Goal: Task Accomplishment & Management: Complete application form

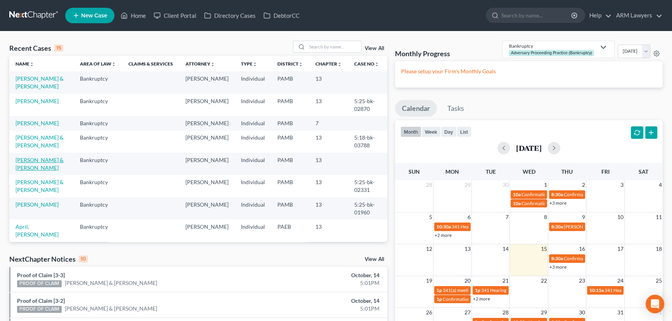
click at [42, 158] on link "[PERSON_NAME] & [PERSON_NAME]" at bounding box center [40, 164] width 48 height 14
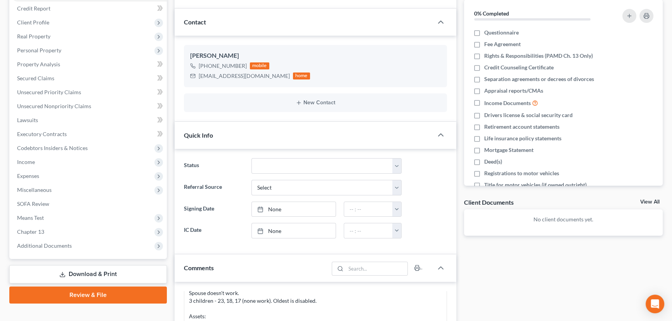
scroll to position [106, 0]
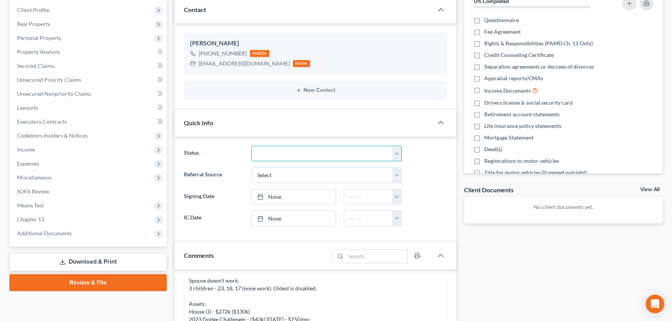
click at [272, 156] on select "Answer Due Awaiting Confirmation Awaiting Discharge Confirmed Could Not Contact…" at bounding box center [327, 154] width 150 height 16
select select "9"
click at [252, 146] on select "Answer Due Awaiting Confirmation Awaiting Discharge Confirmed Could Not Contact…" at bounding box center [327, 154] width 150 height 16
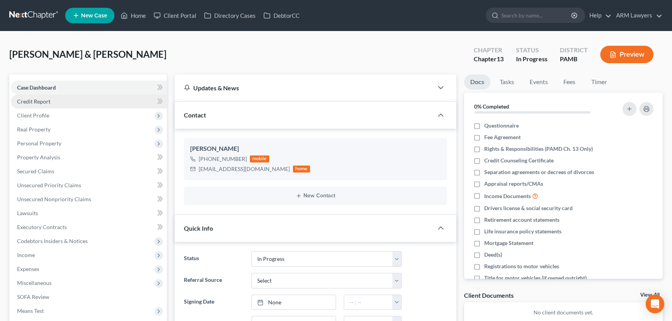
click at [64, 101] on link "Credit Report" at bounding box center [89, 102] width 156 height 14
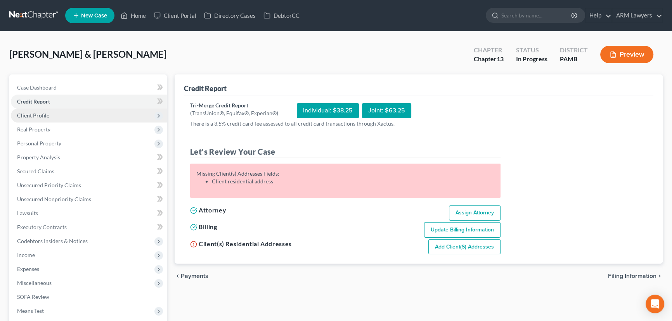
click at [62, 120] on span "Client Profile" at bounding box center [89, 116] width 156 height 14
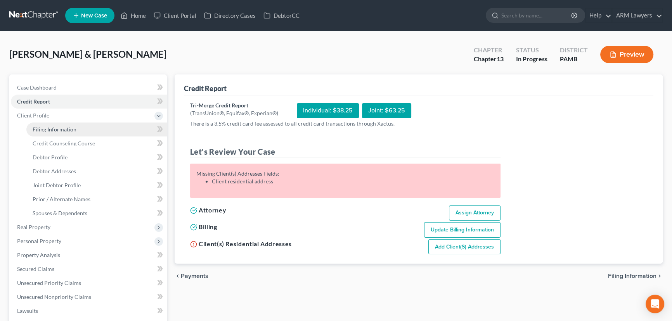
click at [65, 128] on span "Filing Information" at bounding box center [55, 129] width 44 height 7
select select "1"
select select "3"
select select "39"
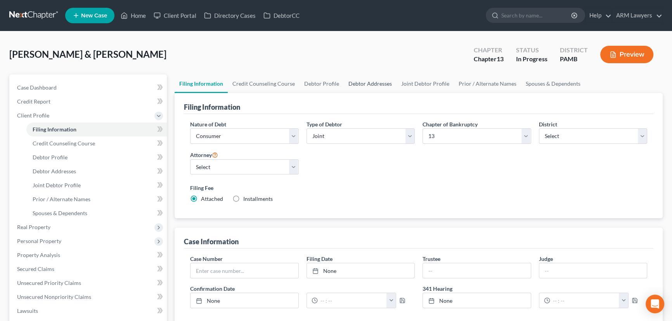
click at [358, 84] on link "Debtor Addresses" at bounding box center [370, 84] width 53 height 19
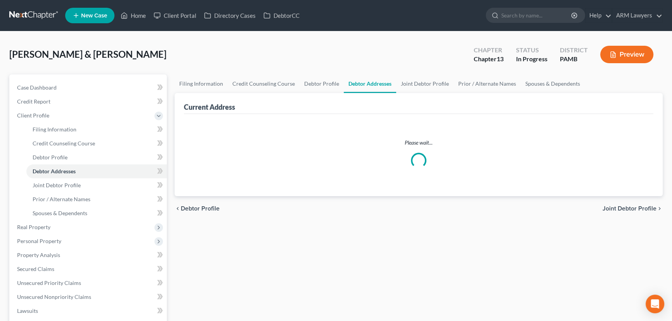
select select "0"
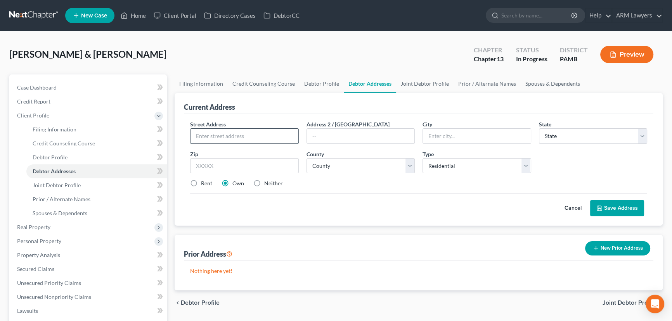
click at [248, 140] on input "text" at bounding box center [245, 136] width 108 height 15
type input "L"
type input "[STREET_ADDRESS]"
click at [344, 167] on select "County" at bounding box center [361, 166] width 109 height 16
click at [219, 163] on input "text" at bounding box center [244, 166] width 109 height 16
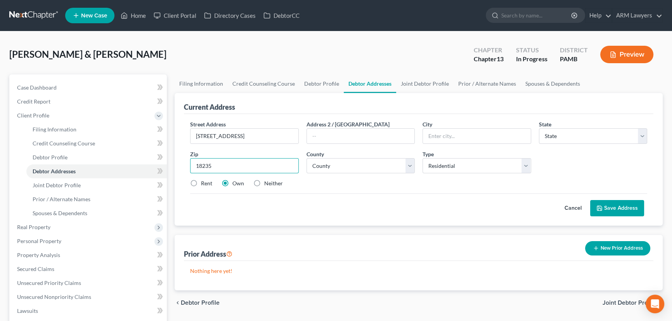
type input "18235"
type input "Lehighton"
select select "39"
click at [357, 194] on div "Cancel Save Address" at bounding box center [418, 205] width 457 height 23
click at [384, 170] on select "County [GEOGRAPHIC_DATA] [GEOGRAPHIC_DATA] [GEOGRAPHIC_DATA] [GEOGRAPHIC_DATA] …" at bounding box center [361, 166] width 109 height 16
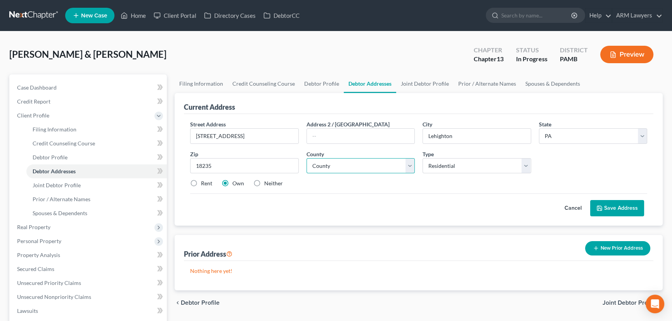
select select "12"
click at [307, 158] on select "County [GEOGRAPHIC_DATA] [GEOGRAPHIC_DATA] [GEOGRAPHIC_DATA] [GEOGRAPHIC_DATA] …" at bounding box center [361, 166] width 109 height 16
click at [432, 204] on div "Cancel Save Address" at bounding box center [418, 205] width 457 height 23
click at [618, 206] on button "Save Address" at bounding box center [617, 208] width 54 height 16
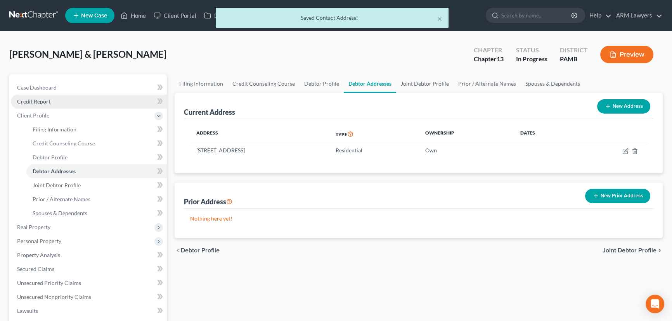
click at [28, 103] on span "Credit Report" at bounding box center [33, 101] width 33 height 7
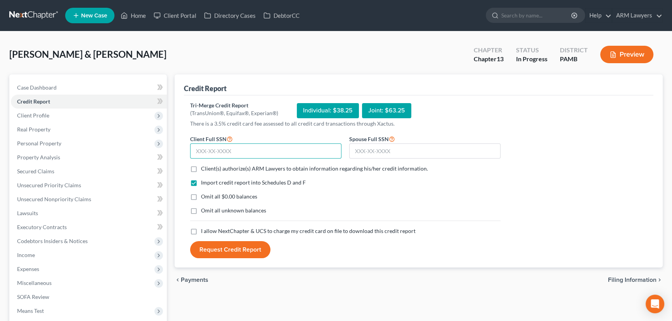
click at [252, 150] on input "text" at bounding box center [265, 152] width 151 height 16
type input "188-58-0708"
type input "207-64-3689"
click at [201, 166] on label "Client(s) authorize(s) ARM Lawyers to obtain information regarding his/her cred…" at bounding box center [314, 169] width 227 height 8
click at [204, 166] on input "Client(s) authorize(s) ARM Lawyers to obtain information regarding his/her cred…" at bounding box center [206, 167] width 5 height 5
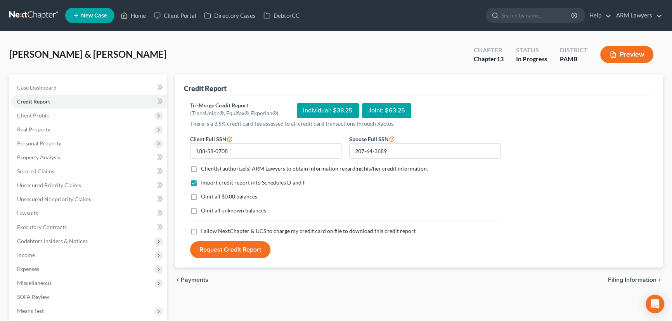
checkbox input "true"
click at [201, 196] on label "Omit all $0.00 balances" at bounding box center [229, 197] width 56 height 8
click at [204, 196] on input "Omit all $0.00 balances" at bounding box center [206, 195] width 5 height 5
checkbox input "true"
click at [201, 212] on label "Omit all unknown balances" at bounding box center [233, 211] width 65 height 8
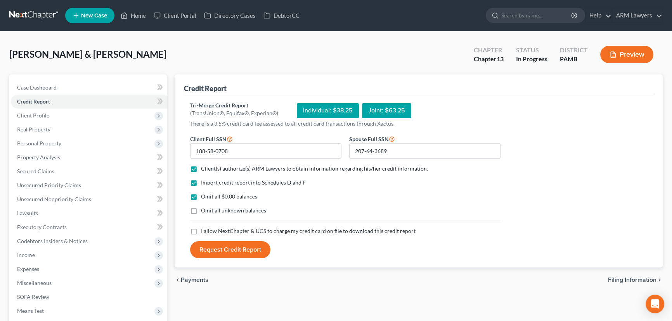
click at [204, 212] on input "Omit all unknown balances" at bounding box center [206, 209] width 5 height 5
checkbox input "true"
click at [201, 231] on label "I allow NextChapter & UCS to charge my credit card on file to download this cre…" at bounding box center [308, 231] width 215 height 8
click at [204, 231] on input "I allow NextChapter & UCS to charge my credit card on file to download this cre…" at bounding box center [206, 229] width 5 height 5
checkbox input "true"
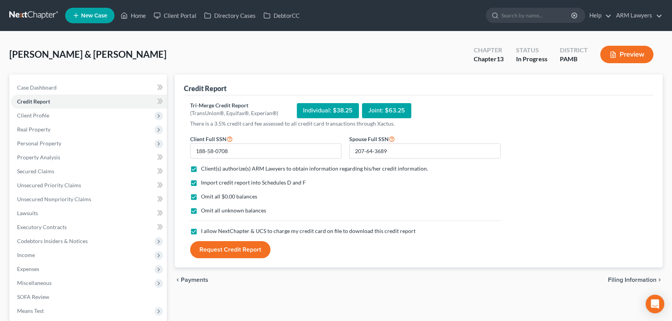
click at [216, 247] on button "Request Credit Report" at bounding box center [230, 249] width 80 height 17
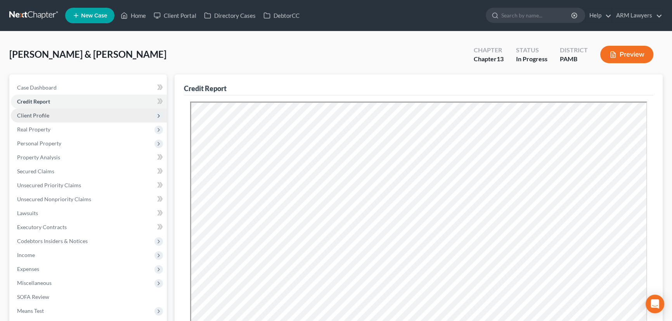
click at [61, 118] on span "Client Profile" at bounding box center [89, 116] width 156 height 14
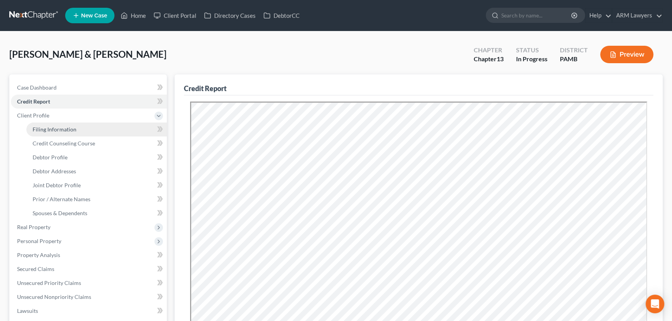
click at [82, 125] on link "Filing Information" at bounding box center [96, 130] width 141 height 14
select select "1"
select select "3"
select select "68"
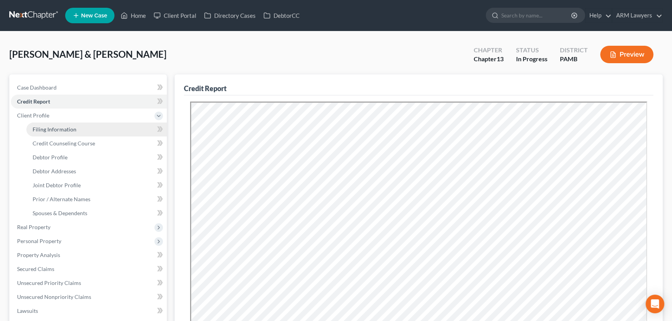
select select "0"
select select "39"
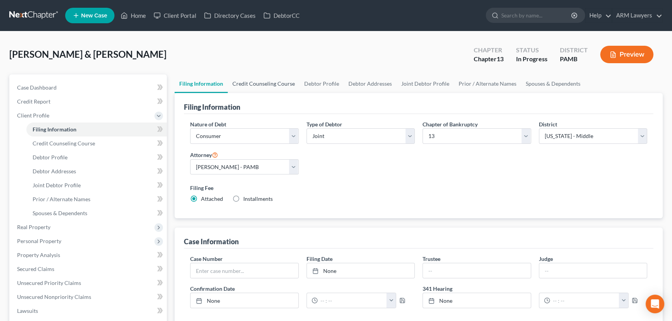
click at [259, 82] on link "Credit Counseling Course" at bounding box center [264, 84] width 72 height 19
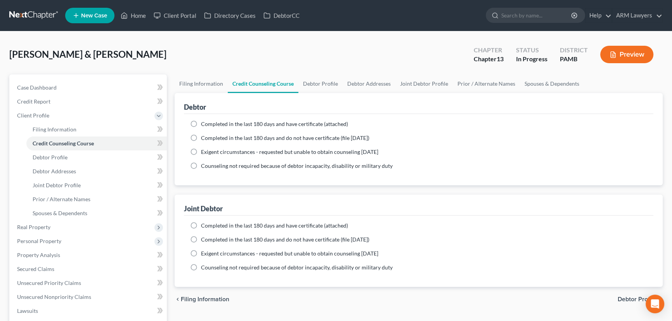
click at [201, 123] on label "Completed in the last 180 days and have certificate (attached)" at bounding box center [274, 124] width 147 height 8
click at [204, 123] on input "Completed in the last 180 days and have certificate (attached)" at bounding box center [206, 122] width 5 height 5
radio input "true"
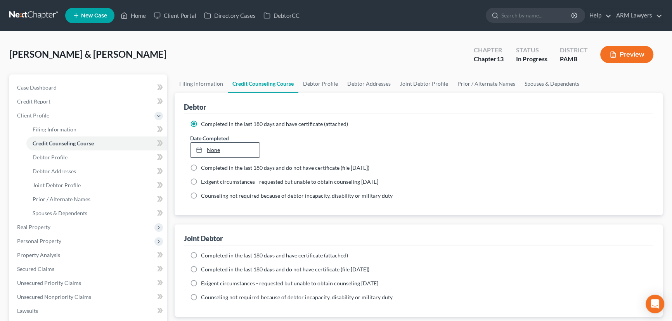
type input "[DATE]"
click at [214, 149] on link "None" at bounding box center [225, 150] width 69 height 15
click at [396, 144] on div "Date Completed [DATE] close Date [DATE] Time 12:00 AM chevron_left [DATE] chevr…" at bounding box center [418, 146] width 465 height 24
click at [319, 82] on link "Debtor Profile" at bounding box center [321, 84] width 44 height 19
select select "1"
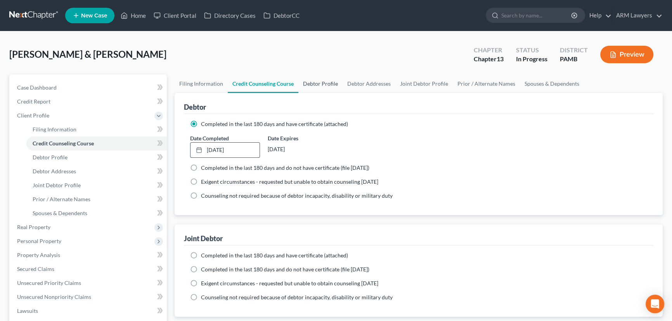
select select "0"
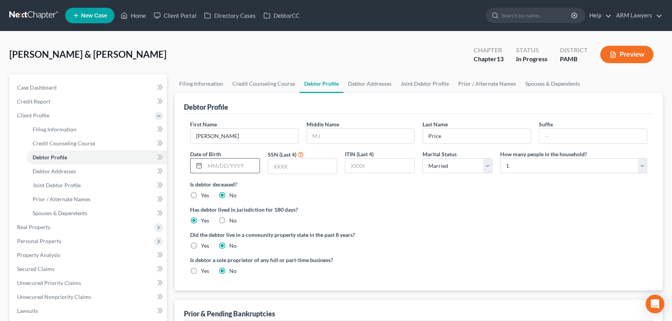
click at [241, 165] on input "text" at bounding box center [232, 166] width 55 height 15
type input "[DATE]"
click at [515, 163] on select "Select 1 2 3 4 5 6 7 8 9 10 11 12 13 14 15 16 17 18 19 20" at bounding box center [573, 166] width 147 height 16
select select "4"
click at [510, 199] on ng-include "First Name [PERSON_NAME] Middle Name Last Name Price Suffix Date of Birth [DEMO…" at bounding box center [418, 200] width 457 height 161
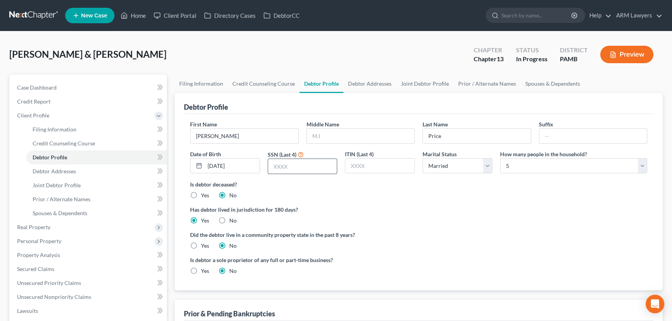
click at [298, 164] on input "text" at bounding box center [302, 166] width 69 height 15
type input "0708"
click at [372, 82] on link "Debtor Addresses" at bounding box center [370, 84] width 53 height 19
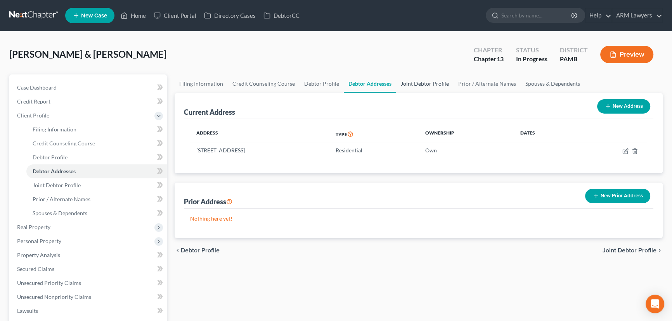
click at [418, 82] on link "Joint Debtor Profile" at bounding box center [424, 84] width 57 height 19
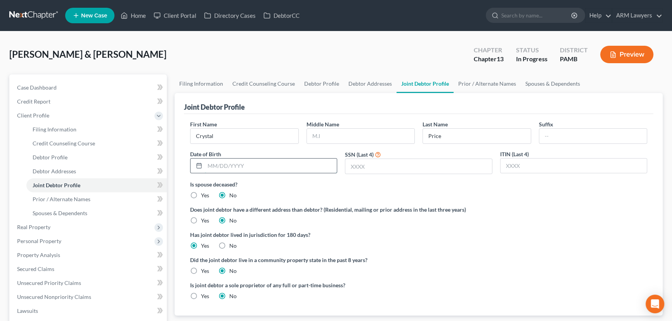
click at [283, 161] on input "text" at bounding box center [271, 166] width 132 height 15
type input "[DATE]"
click at [408, 171] on input "text" at bounding box center [419, 166] width 146 height 15
type input "3689"
click at [531, 82] on link "Spouses & Dependents" at bounding box center [553, 84] width 64 height 19
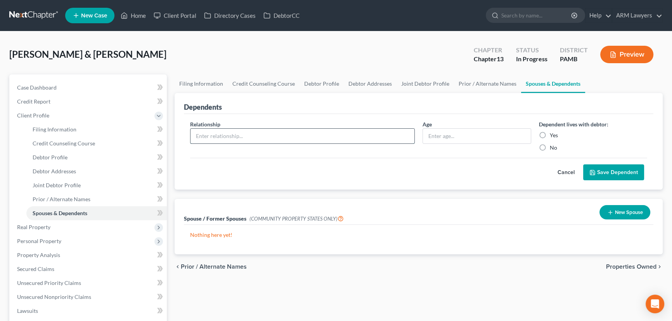
click at [274, 140] on input "text" at bounding box center [303, 136] width 224 height 15
type input "s"
type input "Son"
type input "24"
drag, startPoint x: 546, startPoint y: 132, endPoint x: 542, endPoint y: 136, distance: 5.8
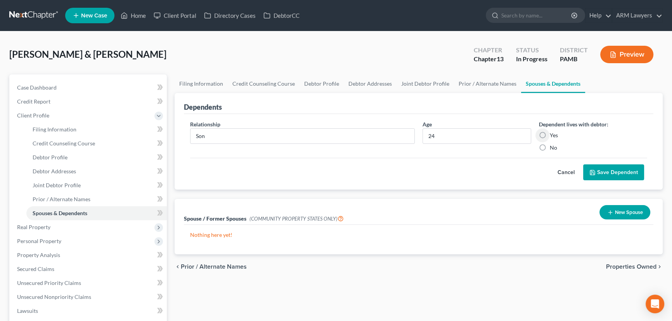
click at [550, 133] on label "Yes" at bounding box center [554, 136] width 8 height 8
click at [553, 133] on input "Yes" at bounding box center [555, 134] width 5 height 5
radio input "true"
click at [612, 175] on button "Save Dependent" at bounding box center [613, 173] width 61 height 16
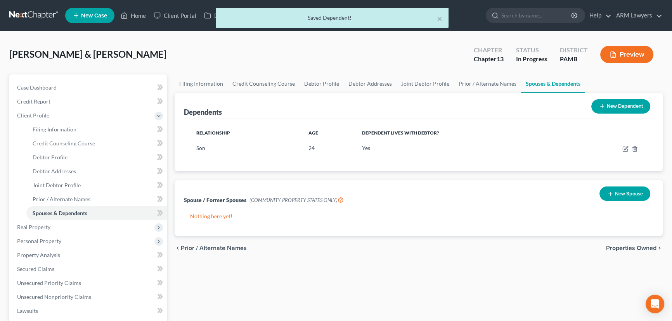
click at [621, 111] on button "New Dependent" at bounding box center [621, 106] width 59 height 14
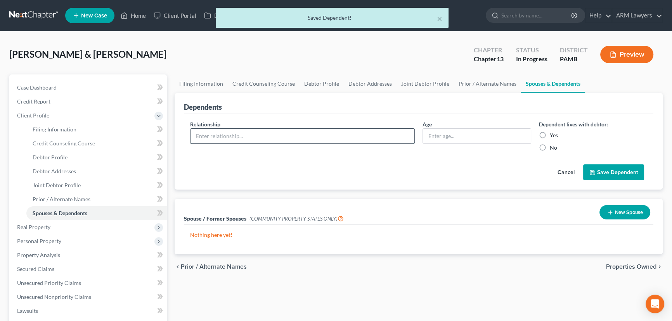
click at [304, 140] on input "text" at bounding box center [303, 136] width 224 height 15
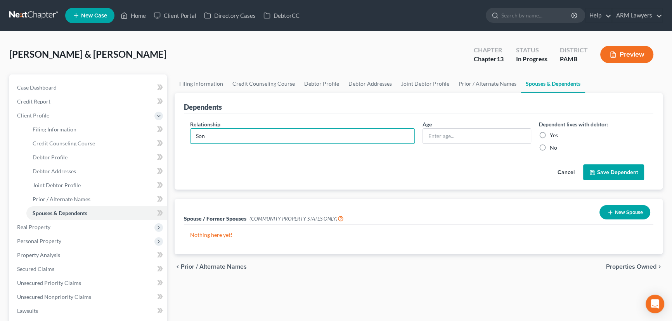
type input "Son"
click at [550, 133] on label "Yes" at bounding box center [554, 136] width 8 height 8
click at [553, 133] on input "Yes" at bounding box center [555, 134] width 5 height 5
radio input "true"
click at [466, 132] on input "text" at bounding box center [477, 136] width 108 height 15
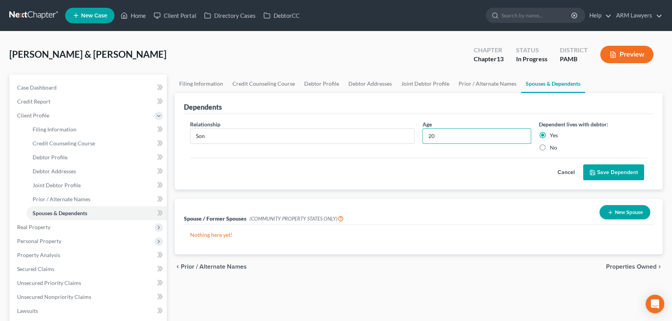
type input "20"
click at [602, 172] on button "Save Dependent" at bounding box center [613, 173] width 61 height 16
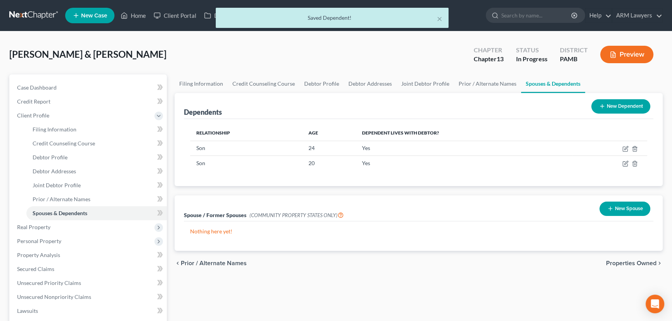
click at [612, 108] on button "New Dependent" at bounding box center [621, 106] width 59 height 14
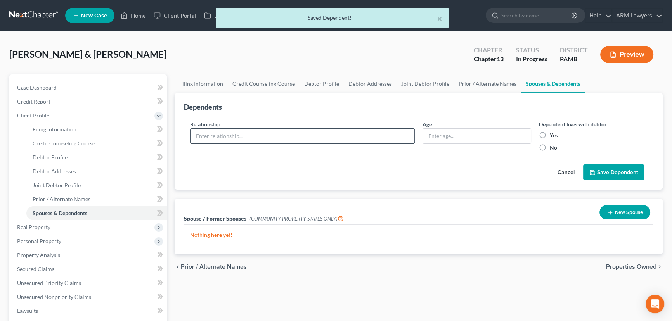
click at [236, 136] on input "text" at bounding box center [303, 136] width 224 height 15
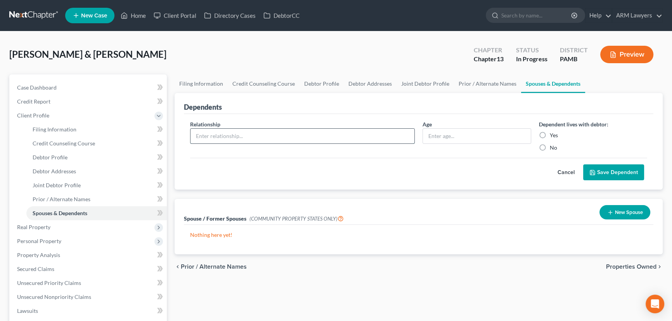
type input "Daughter"
click at [471, 129] on input "text" at bounding box center [477, 136] width 108 height 15
type input "18"
click at [550, 133] on label "Yes" at bounding box center [554, 136] width 8 height 8
click at [553, 133] on input "Yes" at bounding box center [555, 134] width 5 height 5
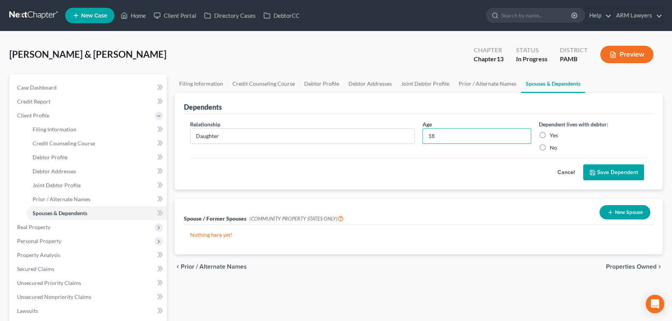
radio input "true"
click at [614, 173] on button "Save Dependent" at bounding box center [613, 173] width 61 height 16
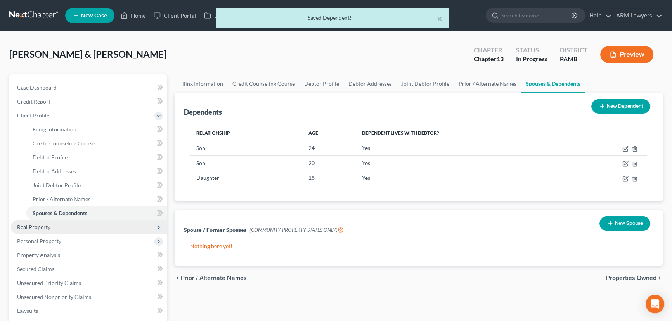
click at [60, 231] on span "Real Property" at bounding box center [89, 228] width 156 height 14
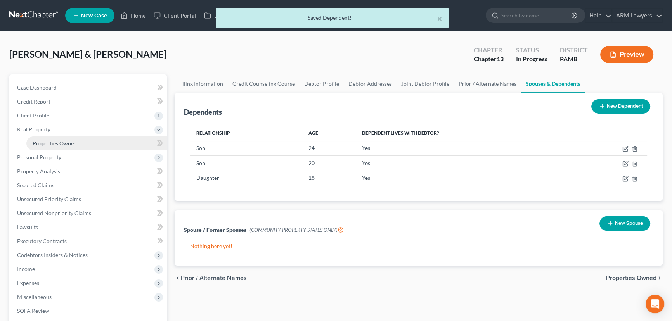
click at [78, 139] on link "Properties Owned" at bounding box center [96, 144] width 141 height 14
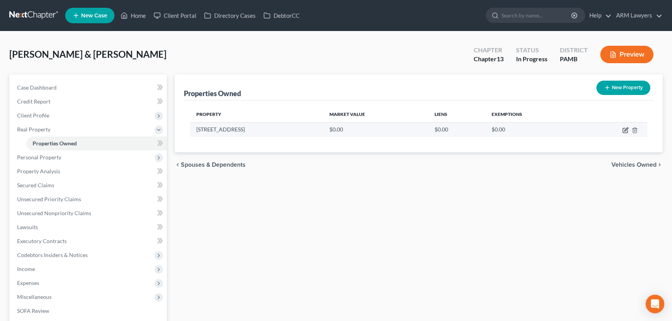
click at [626, 130] on icon "button" at bounding box center [626, 130] width 6 height 6
select select "39"
select select "12"
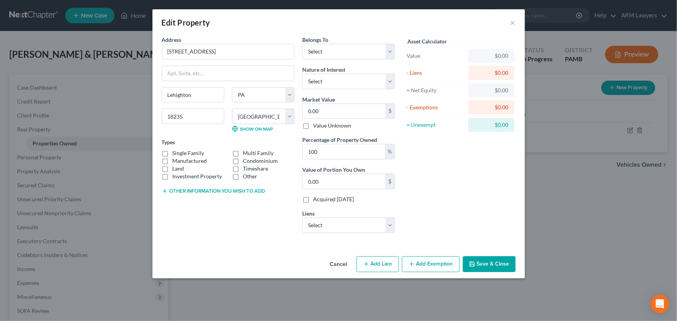
click at [382, 268] on button "Add Lien" at bounding box center [378, 265] width 42 height 16
select select "0"
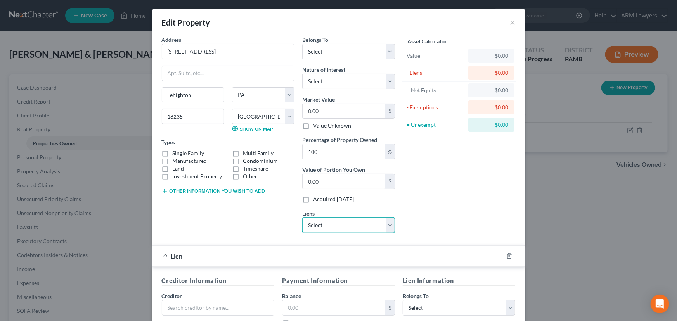
click at [390, 229] on select "Select Wfbna Hl - $128,829.00 Frd Motor Cr - $44,214.00 Ally Fincl - $38,302.00" at bounding box center [348, 226] width 93 height 16
click at [509, 254] on icon "button" at bounding box center [509, 256] width 3 height 5
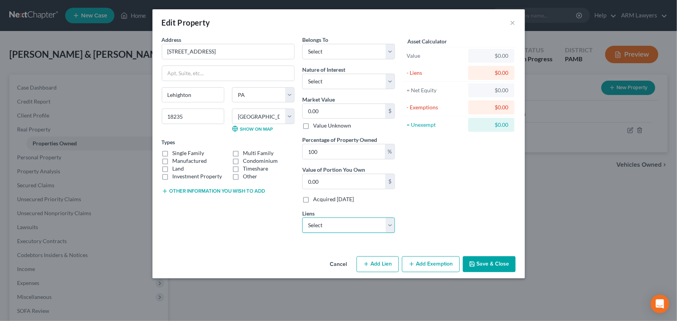
click at [387, 224] on select "Select Wfbna Hl - $128,829.00 Frd Motor Cr - $44,214.00 Ally Fincl - $38,302.00" at bounding box center [348, 226] width 93 height 16
select select "0"
click at [302, 218] on select "Select Wfbna Hl - $128,829.00 Frd Motor Cr - $44,214.00 Ally Fincl - $38,302.00" at bounding box center [348, 226] width 93 height 16
select select
select select "16"
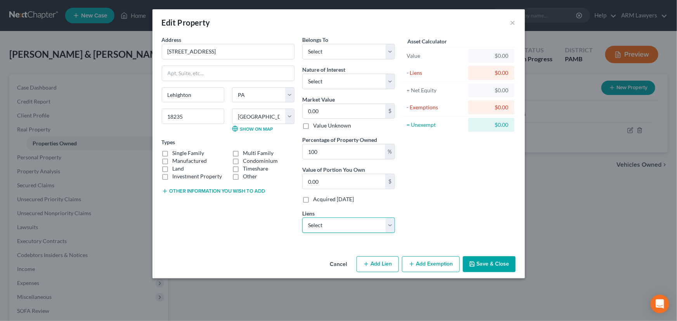
select select "0"
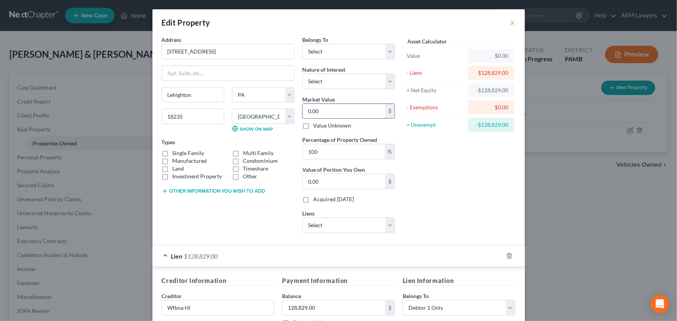
click at [320, 111] on input "0.00" at bounding box center [344, 111] width 83 height 15
paste input "328,2"
type input "328,200"
type input "328,200.00"
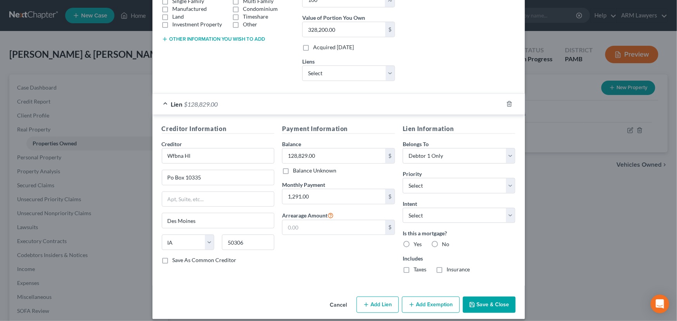
scroll to position [159, 0]
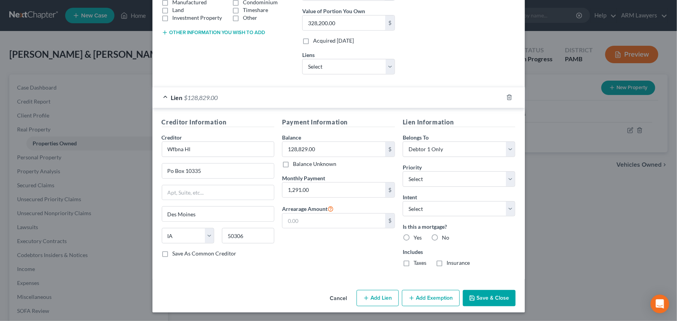
type input "328,200"
click at [414, 236] on label "Yes" at bounding box center [418, 238] width 8 height 8
click at [417, 236] on input "Yes" at bounding box center [419, 236] width 5 height 5
radio input "true"
click at [431, 149] on select "Select Debtor 1 Only Debtor 2 Only Debtor 1 And Debtor 2 Only At Least One Of T…" at bounding box center [459, 150] width 113 height 16
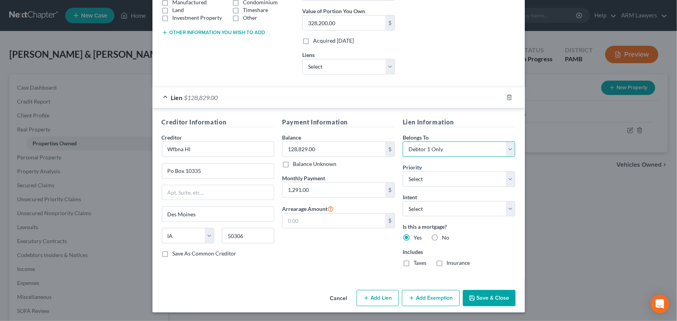
select select "2"
click at [403, 142] on select "Select Debtor 1 Only Debtor 2 Only Debtor 1 And Debtor 2 Only At Least One Of T…" at bounding box center [459, 150] width 113 height 16
click at [477, 303] on button "Save & Close" at bounding box center [489, 298] width 53 height 16
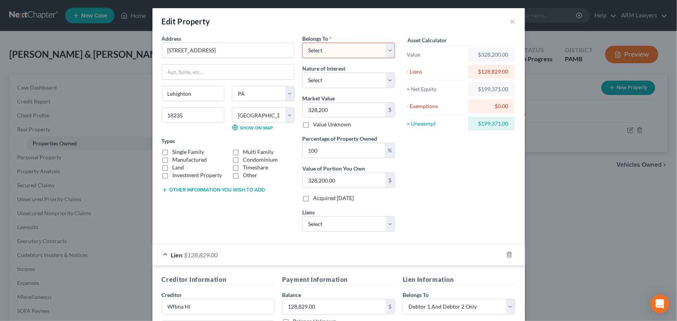
scroll to position [0, 0]
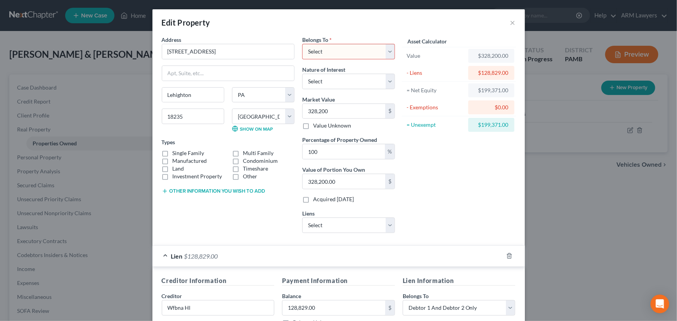
click at [367, 46] on select "Select Debtor 1 Only Debtor 2 Only Debtor 1 And Debtor 2 Only At Least One Of T…" at bounding box center [348, 52] width 93 height 16
select select "2"
click at [302, 44] on select "Select Debtor 1 Only Debtor 2 Only Debtor 1 And Debtor 2 Only At Least One Of T…" at bounding box center [348, 52] width 93 height 16
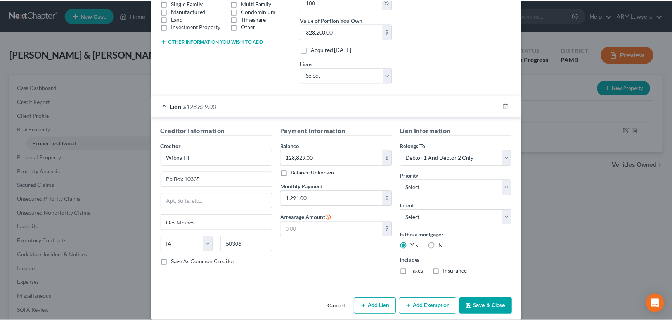
scroll to position [159, 0]
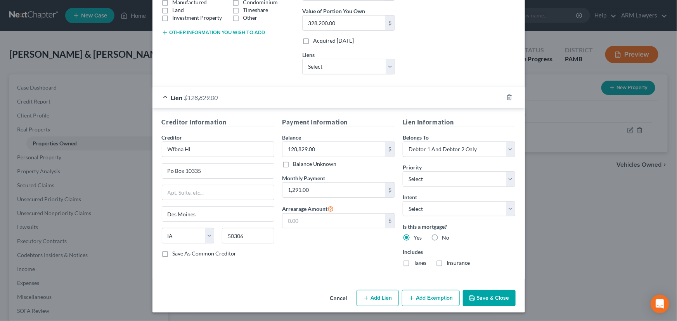
click at [485, 295] on button "Save & Close" at bounding box center [489, 298] width 53 height 16
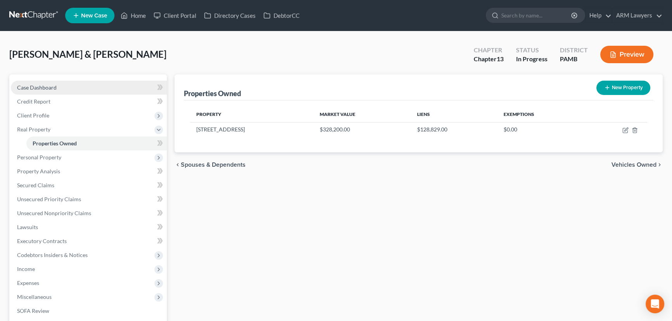
click at [52, 87] on span "Case Dashboard" at bounding box center [37, 87] width 40 height 7
select select "9"
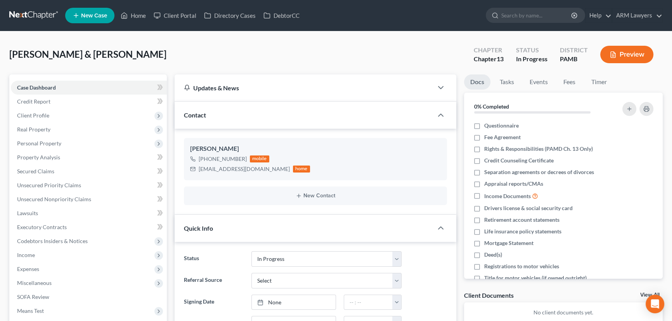
drag, startPoint x: 102, startPoint y: 116, endPoint x: 202, endPoint y: 115, distance: 100.2
click at [102, 116] on span "Client Profile" at bounding box center [89, 116] width 156 height 14
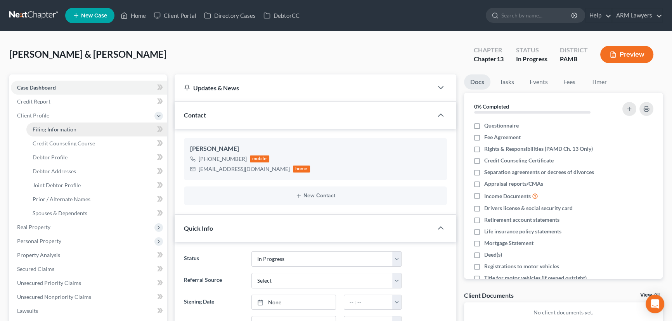
click at [102, 125] on link "Filing Information" at bounding box center [96, 130] width 141 height 14
select select "1"
select select "3"
select select "68"
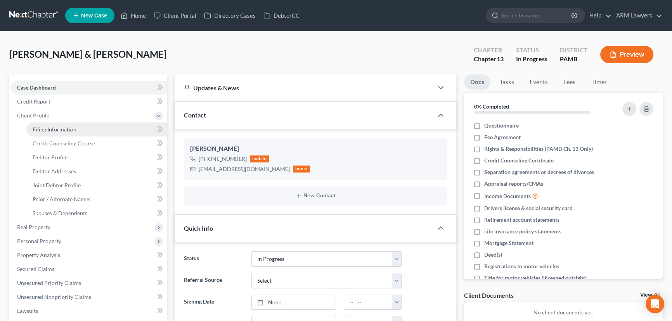
select select "0"
select select "39"
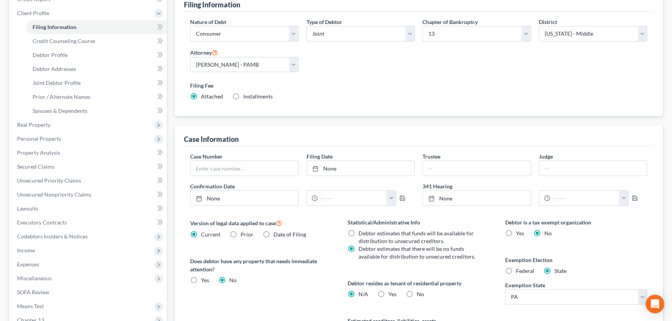
scroll to position [106, 0]
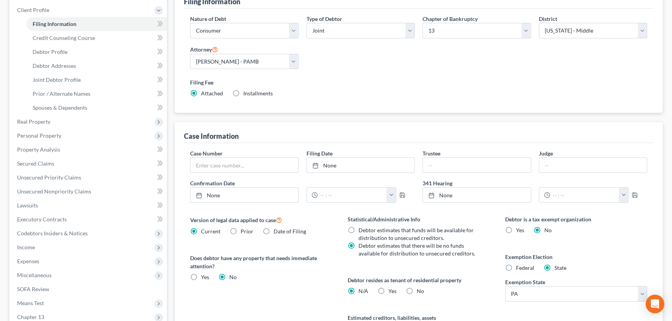
click at [417, 291] on label "No" at bounding box center [420, 292] width 7 height 8
click at [420, 291] on input "No" at bounding box center [422, 290] width 5 height 5
radio input "true"
radio input "false"
click at [389, 291] on label "Yes Yes" at bounding box center [393, 292] width 8 height 8
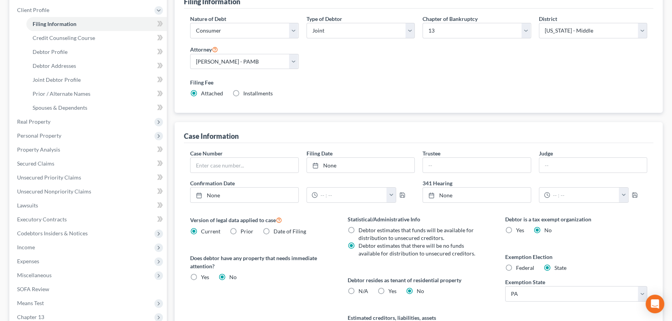
click at [392, 291] on input "Yes Yes" at bounding box center [394, 290] width 5 height 5
radio input "true"
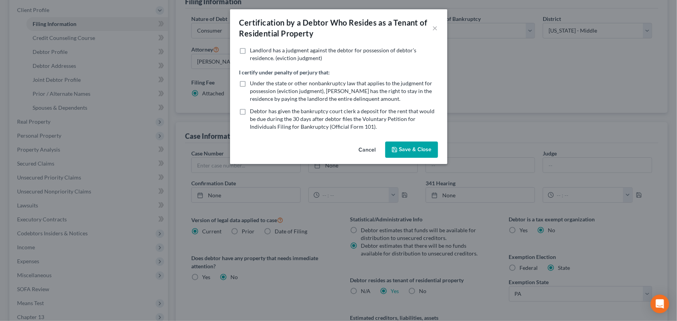
click at [370, 149] on button "Cancel" at bounding box center [368, 150] width 30 height 16
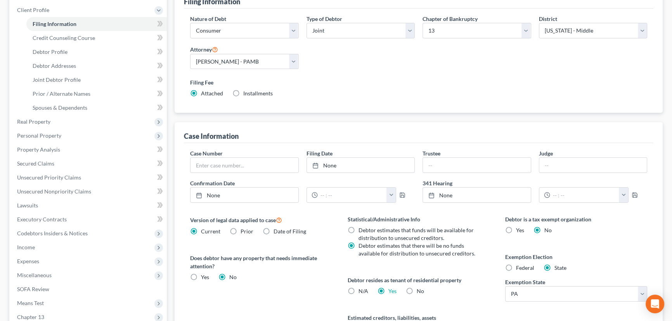
click at [417, 289] on label "No" at bounding box center [420, 292] width 7 height 8
click at [420, 289] on input "No" at bounding box center [422, 290] width 5 height 5
radio input "true"
radio input "false"
click at [359, 290] on label "N/A" at bounding box center [364, 292] width 10 height 8
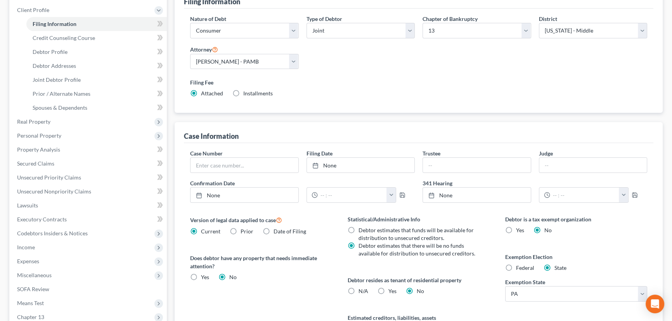
click at [362, 290] on input "N/A" at bounding box center [364, 290] width 5 height 5
radio input "true"
radio input "false"
click at [71, 251] on span "Income" at bounding box center [89, 248] width 156 height 14
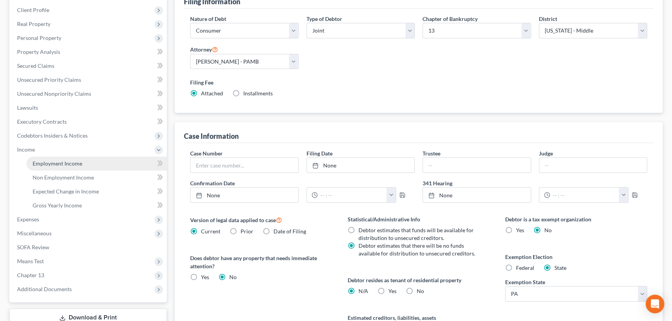
click at [92, 167] on link "Employment Income" at bounding box center [96, 164] width 141 height 14
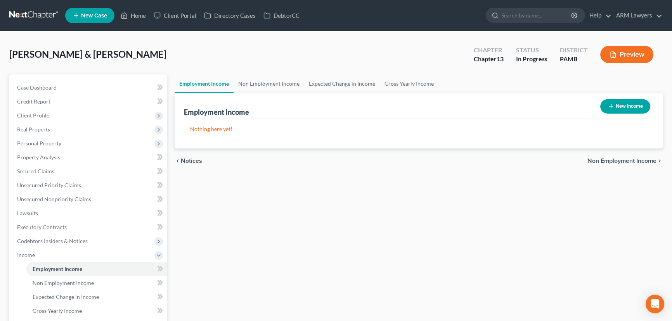
click at [633, 101] on button "New Income" at bounding box center [626, 106] width 50 height 14
select select "0"
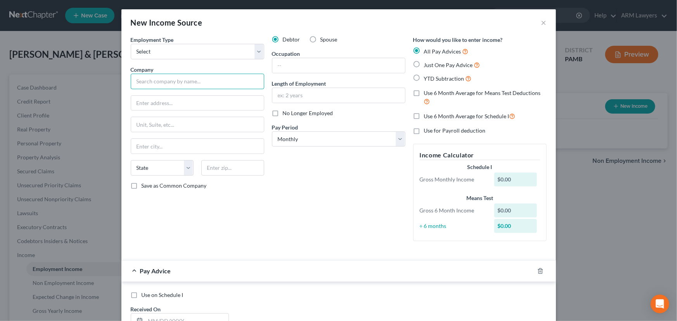
click at [188, 80] on input "text" at bounding box center [198, 82] width 134 height 16
click at [148, 82] on input "Gaurdian Life Insurance" at bounding box center [198, 82] width 134 height 16
click at [194, 84] on input "Guardian Life Insurance" at bounding box center [198, 82] width 134 height 16
click at [186, 102] on input "text" at bounding box center [197, 103] width 133 height 15
type input "Guardian Life Insurance"
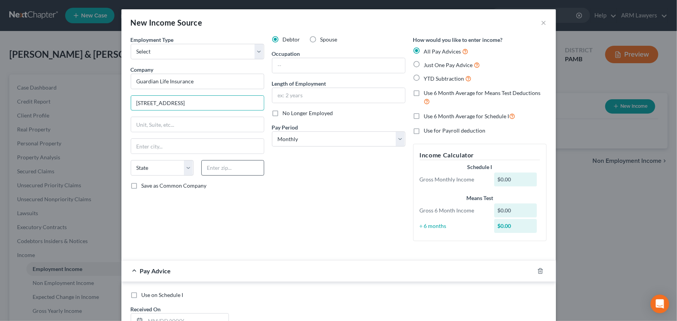
type input "[STREET_ADDRESS]"
click at [234, 169] on input "text" at bounding box center [232, 168] width 63 height 16
click at [234, 169] on input "1801" at bounding box center [232, 168] width 63 height 16
type input "1"
click at [215, 167] on input "text" at bounding box center [232, 168] width 63 height 16
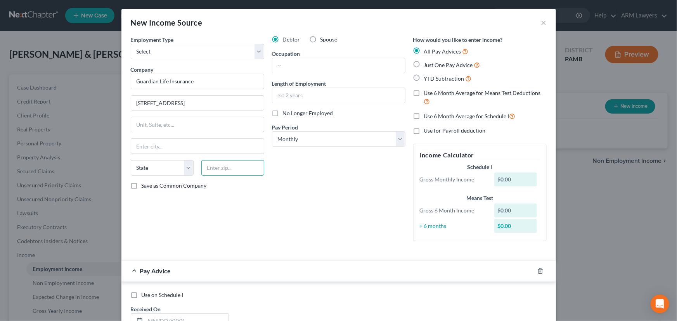
click at [217, 172] on input "text" at bounding box center [232, 168] width 63 height 16
click at [221, 167] on input "text" at bounding box center [232, 168] width 63 height 16
type input "\"
type input "18017"
click at [372, 206] on div "Debtor Spouse Occupation Length of Employment No Longer Employed Pay Period * S…" at bounding box center [338, 142] width 141 height 212
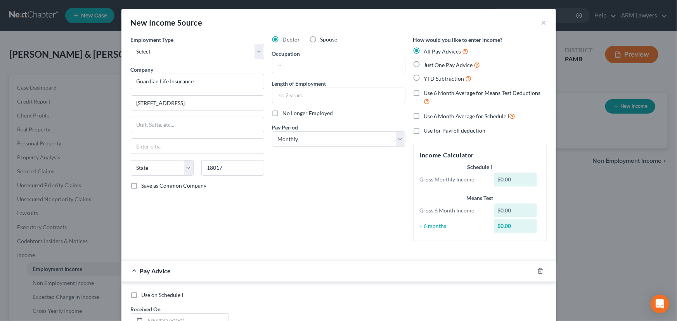
type input "[GEOGRAPHIC_DATA]"
select select "39"
click at [305, 78] on div "Debtor Spouse Occupation Length of Employment No Longer Employed Pay Period * S…" at bounding box center [338, 142] width 141 height 212
click at [300, 67] on input "text" at bounding box center [339, 65] width 133 height 15
type input "Manager"
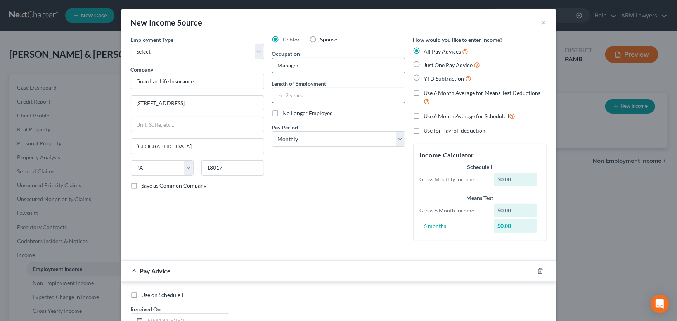
click at [309, 89] on input "text" at bounding box center [339, 95] width 133 height 15
type input "14 years"
click at [304, 137] on select "Select Monthly Twice Monthly Every Other Week Weekly" at bounding box center [339, 140] width 134 height 16
select select "2"
click at [272, 132] on select "Select Monthly Twice Monthly Every Other Week Weekly" at bounding box center [339, 140] width 134 height 16
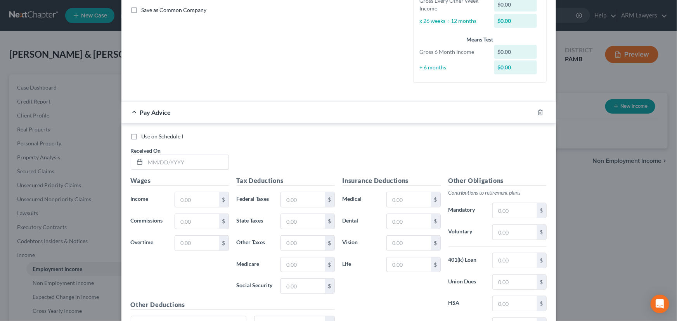
scroll to position [176, 0]
click at [204, 159] on input "text" at bounding box center [187, 162] width 83 height 15
type input "[DATE]"
click at [202, 202] on input "text" at bounding box center [197, 199] width 44 height 15
type input "7,175.10"
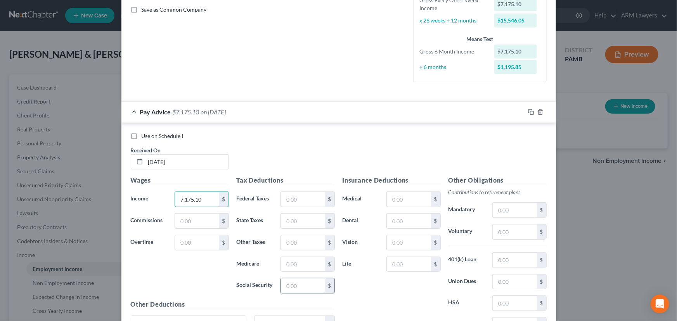
click at [300, 286] on input "text" at bounding box center [303, 286] width 44 height 15
type input "418.19"
click at [313, 266] on input "text" at bounding box center [303, 264] width 44 height 15
type input "97.81"
click at [306, 226] on input "text" at bounding box center [303, 221] width 44 height 15
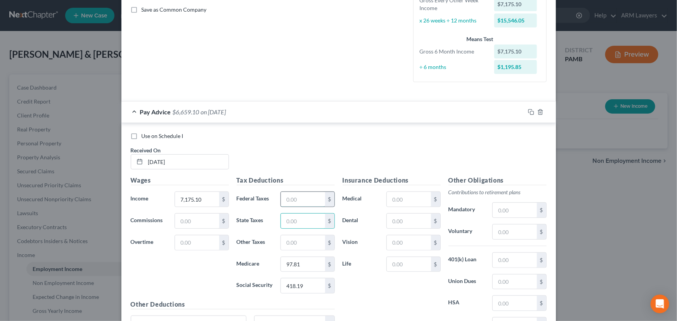
click at [311, 204] on input "text" at bounding box center [303, 199] width 44 height 15
type input "856.77"
click at [311, 221] on input "text" at bounding box center [303, 221] width 44 height 15
type input "206.64"
click at [295, 240] on input "text" at bounding box center [303, 243] width 44 height 15
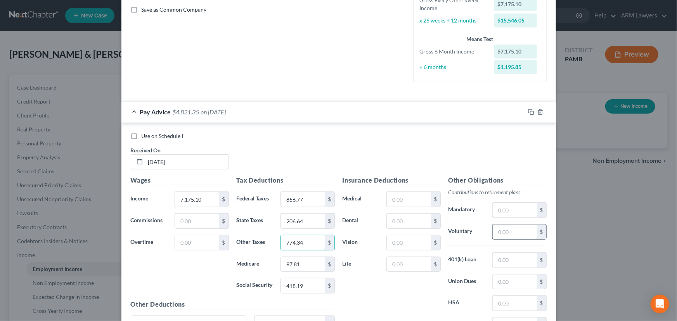
type input "774.34"
click at [519, 234] on input "text" at bounding box center [515, 232] width 44 height 15
type input "414.65"
click at [400, 196] on input "text" at bounding box center [409, 199] width 44 height 15
type input "227.12"
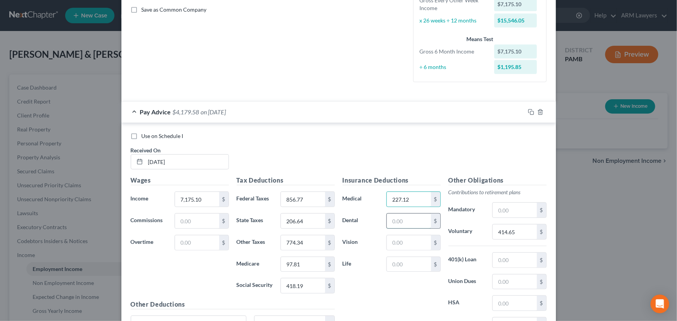
click at [404, 221] on input "text" at bounding box center [409, 221] width 44 height 15
type input "32.79"
click at [507, 299] on input "text" at bounding box center [515, 303] width 44 height 15
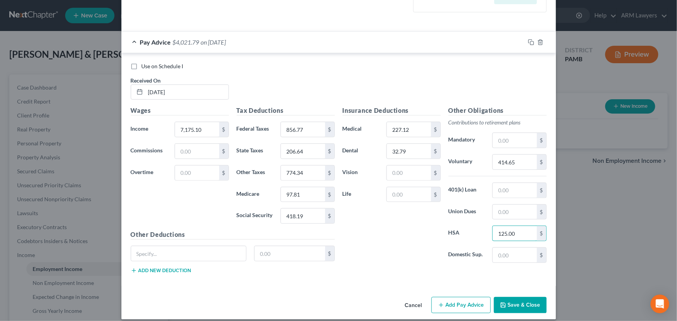
scroll to position [247, 0]
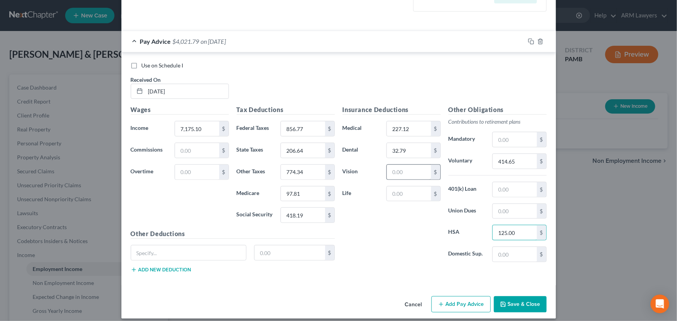
type input "125.00"
click at [404, 172] on input "text" at bounding box center [409, 172] width 44 height 15
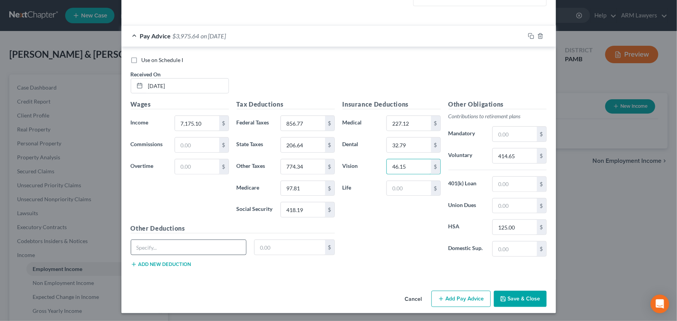
type input "46.15"
click at [194, 240] on input "text" at bounding box center [188, 247] width 115 height 15
click at [141, 245] on input "Tabacco Surcharge" at bounding box center [188, 247] width 115 height 15
type input "Tobacco Surcharge"
click at [276, 250] on input "text" at bounding box center [290, 247] width 71 height 15
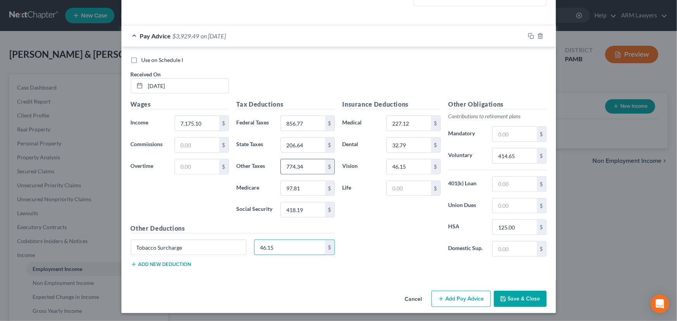
type input "46.15"
click at [287, 167] on input "774.34" at bounding box center [303, 167] width 44 height 15
click at [287, 165] on input "774.34" at bounding box center [303, 167] width 44 height 15
type input "74.34"
click at [412, 186] on input "text" at bounding box center [409, 188] width 44 height 15
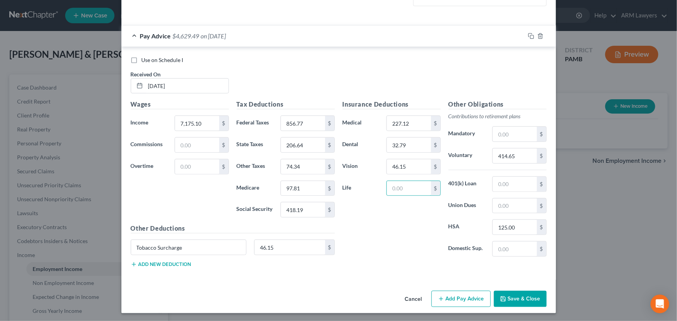
click at [169, 262] on button "Add new deduction" at bounding box center [161, 265] width 61 height 6
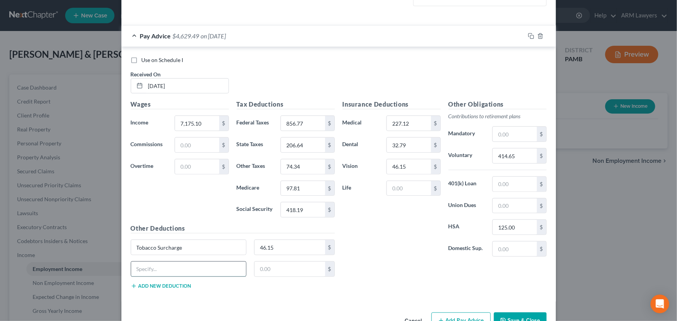
click at [169, 262] on input "text" at bounding box center [188, 269] width 115 height 15
type input "p"
type input "Post Tax Deductions"
click at [269, 272] on input "text" at bounding box center [290, 269] width 71 height 15
type input "622.19"
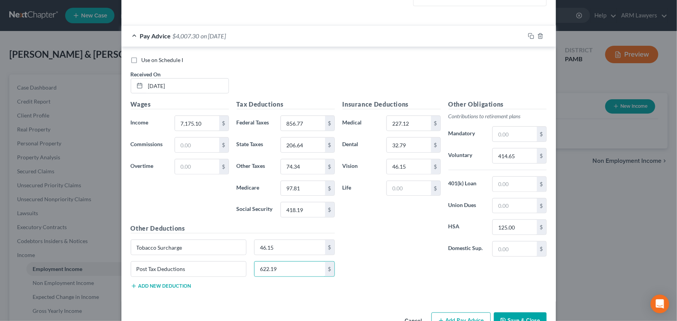
click at [416, 232] on div "Insurance Deductions Medical 227.12 $ Dental 32.79 $ Vision 46.15 $ Life $" at bounding box center [392, 181] width 106 height 163
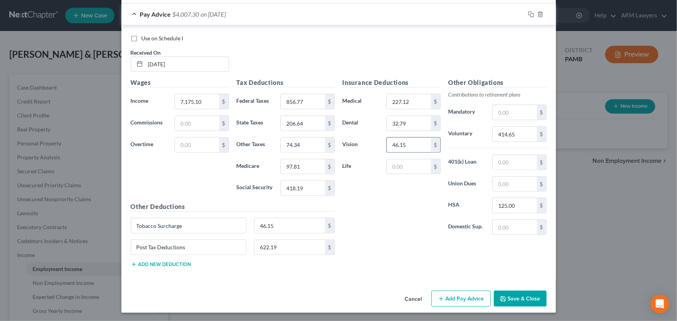
click at [397, 144] on input "46.15" at bounding box center [409, 145] width 44 height 15
type input "13.09"
click at [421, 269] on div "Insurance Deductions Medical 227.12 $ Dental 32.79 $ Vision 13.09 $ Life $ Othe…" at bounding box center [445, 176] width 212 height 196
click at [301, 248] on input "622.19" at bounding box center [290, 247] width 71 height 15
type input "586.2"
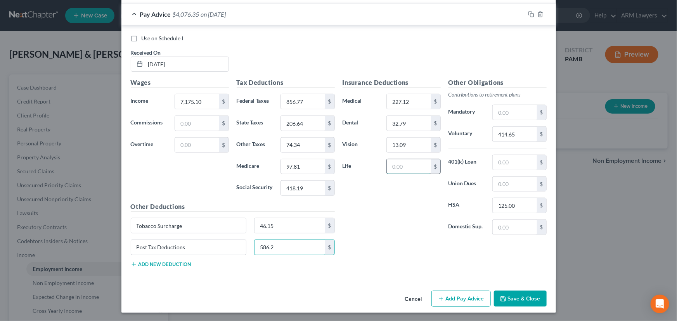
click at [411, 160] on input "text" at bounding box center [409, 167] width 44 height 15
click at [399, 166] on input "text" at bounding box center [409, 167] width 44 height 15
type input "35.99"
click at [399, 241] on div "Insurance Deductions Medical 227.12 $ Dental 32.79 $ Vision 13.09 $ Life 35.99 …" at bounding box center [445, 176] width 212 height 196
click at [531, 14] on rect "button" at bounding box center [532, 15] width 3 height 3
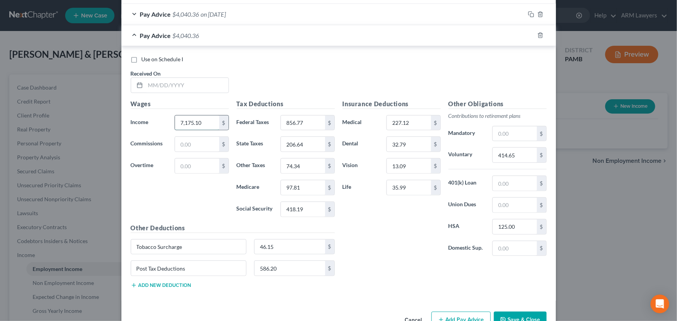
click at [198, 120] on input "7,175.10" at bounding box center [197, 123] width 44 height 15
type input "6,910.81"
click at [277, 272] on input "586.20" at bounding box center [290, 268] width 71 height 15
type input "411.2"
click at [396, 222] on div "Insurance Deductions Medical 227.12 $ Dental 32.79 $ Vision 13.09 $ Life 35.99 $" at bounding box center [392, 180] width 106 height 163
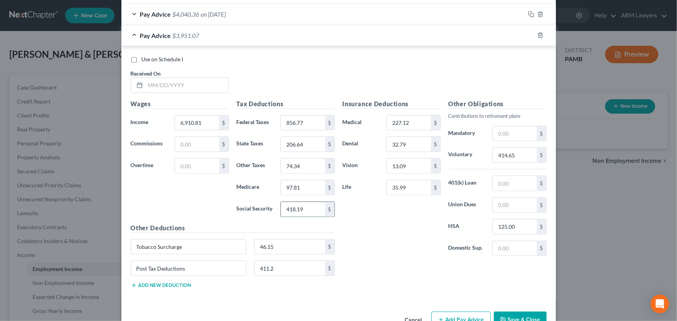
click at [303, 210] on input "418.19" at bounding box center [303, 209] width 44 height 15
type input "1"
type input "401.81"
click at [307, 181] on input "97.81" at bounding box center [303, 188] width 44 height 15
type input "93.97"
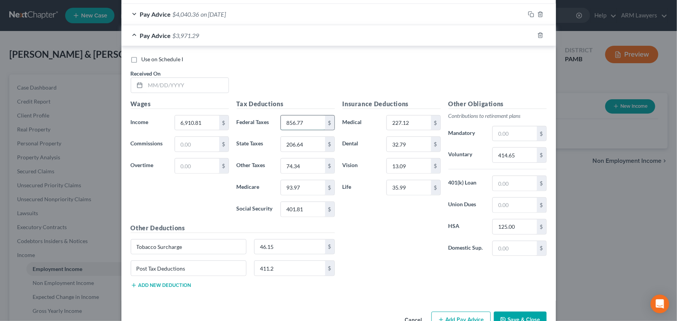
click at [305, 124] on input "856.77" at bounding box center [303, 123] width 44 height 15
type input "798.63"
click at [307, 146] on input "206.64" at bounding box center [303, 144] width 44 height 15
type input "198.53"
click at [304, 170] on input "74.34" at bounding box center [303, 166] width 44 height 15
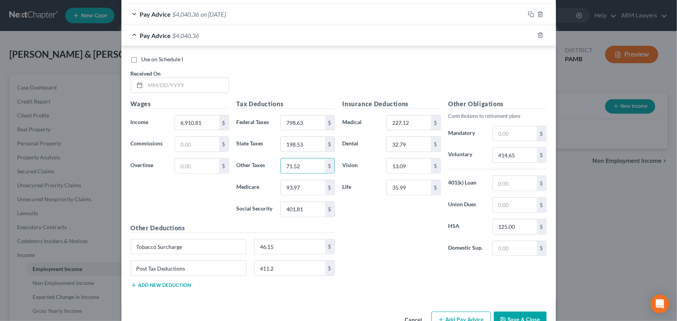
type input "71.52"
click at [361, 237] on div "Insurance Deductions Medical 227.12 $ Dental 32.79 $ Vision 13.09 $ Life 35.99 $" at bounding box center [392, 180] width 106 height 163
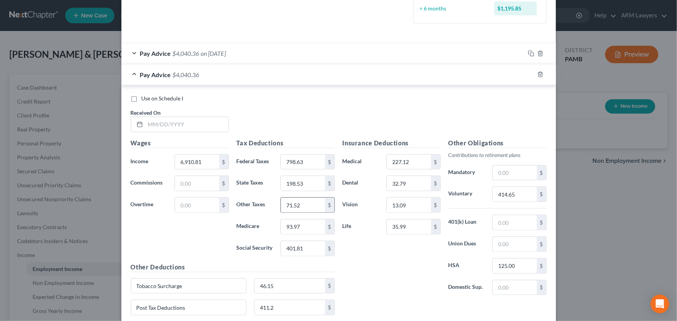
scroll to position [133, 0]
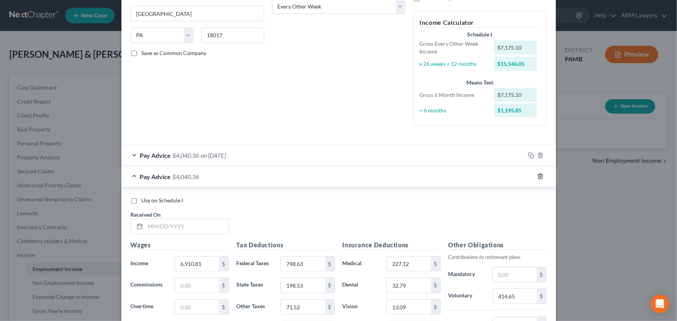
click at [539, 176] on icon "button" at bounding box center [541, 177] width 6 height 6
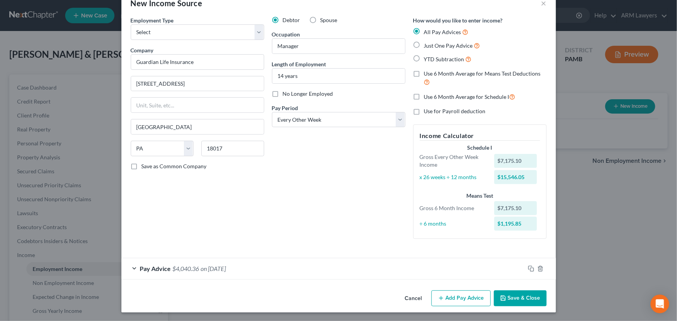
scroll to position [0, 0]
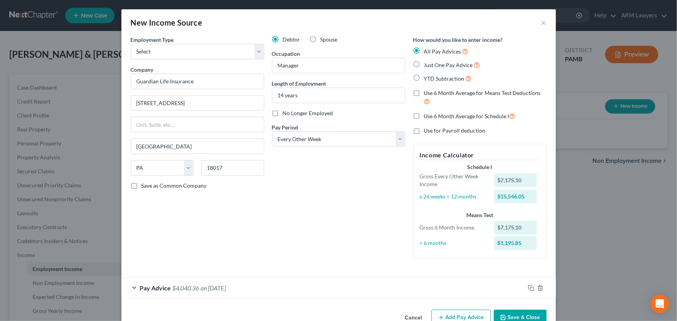
click at [424, 63] on label "Just One Pay Advice" at bounding box center [452, 65] width 56 height 9
click at [427, 63] on input "Just One Pay Advice" at bounding box center [429, 63] width 5 height 5
radio input "true"
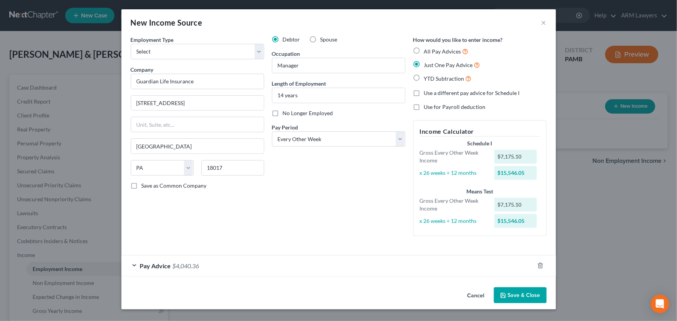
click at [501, 293] on icon "button" at bounding box center [503, 296] width 6 height 6
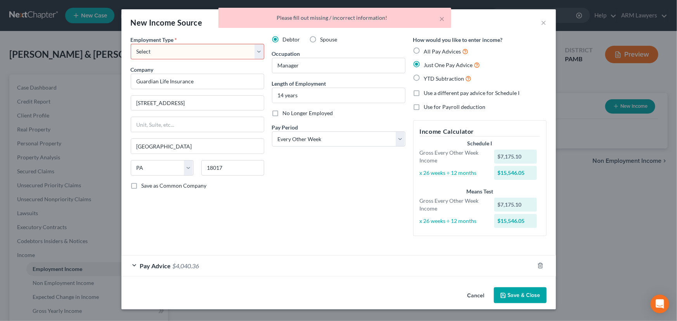
click at [204, 50] on select "Select Full or [DEMOGRAPHIC_DATA] Employment Self Employment" at bounding box center [198, 52] width 134 height 16
select select "0"
click at [131, 44] on select "Select Full or [DEMOGRAPHIC_DATA] Employment Self Employment" at bounding box center [198, 52] width 134 height 16
click at [532, 295] on button "Save & Close" at bounding box center [520, 296] width 53 height 16
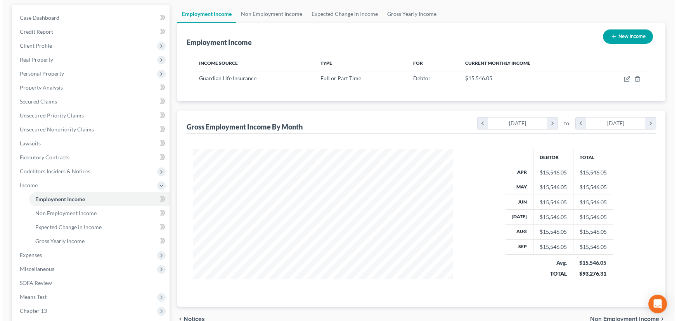
scroll to position [70, 0]
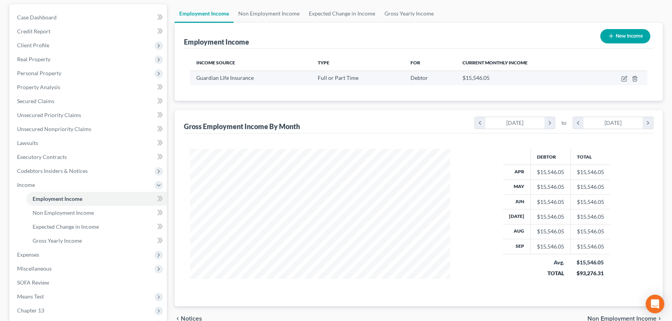
click at [623, 81] on td at bounding box center [620, 78] width 56 height 15
click at [625, 79] on icon "button" at bounding box center [625, 79] width 6 height 6
select select "0"
select select "39"
select select "2"
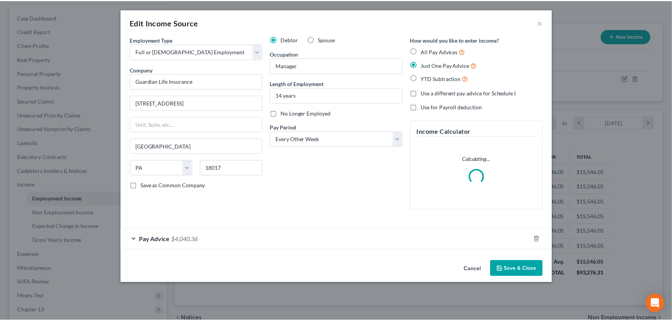
scroll to position [139, 278]
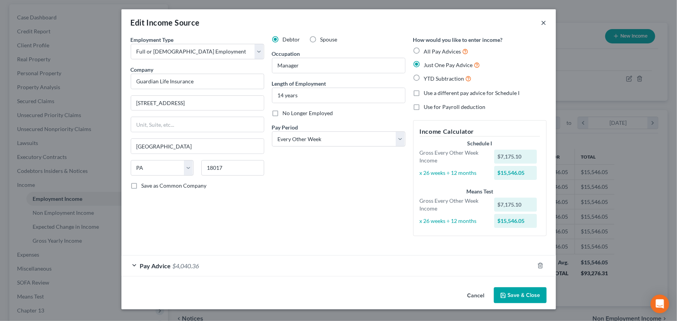
click at [546, 21] on button "×" at bounding box center [544, 22] width 5 height 9
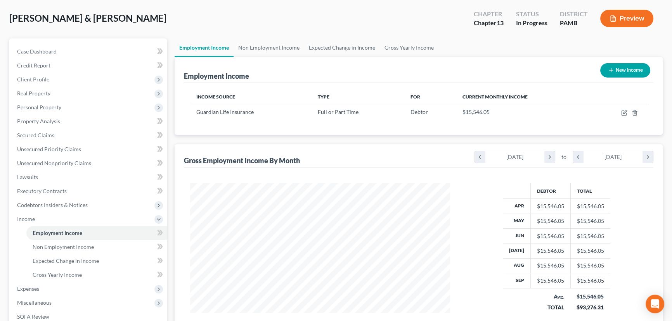
scroll to position [0, 0]
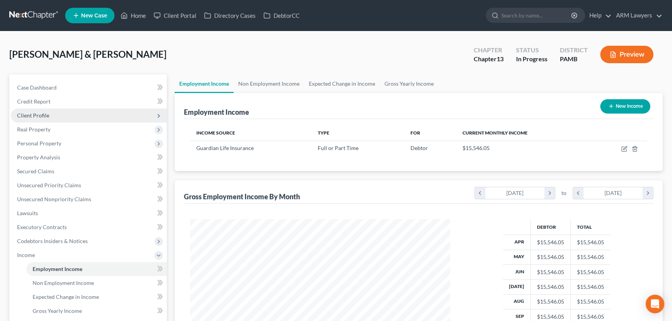
click at [76, 116] on span "Client Profile" at bounding box center [89, 116] width 156 height 14
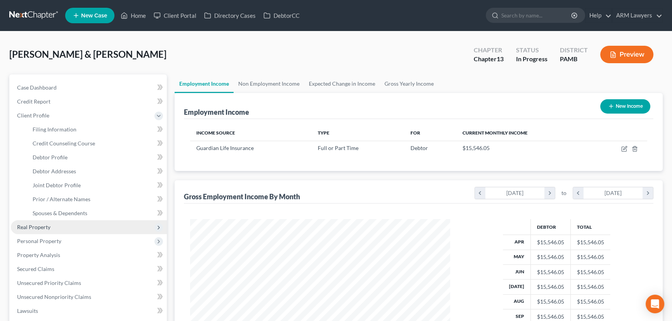
click at [76, 226] on span "Real Property" at bounding box center [89, 228] width 156 height 14
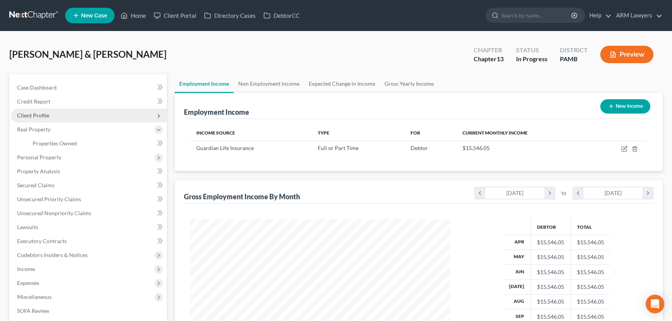
click at [77, 113] on span "Client Profile" at bounding box center [89, 116] width 156 height 14
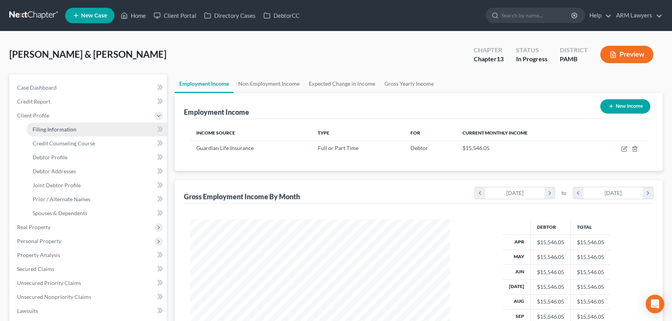
click at [87, 133] on link "Filing Information" at bounding box center [96, 130] width 141 height 14
select select "1"
select select "3"
select select "68"
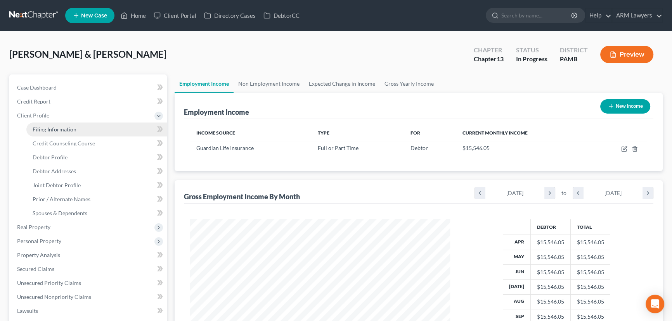
select select "0"
select select "39"
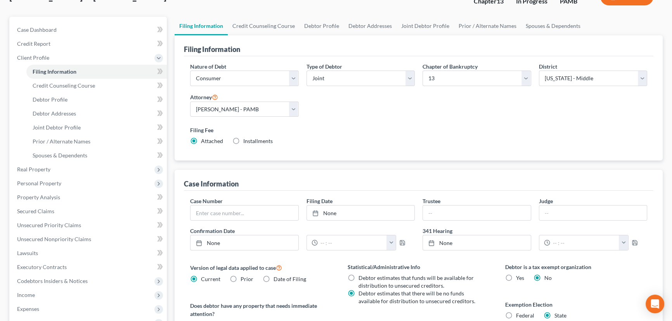
scroll to position [141, 0]
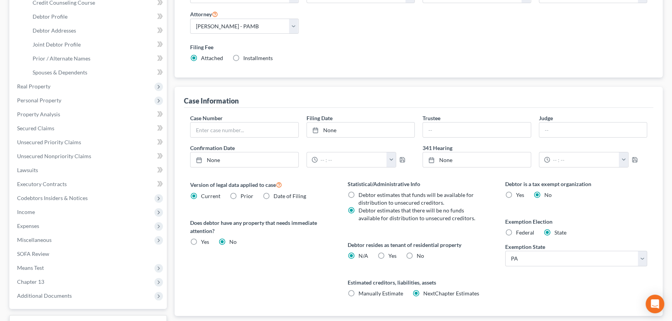
click at [516, 233] on label "Federal" at bounding box center [525, 233] width 18 height 8
click at [519, 233] on input "Federal" at bounding box center [521, 231] width 5 height 5
radio input "true"
radio input "false"
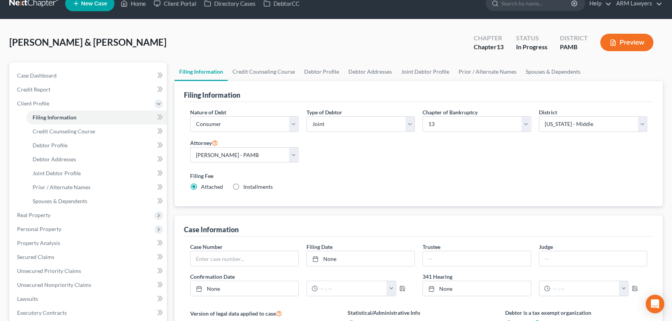
scroll to position [0, 0]
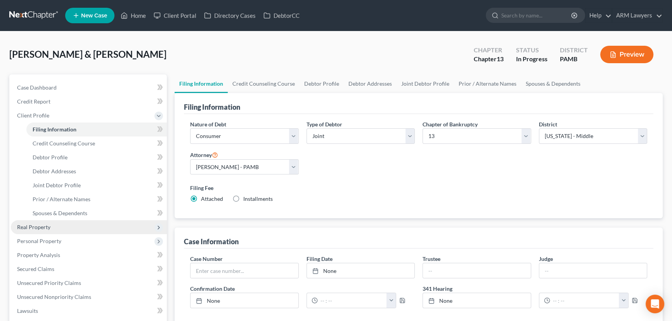
click at [52, 228] on span "Real Property" at bounding box center [89, 228] width 156 height 14
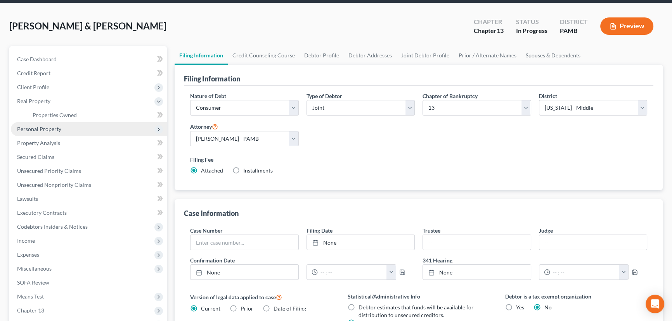
scroll to position [70, 0]
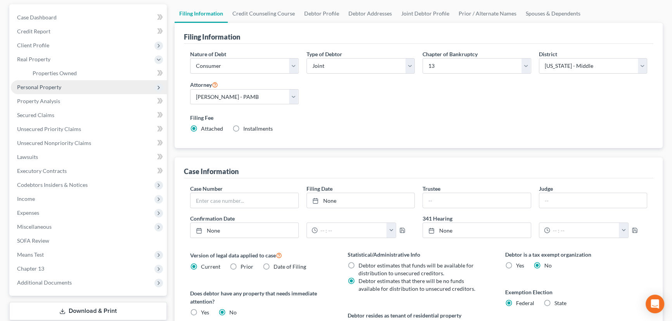
click at [72, 89] on span "Personal Property" at bounding box center [89, 87] width 156 height 14
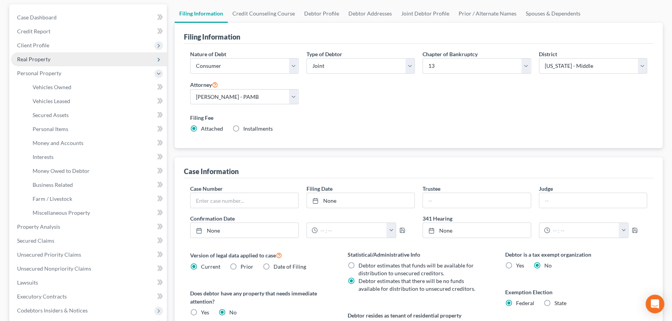
click at [73, 60] on span "Real Property" at bounding box center [89, 59] width 156 height 14
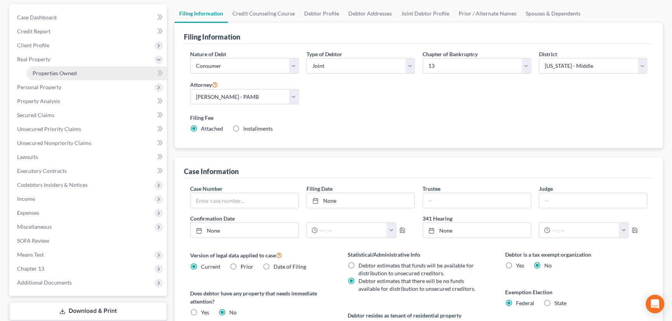
click at [84, 75] on link "Properties Owned" at bounding box center [96, 73] width 141 height 14
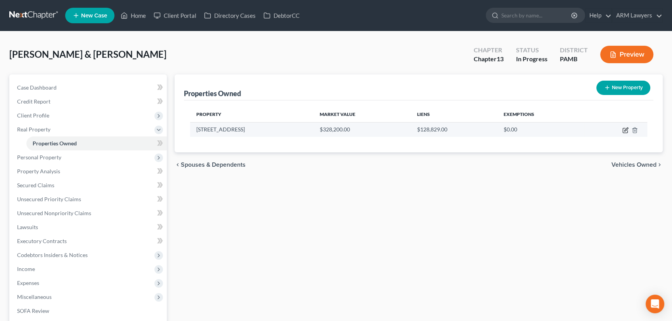
click at [624, 132] on icon "button" at bounding box center [625, 130] width 5 height 5
select select "39"
select select "12"
select select "2"
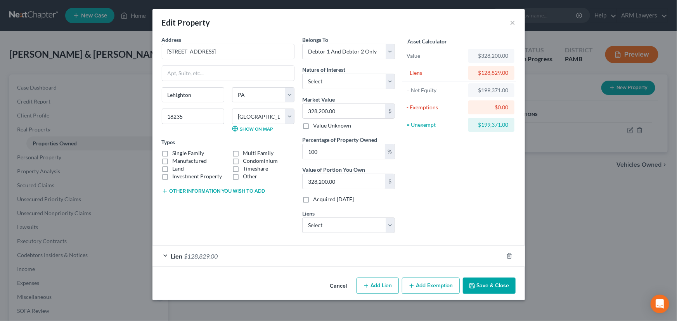
click at [430, 282] on button "Add Exemption" at bounding box center [431, 286] width 58 height 16
select select "2"
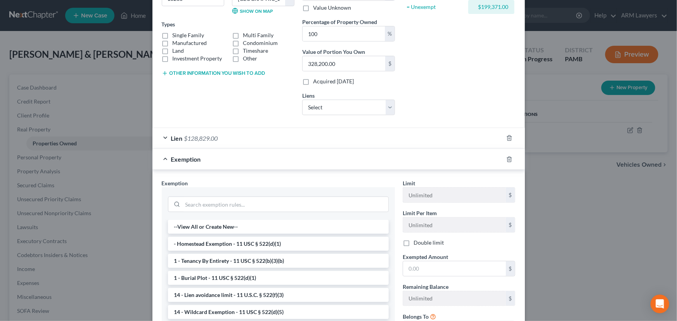
scroll to position [176, 0]
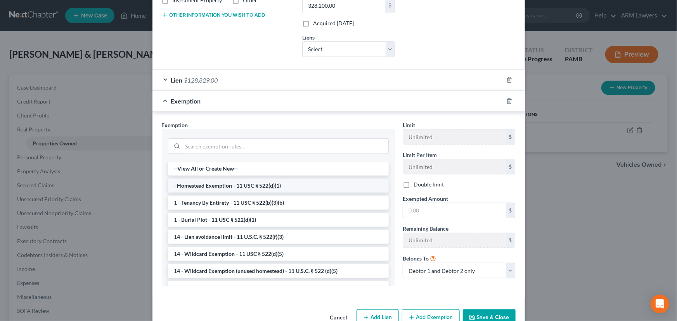
click at [295, 189] on li "- Homestead Exemption - 11 USC § 522(d)(1)" at bounding box center [278, 186] width 221 height 14
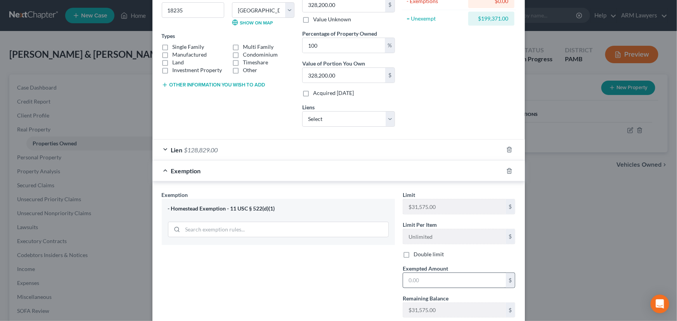
scroll to position [141, 0]
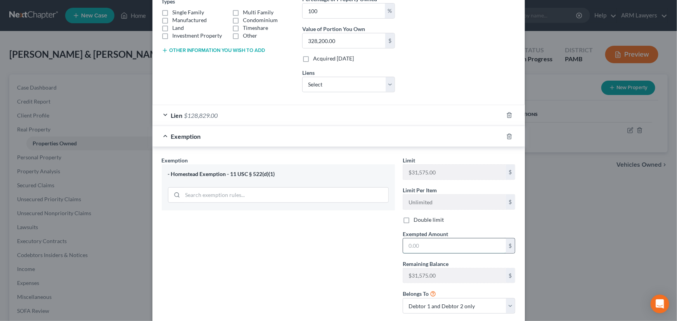
click at [417, 247] on input "text" at bounding box center [454, 246] width 103 height 15
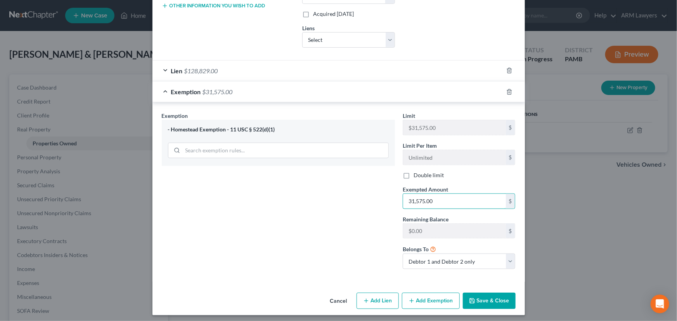
scroll to position [188, 0]
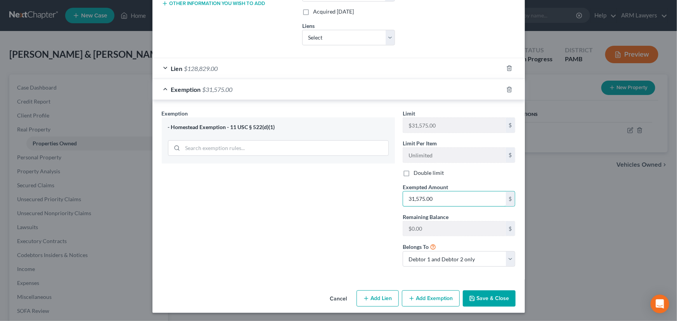
type input "31,575.00"
click at [500, 295] on button "Save & Close" at bounding box center [489, 299] width 53 height 16
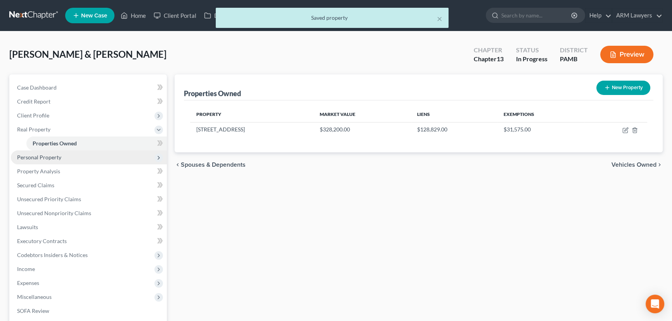
click at [85, 158] on span "Personal Property" at bounding box center [89, 158] width 156 height 14
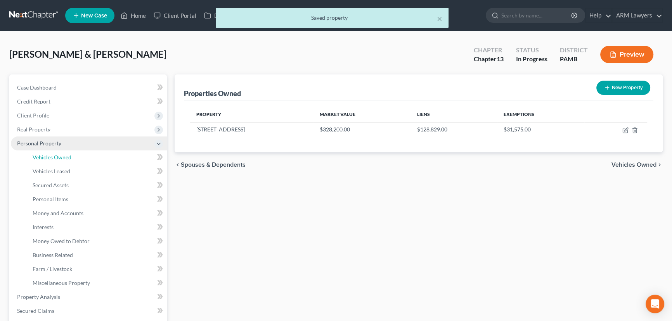
click at [85, 158] on link "Vehicles Owned" at bounding box center [96, 158] width 141 height 14
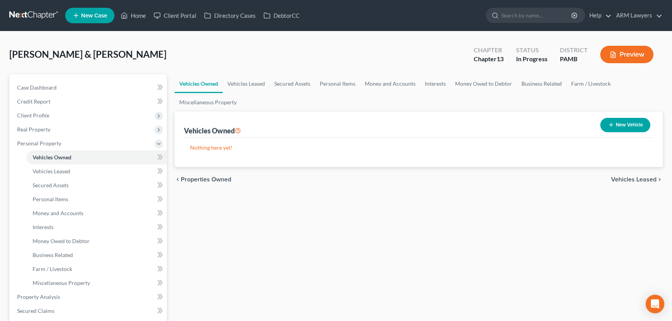
click at [611, 123] on icon "button" at bounding box center [611, 125] width 6 height 6
select select "0"
select select "2"
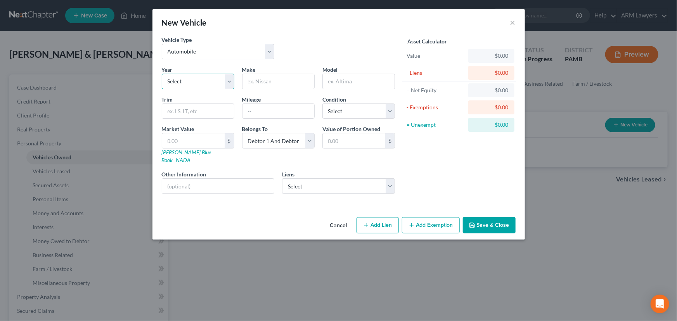
click at [213, 81] on select "Select 2026 2025 2024 2023 2022 2021 2020 2019 2018 2017 2016 2015 2014 2013 20…" at bounding box center [198, 82] width 73 height 16
select select "3"
click at [162, 74] on select "Select 2026 2025 2024 2023 2022 2021 2020 2019 2018 2017 2016 2015 2014 2013 20…" at bounding box center [198, 82] width 73 height 16
click at [276, 82] on input "text" at bounding box center [279, 81] width 72 height 15
click at [276, 82] on input "Do" at bounding box center [279, 81] width 72 height 15
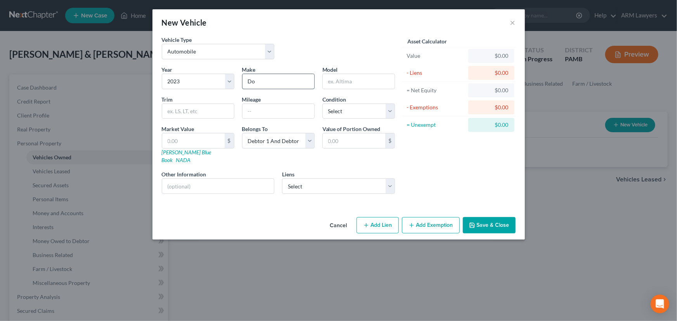
type input "Dodge"
click at [341, 84] on input "text" at bounding box center [359, 81] width 72 height 15
type input "Charger"
click at [282, 116] on input "text" at bounding box center [279, 111] width 72 height 15
type input "38000"
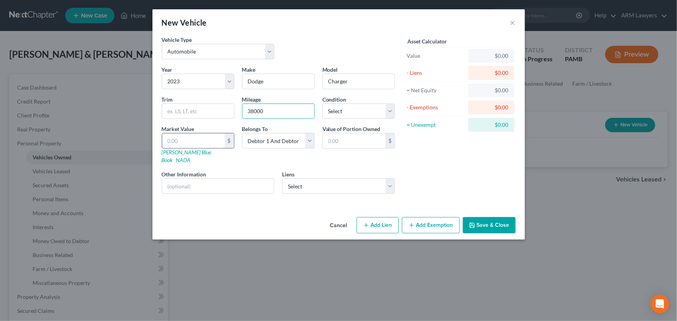
click at [191, 145] on input "text" at bounding box center [193, 141] width 63 height 15
type input "2"
type input "2.00"
type input "21"
type input "21.00"
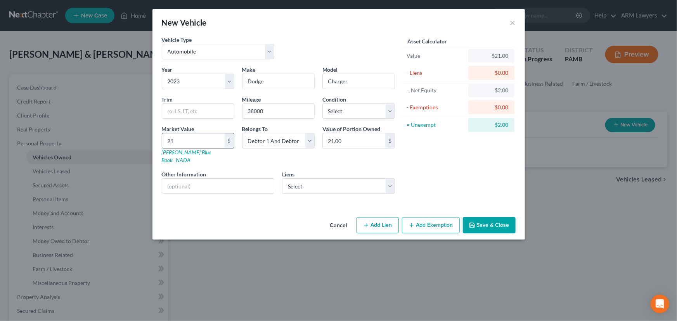
type input "213"
type input "213.00"
type input "2130"
type input "2,130.00"
type input "2,1304"
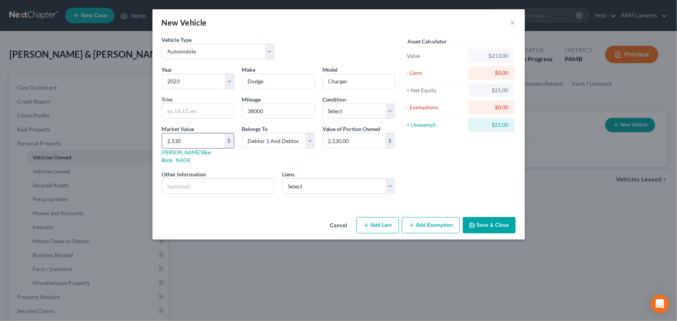
type input "21,304.00"
type input "21,304"
click at [336, 159] on div "Year Select 2026 2025 2024 2023 2022 2021 2020 2019 2018 2017 2016 2015 2014 20…" at bounding box center [278, 133] width 241 height 135
click at [349, 112] on select "Select Excellent Very Good Good Fair Poor" at bounding box center [359, 112] width 73 height 16
select select "2"
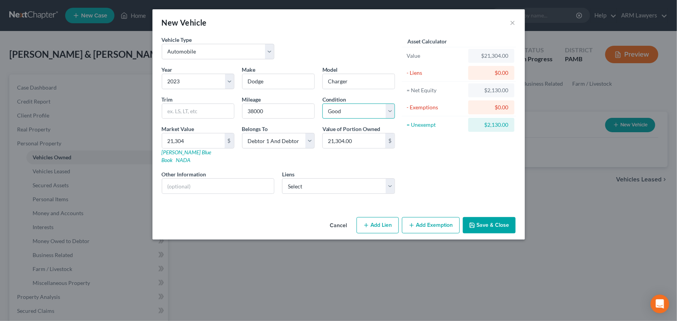
click at [323, 104] on select "Select Excellent Very Good Good Fair Poor" at bounding box center [359, 112] width 73 height 16
click at [346, 160] on div "Year Select 2026 2025 2024 2023 2022 2021 2020 2019 2018 2017 2016 2015 2014 20…" at bounding box center [278, 133] width 241 height 135
click at [322, 182] on select "Select Frd Motor Cr - $44,214.00 Ally Fincl - $38,302.00" at bounding box center [338, 187] width 113 height 16
select select "1"
click at [282, 179] on select "Select Frd Motor Cr - $44,214.00 Ally Fincl - $38,302.00" at bounding box center [338, 187] width 113 height 16
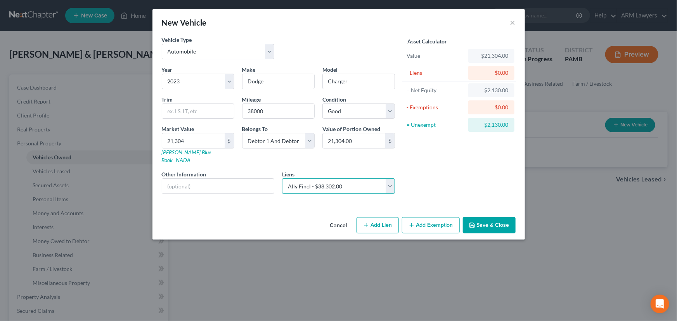
select select
select select "24"
select select "0"
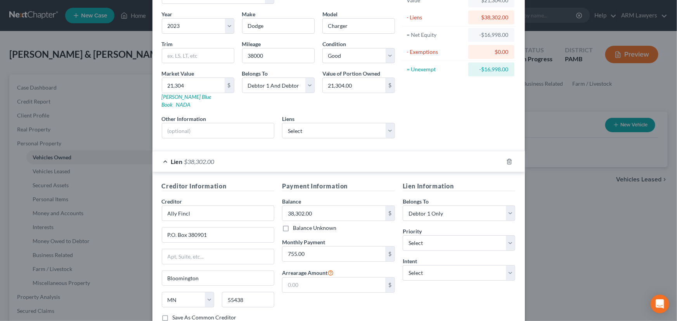
scroll to position [102, 0]
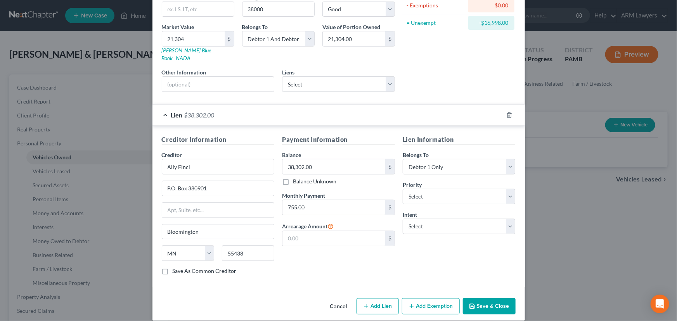
click at [427, 299] on button "Add Exemption" at bounding box center [431, 307] width 58 height 16
select select "2"
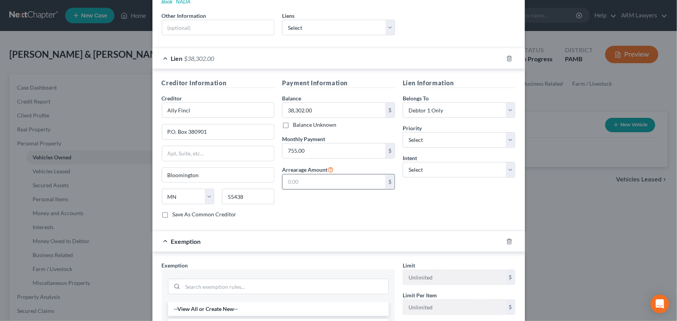
scroll to position [279, 0]
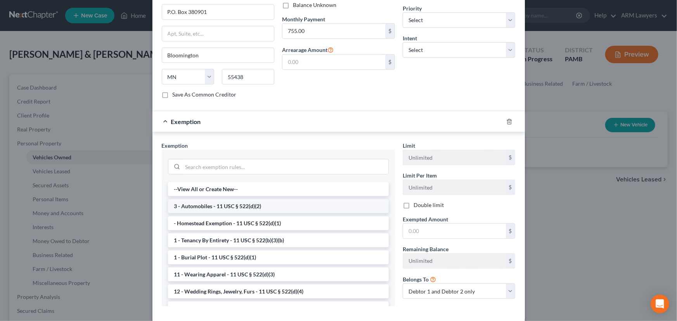
click at [224, 200] on li "3 - Automobiles - 11 USC § 522(d)(2)" at bounding box center [278, 207] width 221 height 14
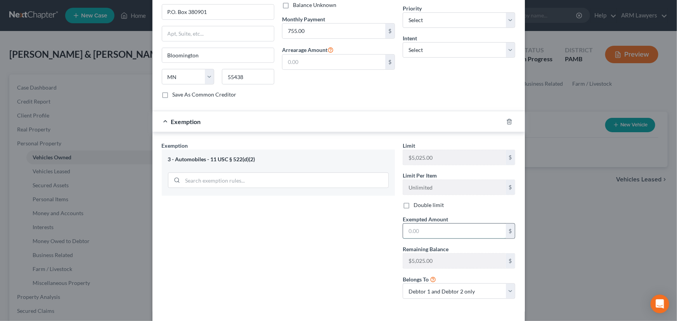
click at [431, 229] on input "text" at bounding box center [454, 231] width 103 height 15
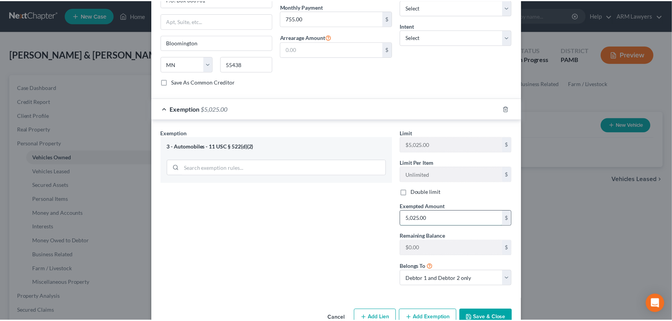
scroll to position [303, 0]
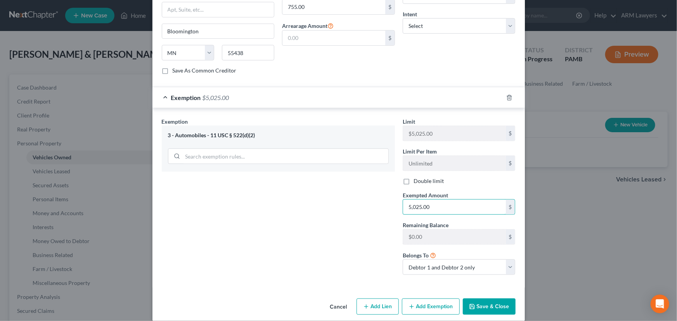
type input "5,025.00"
click at [491, 299] on button "Save & Close" at bounding box center [489, 307] width 53 height 16
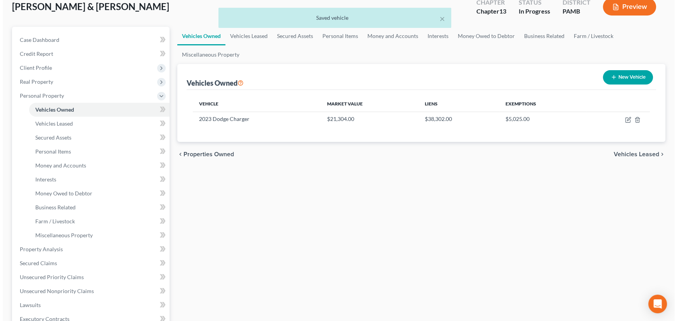
scroll to position [35, 0]
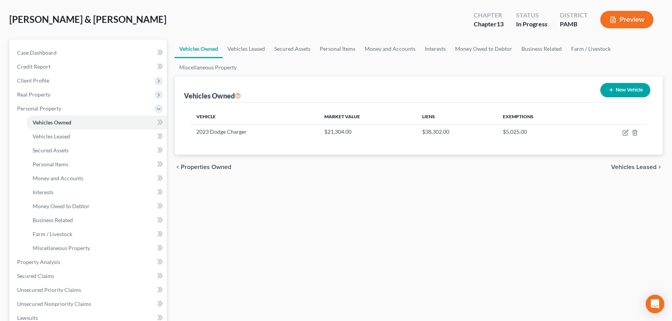
click at [633, 89] on button "New Vehicle" at bounding box center [626, 90] width 50 height 14
select select "0"
select select "2"
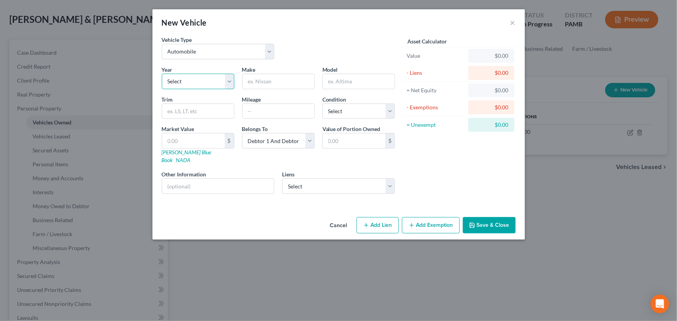
click at [225, 82] on select "Select 2026 2025 2024 2023 2022 2021 2020 2019 2018 2017 2016 2015 2014 2013 20…" at bounding box center [198, 82] width 73 height 16
select select "3"
click at [162, 74] on select "Select 2026 2025 2024 2023 2022 2021 2020 2019 2018 2017 2016 2015 2014 2013 20…" at bounding box center [198, 82] width 73 height 16
click at [286, 83] on input "text" at bounding box center [279, 81] width 72 height 15
type input "Ford"
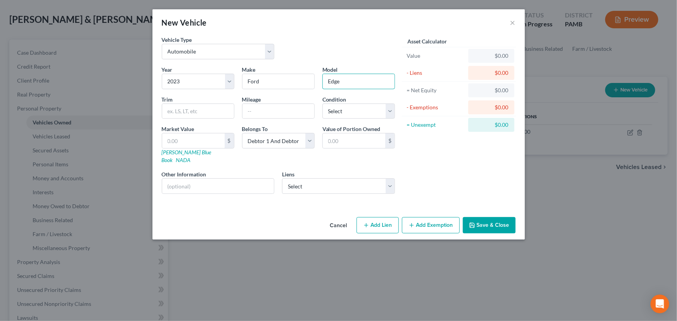
type input "Edge"
click at [267, 109] on input "text" at bounding box center [279, 111] width 72 height 15
type input "41000"
click at [337, 106] on select "Select Excellent Very Good Good Fair Poor" at bounding box center [359, 112] width 73 height 16
select select "2"
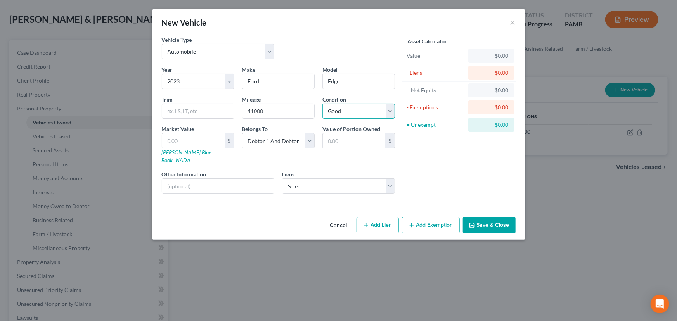
click at [323, 104] on select "Select Excellent Very Good Good Fair Poor" at bounding box center [359, 112] width 73 height 16
click at [196, 143] on input "text" at bounding box center [193, 141] width 63 height 15
type input "2"
type input "2.00"
type input "20"
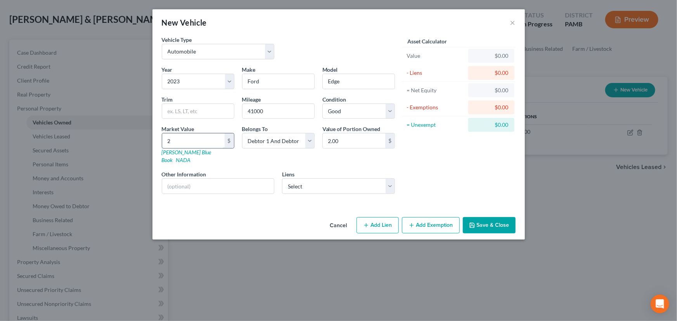
type input "20.00"
type input "208"
type input "208.00"
type input "2088"
type input "2,088.00"
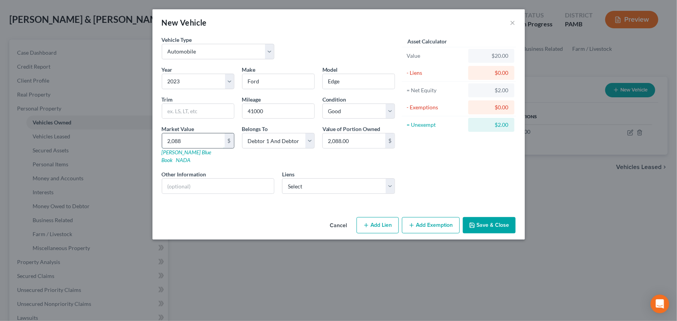
type input "2,0884"
type input "20,884.00"
type input "20,884"
click at [357, 179] on select "Select Frd Motor Cr - $44,214.00" at bounding box center [338, 187] width 113 height 16
select select "30"
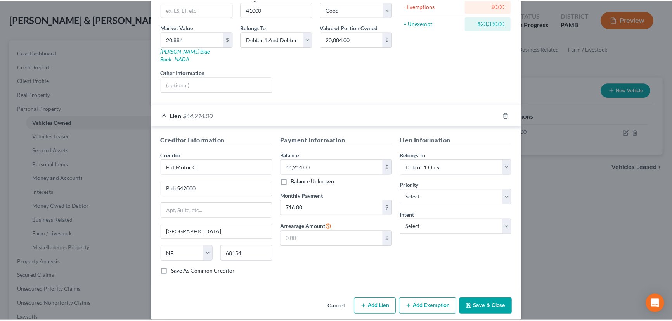
scroll to position [102, 0]
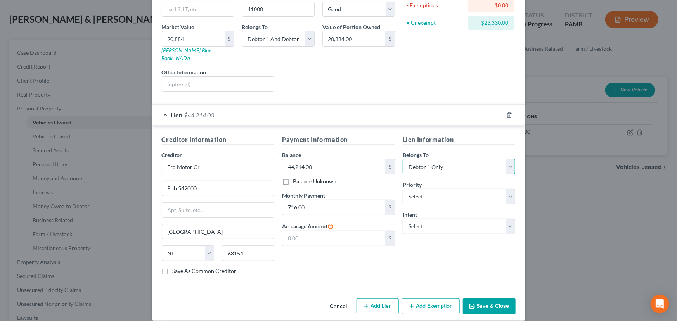
click at [424, 159] on select "Select Debtor 1 Only Debtor 2 Only Debtor 1 And Debtor 2 Only At Least One Of T…" at bounding box center [459, 167] width 113 height 16
select select "1"
click at [403, 159] on select "Select Debtor 1 Only Debtor 2 Only Debtor 1 And Debtor 2 Only At Least One Of T…" at bounding box center [459, 167] width 113 height 16
click at [495, 299] on button "Save & Close" at bounding box center [489, 307] width 53 height 16
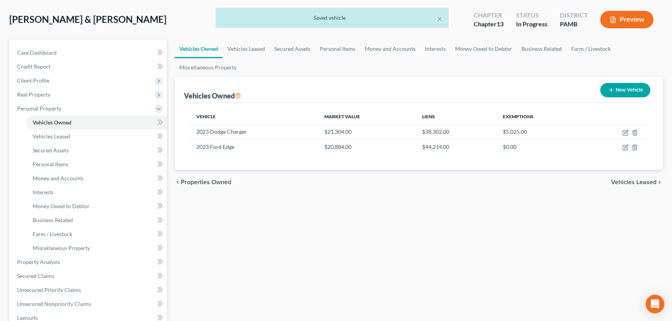
click at [626, 91] on button "New Vehicle" at bounding box center [626, 90] width 50 height 14
select select "0"
select select "2"
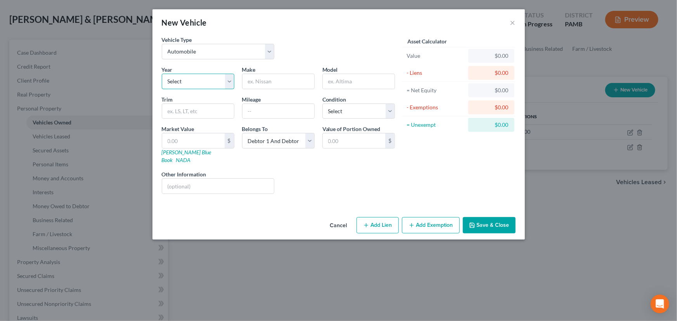
click at [189, 79] on select "Select 2026 2025 2024 2023 2022 2021 2020 2019 2018 2017 2016 2015 2014 2013 20…" at bounding box center [198, 82] width 73 height 16
select select "15"
click at [162, 74] on select "Select 2026 2025 2024 2023 2022 2021 2020 2019 2018 2017 2016 2015 2014 2013 20…" at bounding box center [198, 82] width 73 height 16
click at [280, 82] on input "text" at bounding box center [279, 81] width 72 height 15
type input "Mazda"
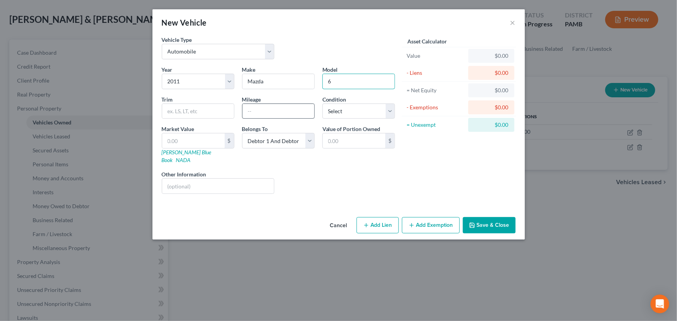
type input "6"
click at [258, 107] on input "text" at bounding box center [279, 111] width 72 height 15
type input "115000"
click at [370, 186] on div "Liens Select" at bounding box center [338, 182] width 121 height 24
click at [205, 142] on input "text" at bounding box center [193, 141] width 63 height 15
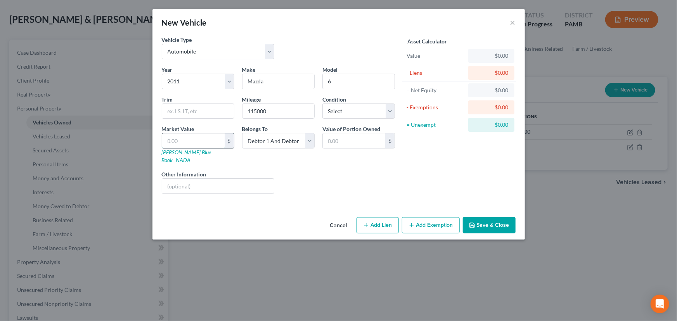
type input "2"
type input "2.00"
type input "20"
type input "20.00"
click at [578, 179] on div "New Vehicle × Vehicle Type Select Automobile Truck Trailer Watercraft Aircraft …" at bounding box center [338, 160] width 677 height 321
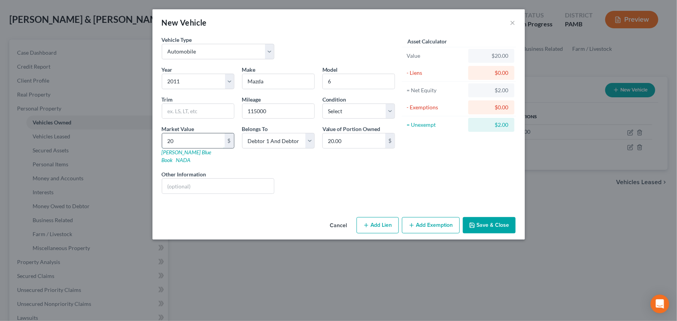
click at [173, 138] on input "20" at bounding box center [193, 141] width 63 height 15
type input "4"
type input "4.00"
type input "46"
type input "46.00"
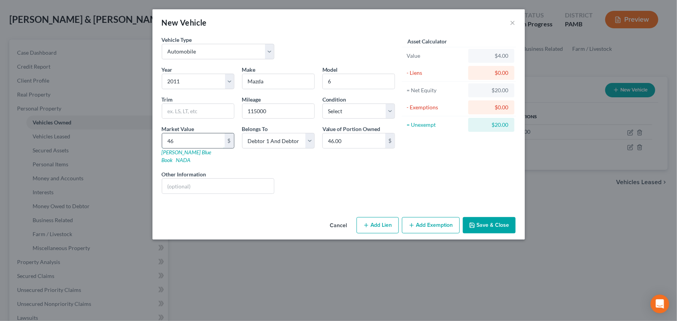
type input "469"
type input "469.00"
type input "4698"
type input "4,698.00"
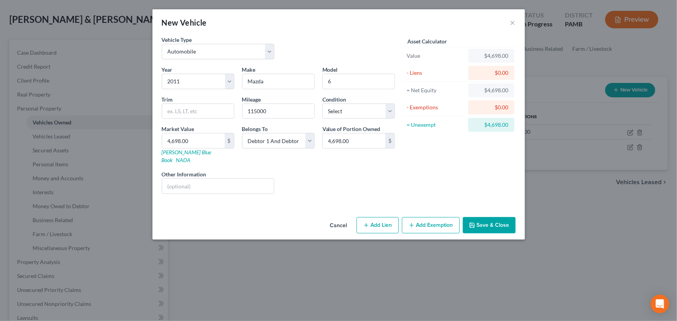
click at [414, 200] on div "Vehicle Type Select Automobile Truck Trailer Watercraft Aircraft Motor Home Atv…" at bounding box center [339, 125] width 373 height 179
click at [496, 217] on button "Save & Close" at bounding box center [489, 225] width 53 height 16
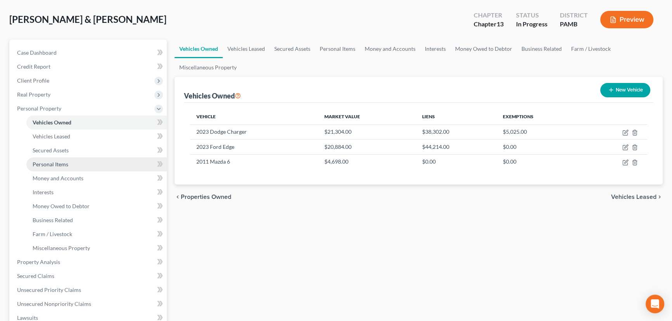
click at [73, 159] on link "Personal Items" at bounding box center [96, 165] width 141 height 14
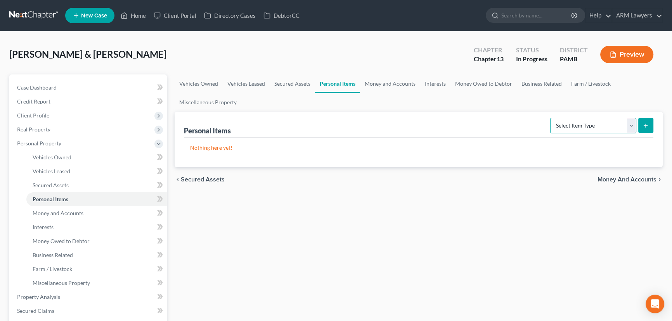
click at [560, 124] on select "Select Item Type Clothing Collectibles Of Value Electronics Firearms Household …" at bounding box center [593, 126] width 86 height 16
select select "household_goods"
click at [551, 118] on select "Select Item Type Clothing Collectibles Of Value Electronics Firearms Household …" at bounding box center [593, 126] width 86 height 16
click at [646, 125] on icon "submit" at bounding box center [646, 126] width 6 height 6
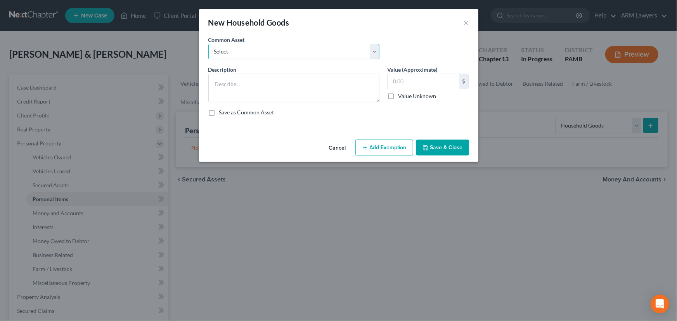
click at [321, 52] on select "Select Assorted electronics including television, cell phone and computer Assor…" at bounding box center [293, 52] width 171 height 16
select select "1"
click at [208, 44] on select "Select Assorted electronics including television, cell phone and computer Assor…" at bounding box center [293, 52] width 171 height 16
type textarea "Assorted household furniture including couch, beds, dresser, desk, chairs and n…"
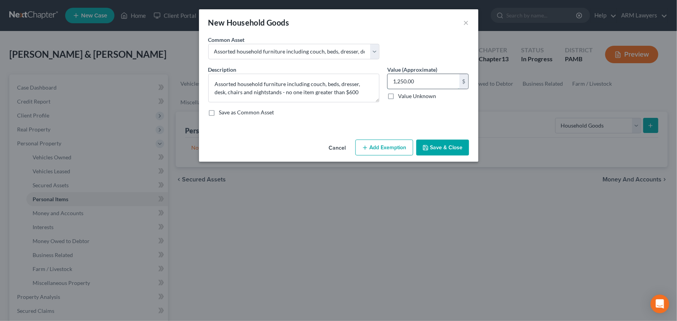
click at [430, 80] on input "1,250.00" at bounding box center [424, 81] width 72 height 15
type input "500.00"
click at [385, 143] on button "Add Exemption" at bounding box center [385, 148] width 58 height 16
select select "2"
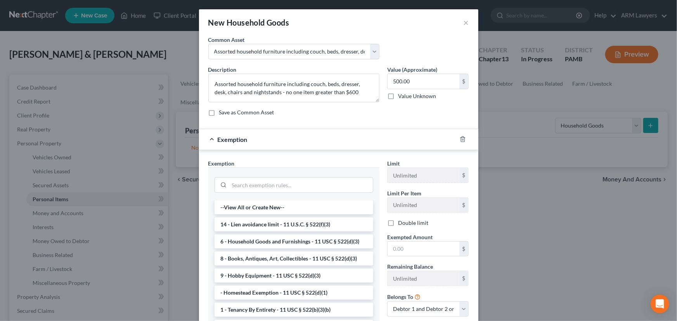
scroll to position [35, 0]
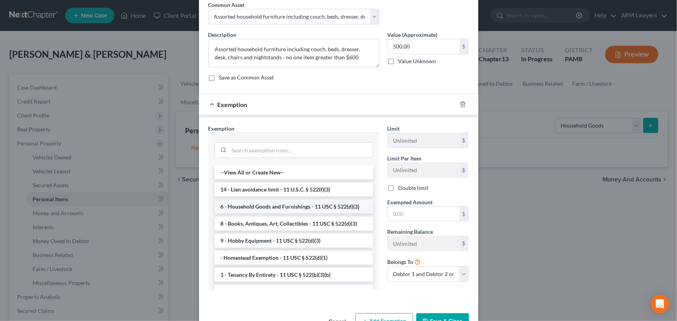
click at [291, 208] on li "6 - Household Goods and Furnishings - 11 USC § 522(d)(3)" at bounding box center [294, 207] width 159 height 14
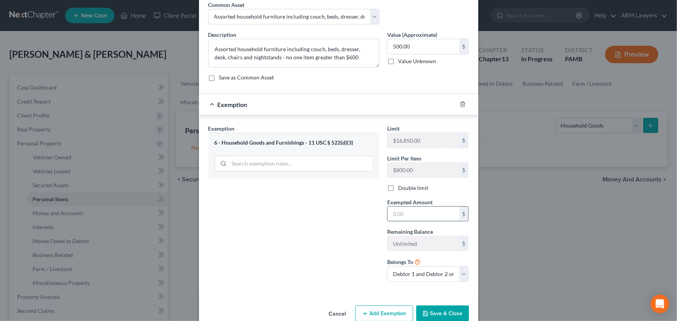
click at [411, 214] on input "text" at bounding box center [424, 214] width 72 height 15
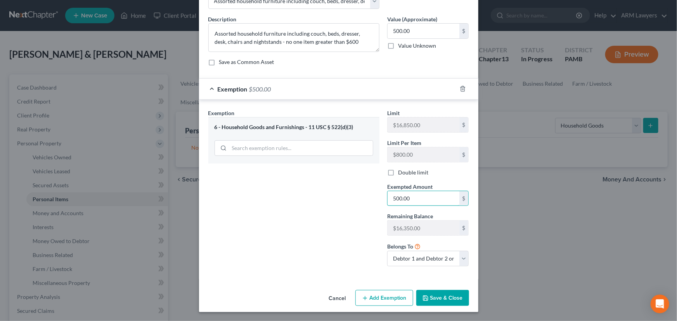
type input "500.00"
click at [454, 301] on button "Save & Close" at bounding box center [443, 298] width 53 height 16
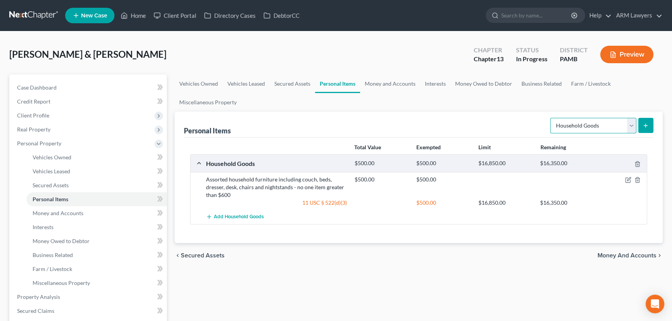
click at [609, 122] on select "Select Item Type Clothing Collectibles Of Value Electronics Firearms Household …" at bounding box center [593, 126] width 86 height 16
select select "electronics"
click at [551, 118] on select "Select Item Type Clothing Collectibles Of Value Electronics Firearms Household …" at bounding box center [593, 126] width 86 height 16
click at [654, 116] on div "Personal Items Select Item Type Clothing Collectibles Of Value Electronics Fire…" at bounding box center [419, 178] width 488 height 132
click at [648, 123] on icon "submit" at bounding box center [646, 126] width 6 height 6
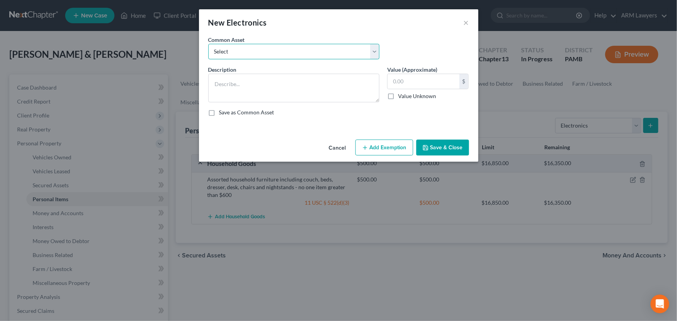
click at [316, 51] on select "Select Assorted electronics including television, cell phone, laptop - no one i…" at bounding box center [293, 52] width 171 height 16
select select "0"
click at [208, 44] on select "Select Assorted electronics including television, cell phone, laptop - no one i…" at bounding box center [293, 52] width 171 height 16
type textarea "Assorted electronics including television, cell phone, laptop - no one item mor…"
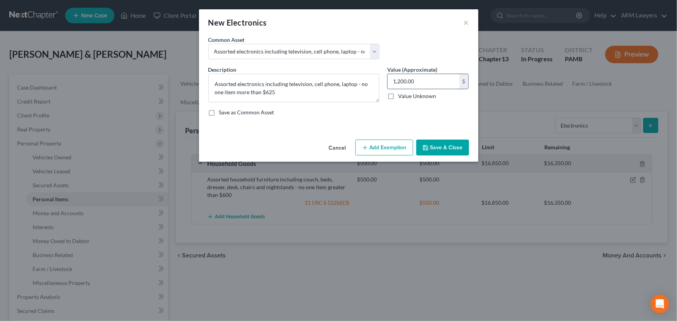
click at [422, 85] on input "1,200.00" at bounding box center [424, 81] width 72 height 15
click at [392, 144] on button "Add Exemption" at bounding box center [385, 148] width 58 height 16
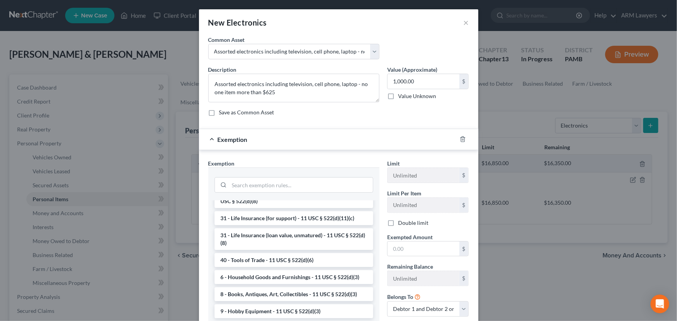
scroll to position [35, 0]
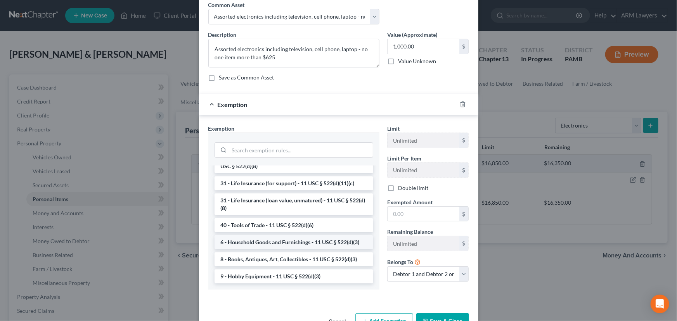
click at [275, 241] on li "6 - Household Goods and Furnishings - 11 USC § 522(d)(3)" at bounding box center [294, 243] width 159 height 14
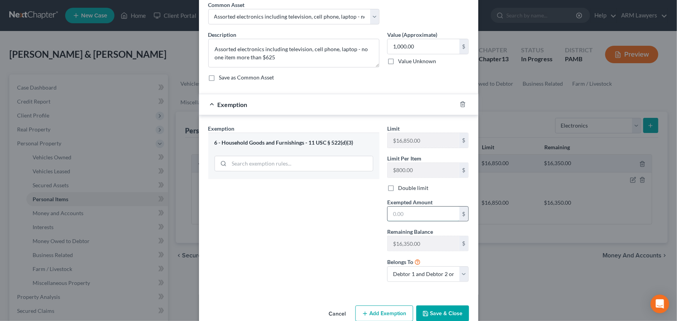
click at [412, 214] on input "text" at bounding box center [424, 214] width 72 height 15
click at [454, 312] on button "Save & Close" at bounding box center [443, 314] width 53 height 16
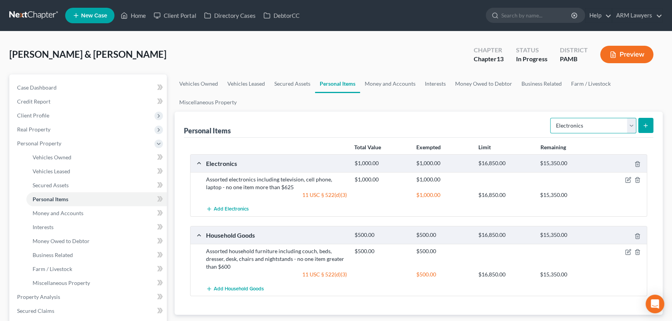
click at [602, 125] on select "Select Item Type Clothing Collectibles Of Value Electronics Firearms Household …" at bounding box center [593, 126] width 86 height 16
click at [551, 118] on select "Select Item Type Clothing Collectibles Of Value Electronics Firearms Household …" at bounding box center [593, 126] width 86 height 16
click at [649, 122] on button "submit" at bounding box center [646, 125] width 15 height 15
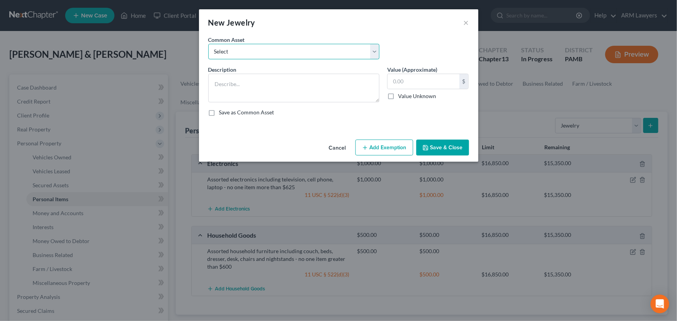
click at [267, 55] on select "Select Assorted jewelry including engagement and wedding rings and small costum…" at bounding box center [293, 52] width 171 height 16
click at [208, 44] on select "Select Assorted jewelry including engagement and wedding rings and small costum…" at bounding box center [293, 52] width 171 height 16
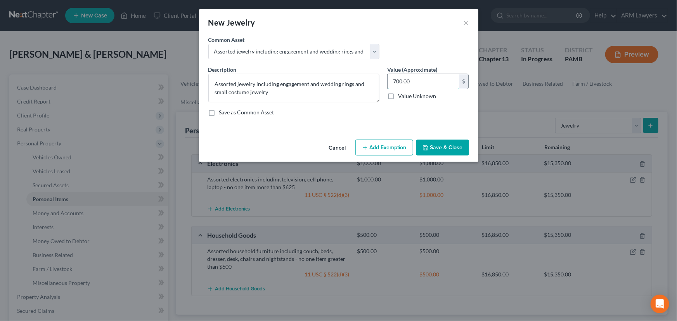
click at [401, 86] on input "700.00" at bounding box center [424, 81] width 72 height 15
click at [392, 141] on button "Add Exemption" at bounding box center [385, 148] width 58 height 16
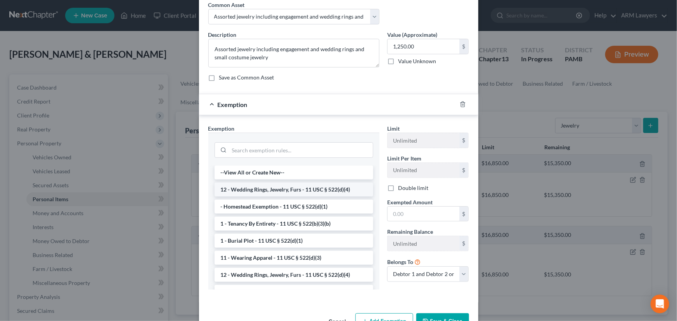
click at [277, 186] on li "12 - Wedding Rings, Jewelry, Furs - 11 USC § 522(d)(4)" at bounding box center [294, 190] width 159 height 14
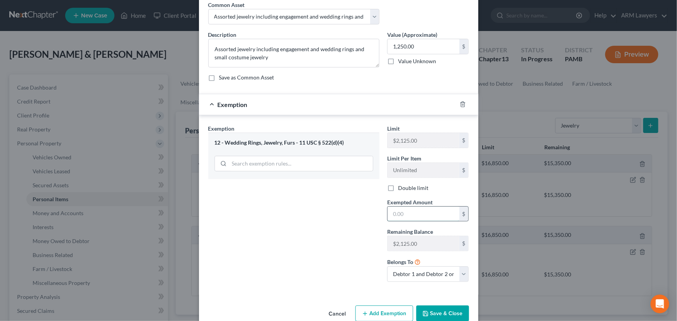
click at [416, 212] on input "text" at bounding box center [424, 214] width 72 height 15
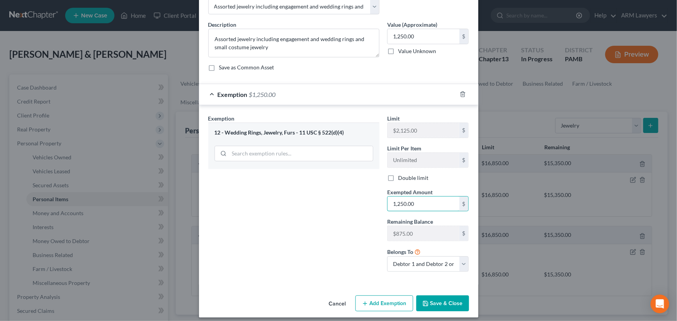
scroll to position [50, 0]
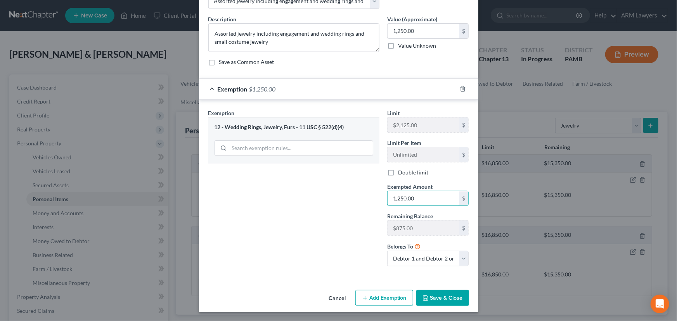
click at [436, 292] on button "Save & Close" at bounding box center [443, 298] width 53 height 16
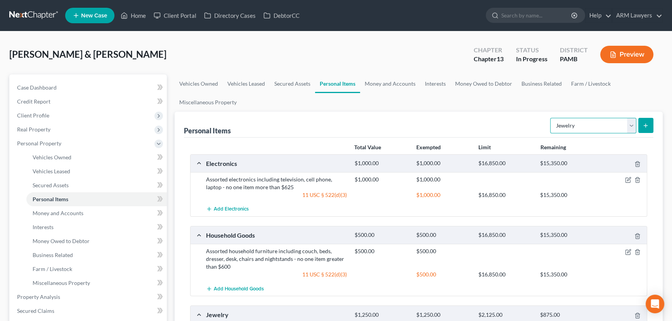
click at [621, 124] on select "Select Item Type Clothing Collectibles Of Value Electronics Firearms Household …" at bounding box center [593, 126] width 86 height 16
click at [551, 118] on select "Select Item Type Clothing Collectibles Of Value Electronics Firearms Household …" at bounding box center [593, 126] width 86 height 16
click at [646, 126] on line "submit" at bounding box center [645, 126] width 3 height 0
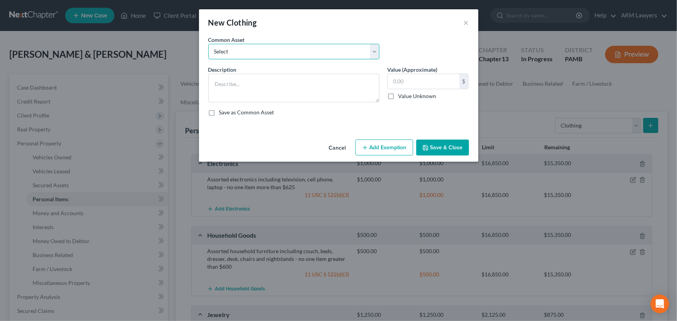
click at [293, 48] on select "Select Assorted clothing including pants, shirts, shoes and jackets" at bounding box center [293, 52] width 171 height 16
click at [208, 44] on select "Select Assorted clothing including pants, shirts, shoes and jackets" at bounding box center [293, 52] width 171 height 16
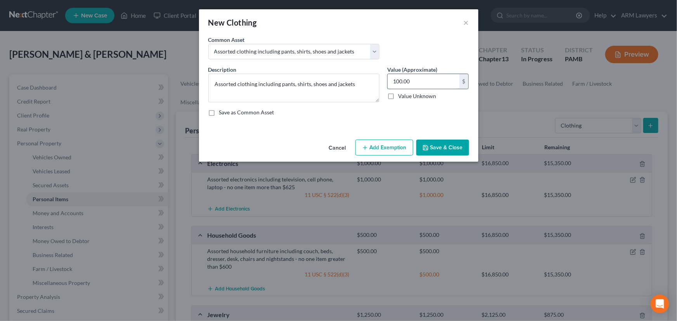
click at [414, 81] on input "100.00" at bounding box center [424, 81] width 72 height 15
click at [386, 148] on button "Add Exemption" at bounding box center [385, 148] width 58 height 16
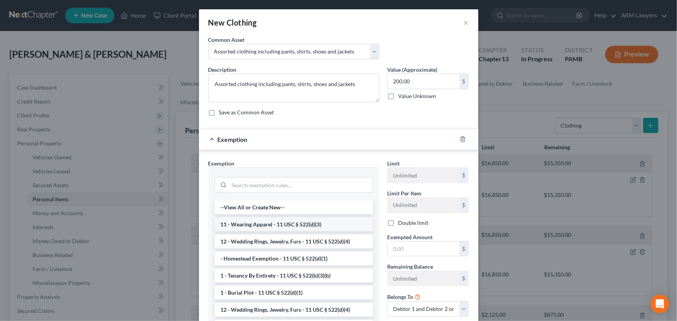
click at [293, 224] on li "11 - Wearing Apparel - 11 USC § 522(d)(3)" at bounding box center [294, 225] width 159 height 14
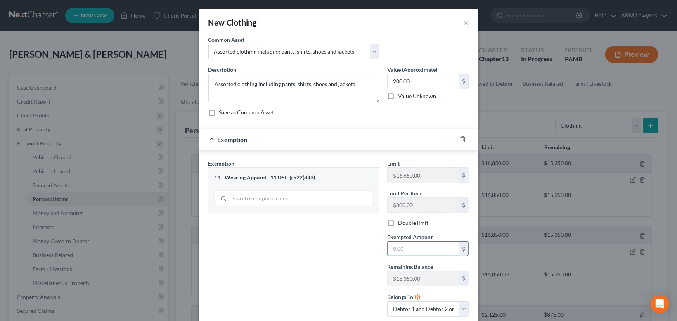
click at [405, 250] on input "text" at bounding box center [424, 249] width 72 height 15
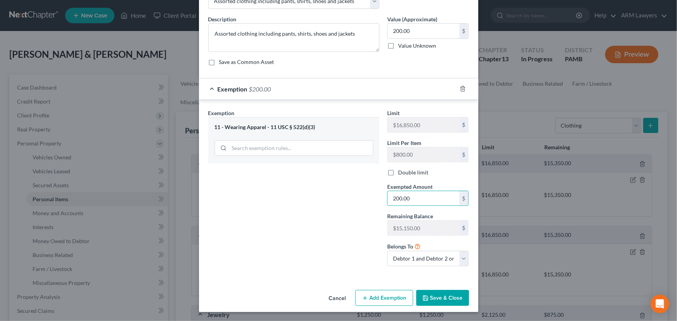
click at [439, 299] on button "Save & Close" at bounding box center [443, 298] width 53 height 16
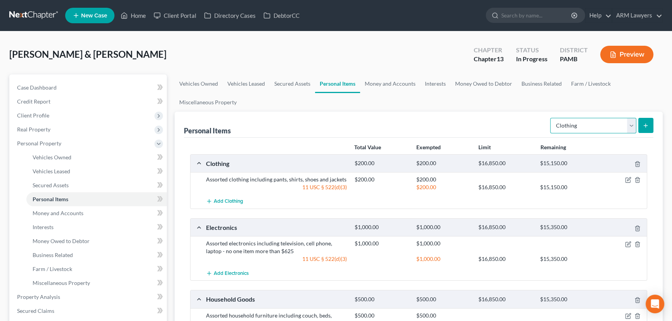
click at [564, 124] on select "Select Item Type Clothing Collectibles Of Value Electronics Firearms Household …" at bounding box center [593, 126] width 86 height 16
click at [551, 118] on select "Select Item Type Clothing Collectibles Of Value Electronics Firearms Household …" at bounding box center [593, 126] width 86 height 16
click at [646, 126] on line "submit" at bounding box center [646, 125] width 0 height 3
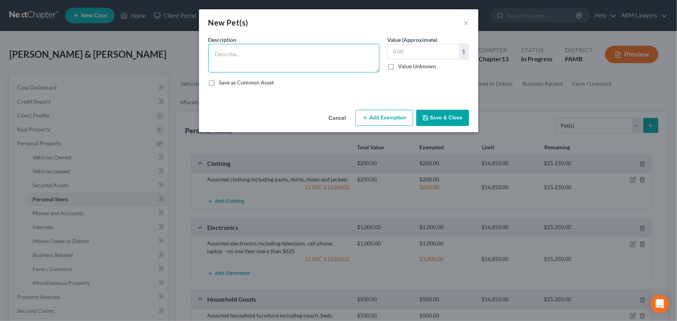
click at [281, 59] on textarea at bounding box center [293, 58] width 171 height 29
click at [395, 50] on input "text" at bounding box center [424, 51] width 72 height 15
click at [434, 120] on button "Save & Close" at bounding box center [443, 118] width 53 height 16
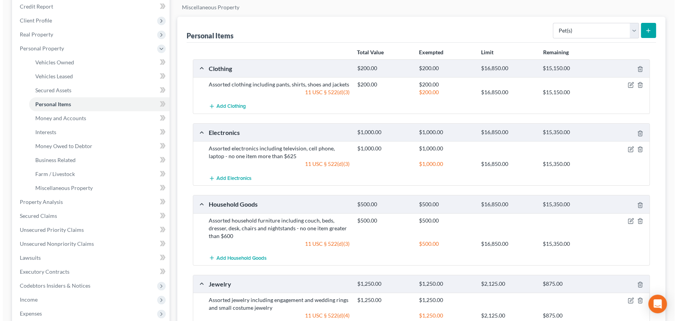
scroll to position [212, 0]
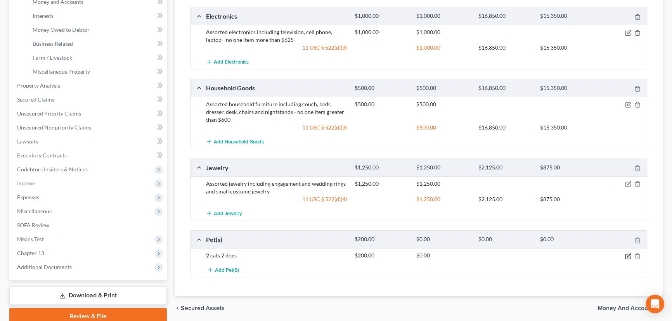
click at [626, 255] on icon "button" at bounding box center [628, 256] width 5 height 5
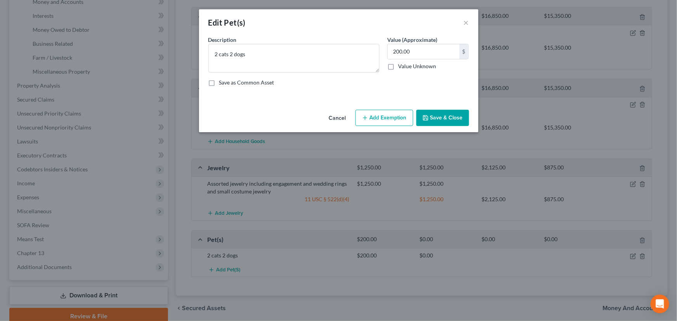
click at [368, 109] on div "Cancel Add Exemption Save & Close" at bounding box center [339, 120] width 280 height 26
click at [377, 124] on button "Add Exemption" at bounding box center [385, 118] width 58 height 16
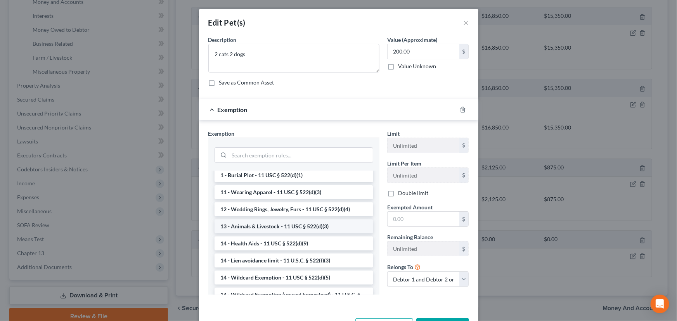
scroll to position [35, 0]
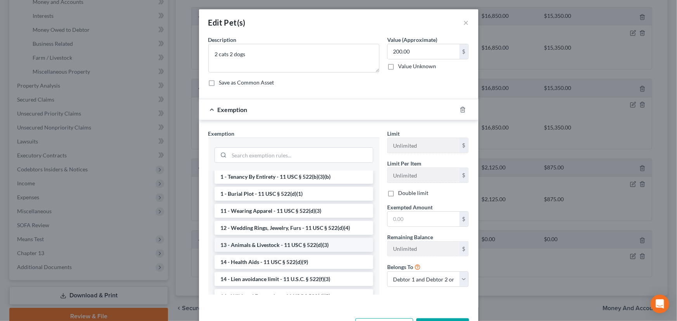
click at [281, 241] on li "13 - Animals & Livestock - 11 USC § 522(d)(3)" at bounding box center [294, 245] width 159 height 14
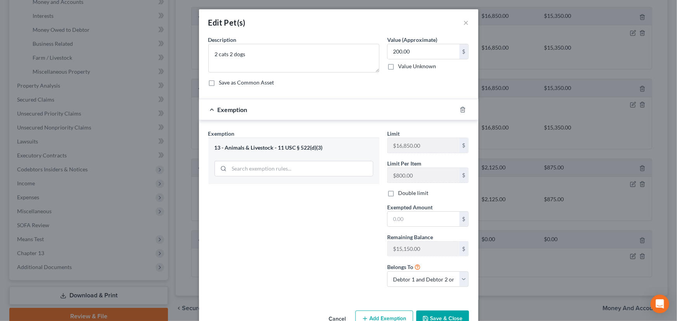
click at [401, 210] on label "Exempted Amount *" at bounding box center [409, 207] width 45 height 8
click at [401, 214] on input "text" at bounding box center [424, 219] width 72 height 15
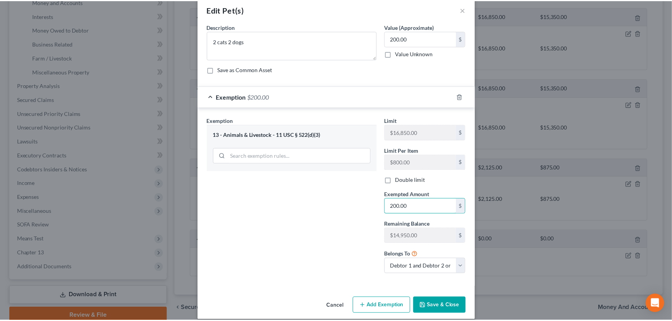
scroll to position [20, 0]
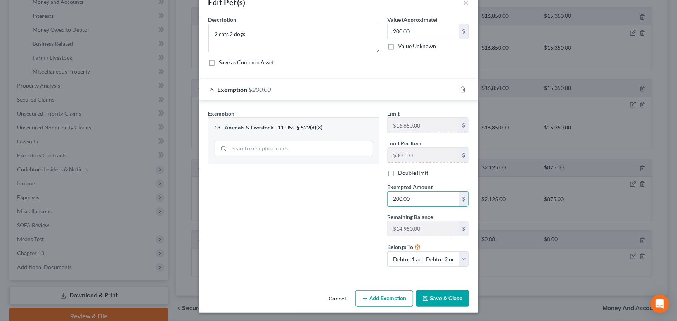
drag, startPoint x: 437, startPoint y: 294, endPoint x: 429, endPoint y: 304, distance: 13.0
click at [436, 297] on button "Save & Close" at bounding box center [443, 299] width 53 height 16
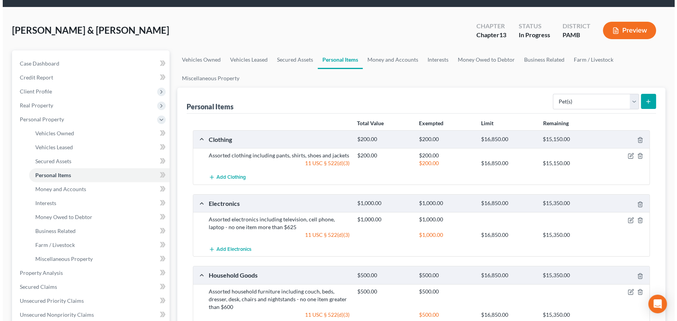
scroll to position [0, 0]
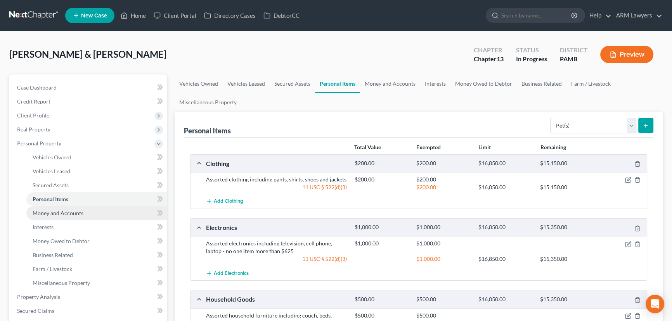
click at [101, 214] on link "Money and Accounts" at bounding box center [96, 214] width 141 height 14
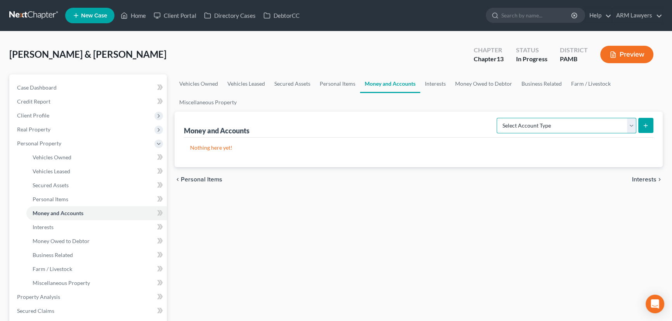
click at [571, 130] on select "Select Account Type Brokerage Cash on Hand Certificates of Deposit Checking Acc…" at bounding box center [567, 126] width 140 height 16
click at [498, 118] on select "Select Account Type Brokerage Cash on Hand Certificates of Deposit Checking Acc…" at bounding box center [567, 126] width 140 height 16
click at [651, 125] on button "submit" at bounding box center [646, 125] width 15 height 15
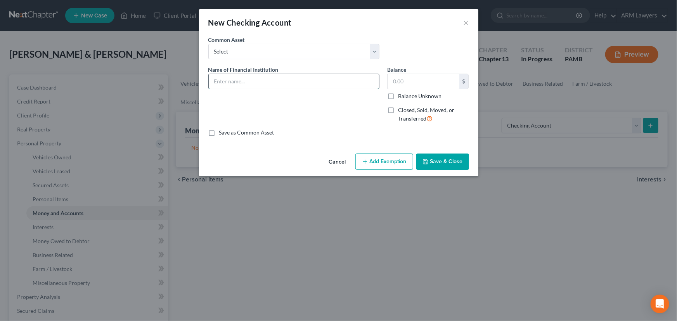
click at [323, 83] on input "text" at bounding box center [294, 81] width 170 height 15
click at [425, 81] on input "text" at bounding box center [424, 81] width 72 height 15
click at [391, 158] on button "Add Exemption" at bounding box center [385, 162] width 58 height 16
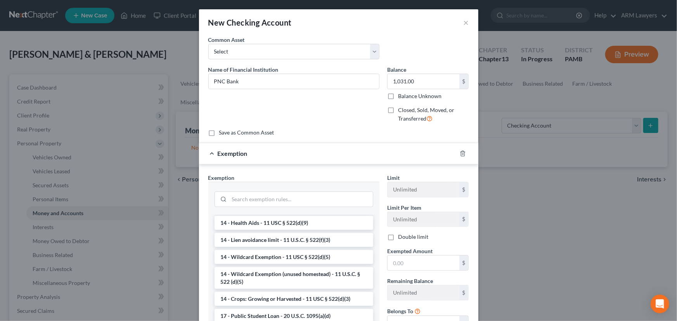
scroll to position [176, 0]
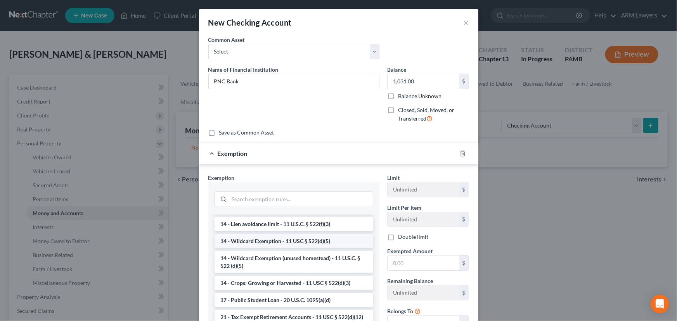
click at [268, 241] on li "14 - Wildcard Exemption - 11 USC § 522(d)(5)" at bounding box center [294, 241] width 159 height 14
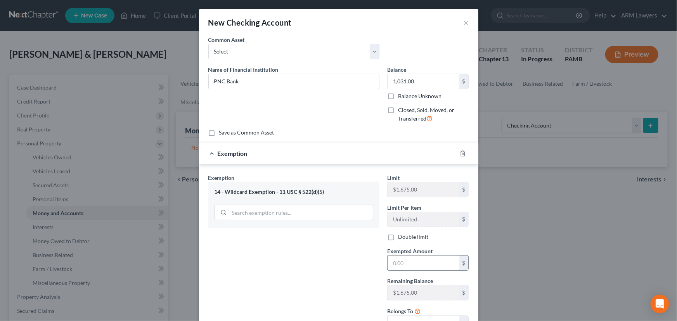
click at [421, 265] on input "text" at bounding box center [424, 263] width 72 height 15
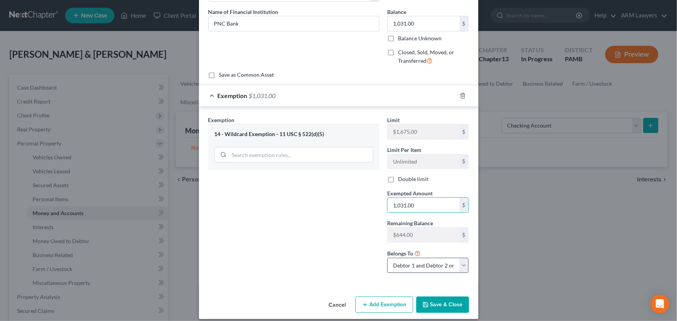
scroll to position [64, 0]
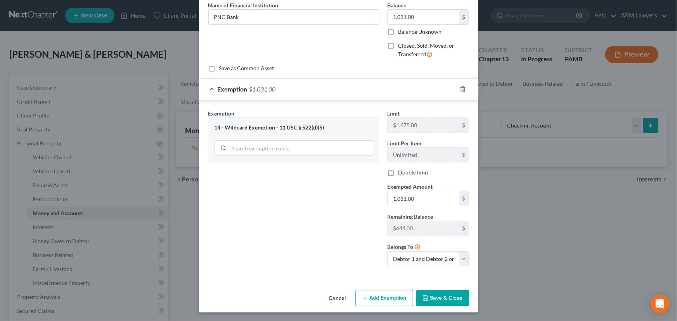
click at [435, 297] on button "Save & Close" at bounding box center [443, 298] width 53 height 16
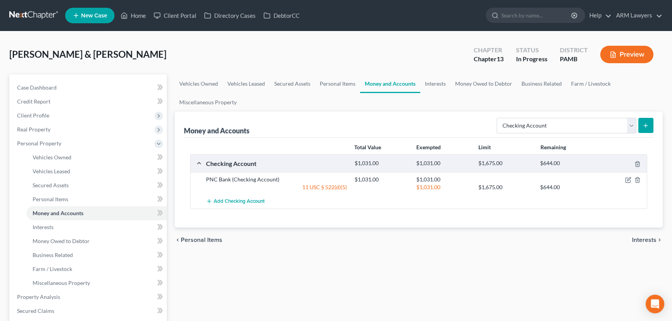
click at [650, 129] on button "submit" at bounding box center [646, 125] width 15 height 15
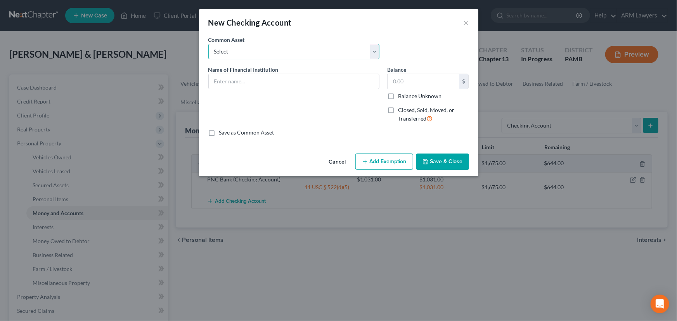
click at [312, 58] on select "Select First National Bank Belco Community Credit Union Citibank Chime Citizens…" at bounding box center [293, 52] width 171 height 16
click at [208, 44] on select "Select First National Bank Belco Community Credit Union Citibank Chime Citizens…" at bounding box center [293, 52] width 171 height 16
click at [413, 80] on input "1,200.00" at bounding box center [424, 81] width 72 height 15
click at [386, 163] on button "Add Exemption" at bounding box center [385, 162] width 58 height 16
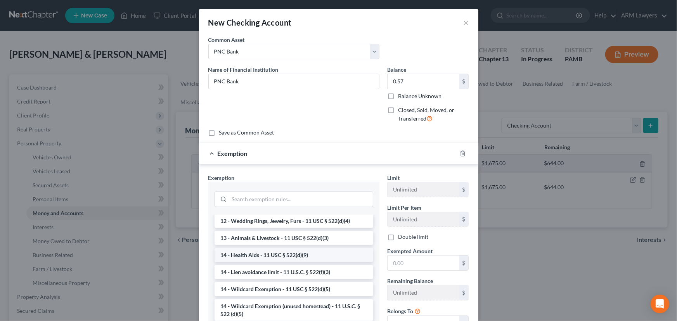
scroll to position [141, 0]
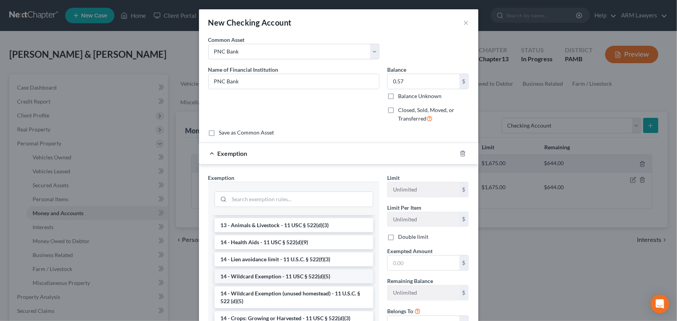
click at [289, 274] on li "14 - Wildcard Exemption - 11 USC § 522(d)(5)" at bounding box center [294, 277] width 159 height 14
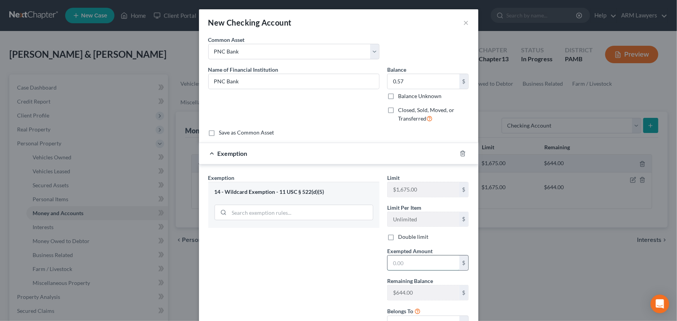
click at [410, 267] on input "text" at bounding box center [424, 263] width 72 height 15
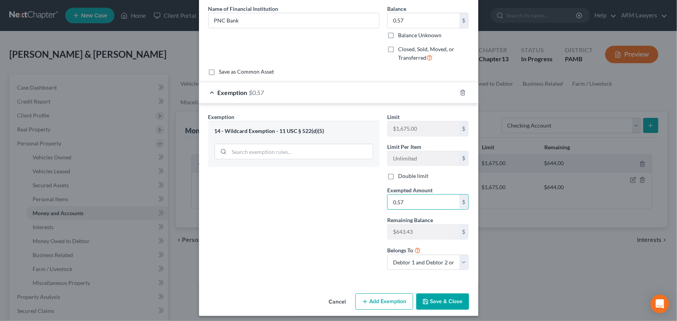
scroll to position [64, 0]
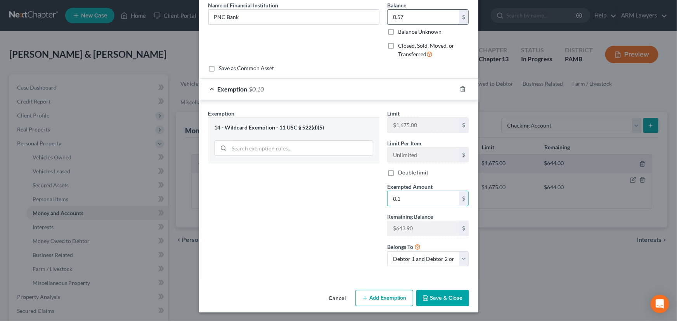
click at [418, 18] on input "0.57" at bounding box center [424, 17] width 72 height 15
click at [436, 295] on button "Save & Close" at bounding box center [443, 298] width 53 height 16
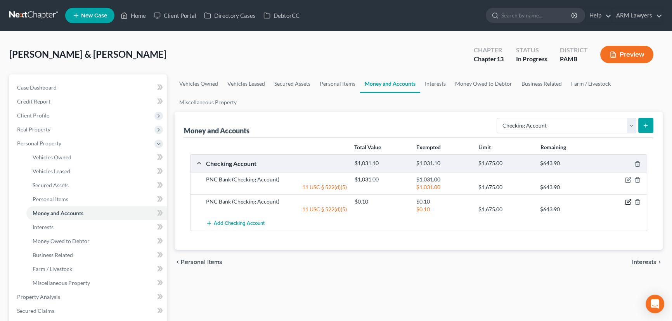
click at [627, 201] on icon "button" at bounding box center [628, 202] width 6 height 6
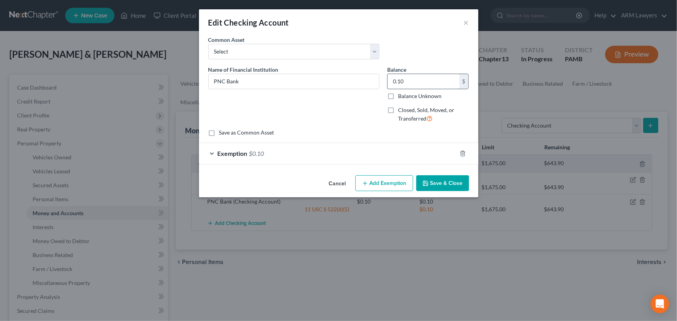
click at [404, 82] on input "0.10" at bounding box center [424, 81] width 72 height 15
click at [301, 50] on select "Select First National Bank Belco Community Credit Union Citibank Chime Citizens…" at bounding box center [293, 52] width 171 height 16
click at [208, 44] on select "Select First National Bank Belco Community Credit Union Citibank Chime Citizens…" at bounding box center [293, 52] width 171 height 16
click at [418, 76] on input "1,200.00" at bounding box center [424, 81] width 72 height 15
click at [347, 158] on div "Exemption $0.10" at bounding box center [328, 153] width 258 height 21
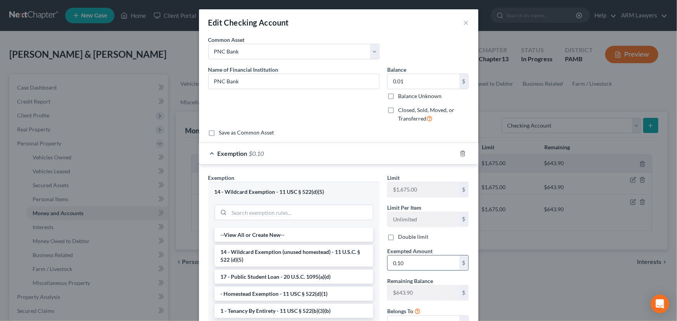
click at [406, 264] on input "0.10" at bounding box center [424, 263] width 72 height 15
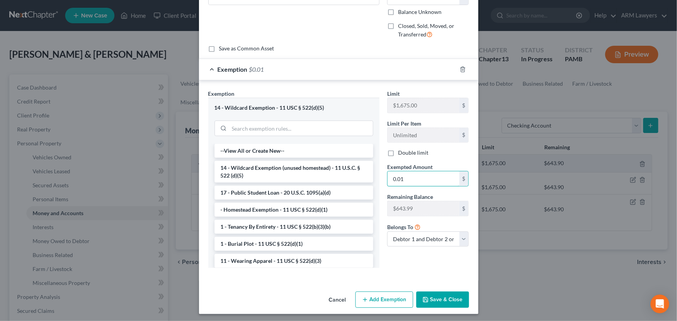
scroll to position [86, 0]
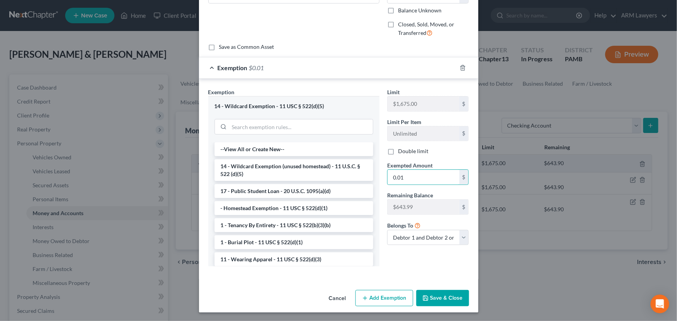
click at [445, 301] on button "Save & Close" at bounding box center [443, 298] width 53 height 16
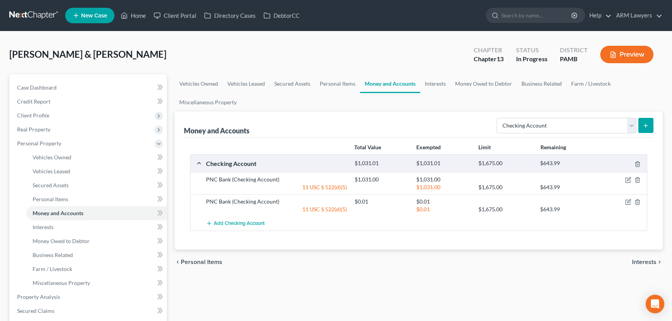
click at [625, 179] on div at bounding box center [623, 180] width 50 height 8
click at [629, 178] on icon "button" at bounding box center [628, 180] width 6 height 6
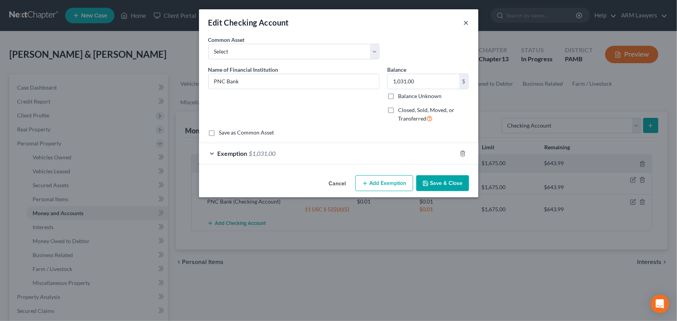
click at [465, 23] on button "×" at bounding box center [466, 22] width 5 height 9
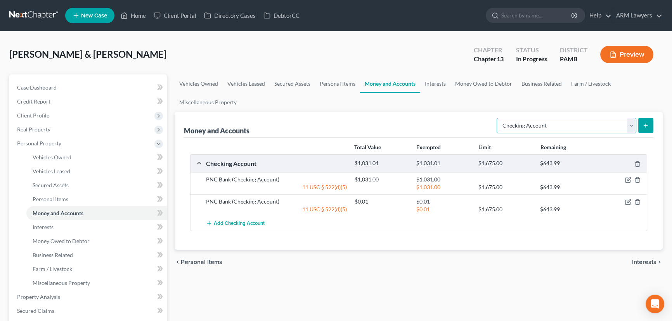
click at [561, 121] on select "Select Account Type Brokerage Cash on Hand Certificates of Deposit Checking Acc…" at bounding box center [567, 126] width 140 height 16
click at [498, 118] on select "Select Account Type Brokerage Cash on Hand Certificates of Deposit Checking Acc…" at bounding box center [567, 126] width 140 height 16
click at [645, 124] on icon "submit" at bounding box center [646, 126] width 6 height 6
click at [647, 126] on icon "submit" at bounding box center [646, 126] width 6 height 6
click at [643, 128] on button "submit" at bounding box center [646, 125] width 15 height 15
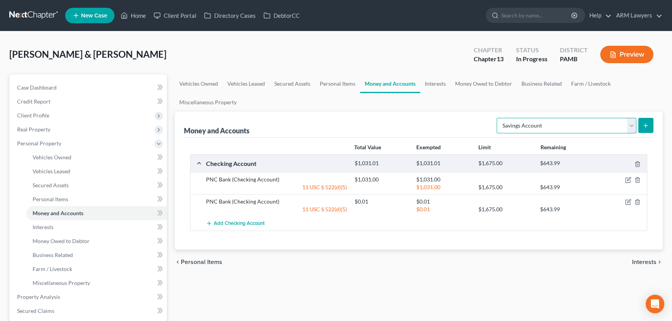
click at [632, 126] on select "Select Account Type Brokerage Cash on Hand Certificates of Deposit Checking Acc…" at bounding box center [567, 126] width 140 height 16
click at [498, 118] on select "Select Account Type Brokerage Cash on Hand Certificates of Deposit Checking Acc…" at bounding box center [567, 126] width 140 height 16
click at [642, 119] on button "submit" at bounding box center [646, 125] width 15 height 15
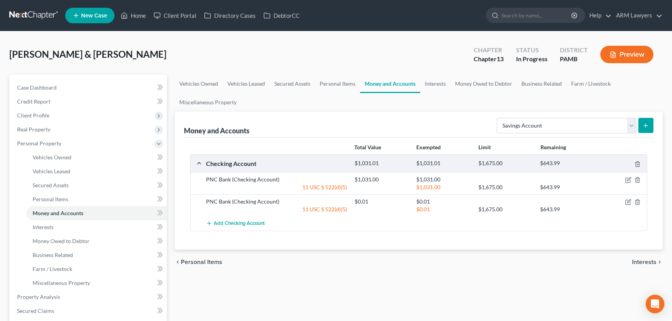
click at [642, 119] on button "submit" at bounding box center [646, 125] width 15 height 15
click at [51, 225] on span "Interests" at bounding box center [43, 227] width 21 height 7
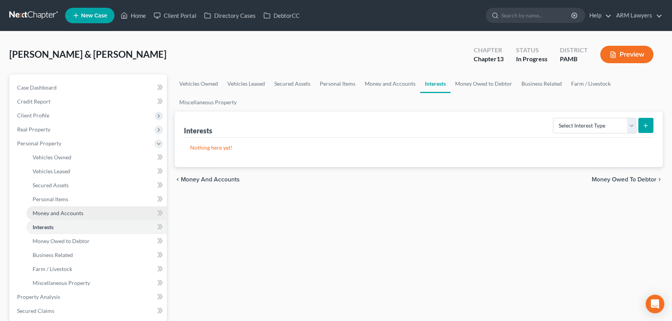
click at [69, 208] on link "Money and Accounts" at bounding box center [96, 214] width 141 height 14
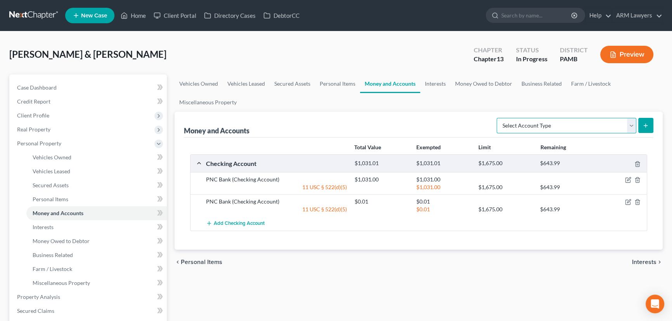
click at [579, 124] on select "Select Account Type Brokerage Cash on Hand Certificates of Deposit Checking Acc…" at bounding box center [567, 126] width 140 height 16
click at [498, 118] on select "Select Account Type Brokerage Cash on Hand Certificates of Deposit Checking Acc…" at bounding box center [567, 126] width 140 height 16
click at [644, 119] on button "submit" at bounding box center [646, 125] width 15 height 15
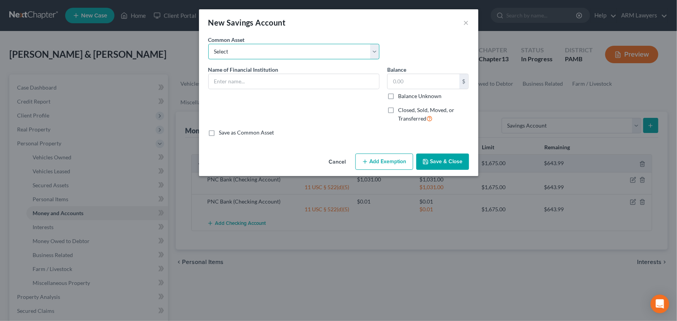
click at [314, 48] on select "Select First Northern Bank & Trust Ally PNC TD Bank [PERSON_NAME] Fargo" at bounding box center [293, 52] width 171 height 16
click at [208, 44] on select "Select First Northern Bank & Trust Ally PNC TD Bank [PERSON_NAME] Fargo" at bounding box center [293, 52] width 171 height 16
click at [296, 81] on input "PNC" at bounding box center [294, 81] width 170 height 15
click at [304, 54] on select "Select First Northern Bank & Trust Ally PNC TD Bank [PERSON_NAME] Fargo" at bounding box center [293, 52] width 171 height 16
click at [208, 44] on select "Select First Northern Bank & Trust Ally PNC TD Bank [PERSON_NAME] Fargo" at bounding box center [293, 52] width 171 height 16
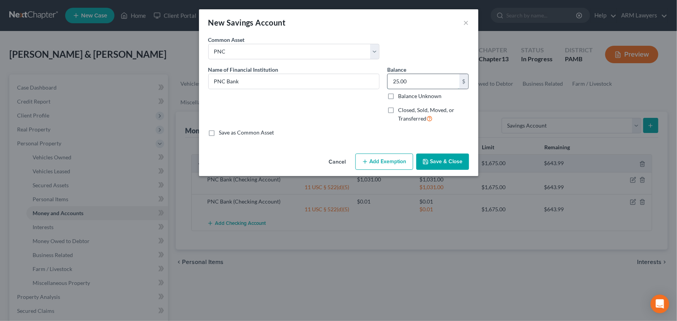
click at [404, 83] on input "25.00" at bounding box center [424, 81] width 72 height 15
click at [376, 157] on button "Add Exemption" at bounding box center [385, 162] width 58 height 16
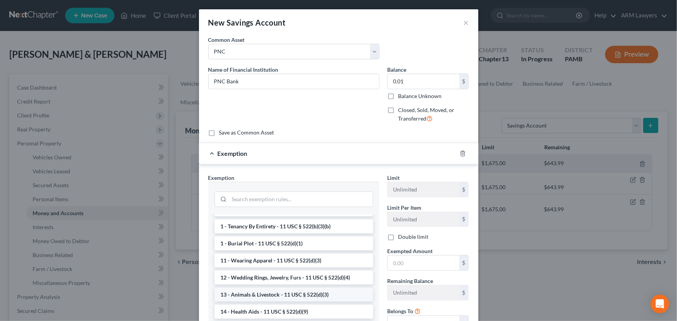
scroll to position [141, 0]
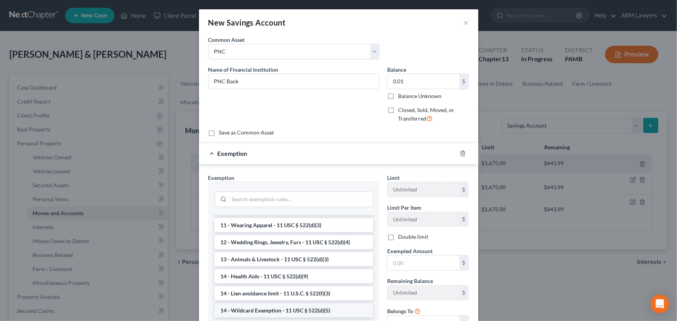
click at [293, 314] on li "14 - Wildcard Exemption - 11 USC § 522(d)(5)" at bounding box center [294, 311] width 159 height 14
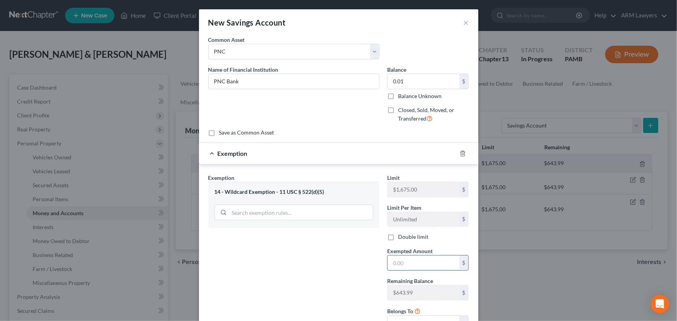
click at [426, 261] on input "text" at bounding box center [424, 263] width 72 height 15
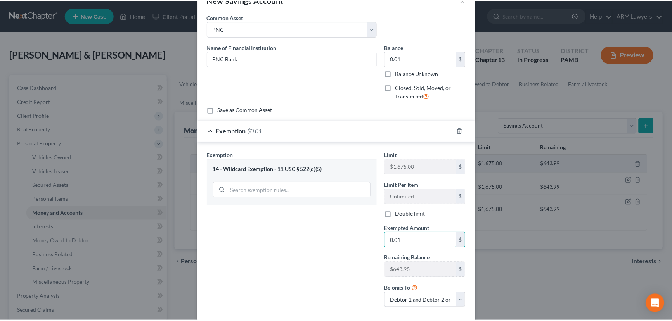
scroll to position [64, 0]
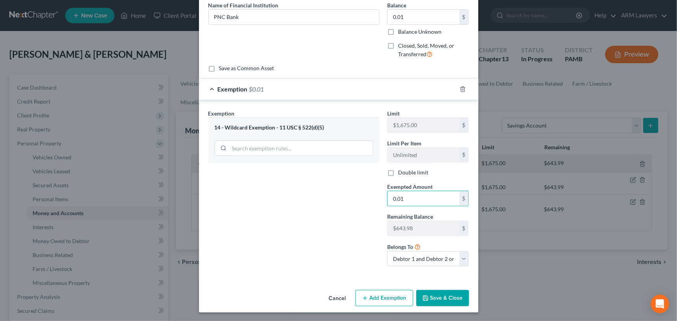
click at [439, 296] on button "Save & Close" at bounding box center [443, 298] width 53 height 16
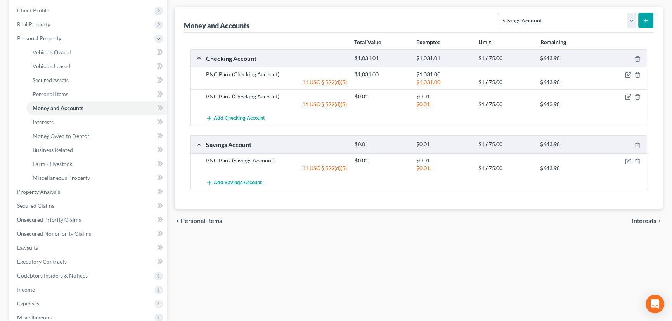
scroll to position [106, 0]
click at [583, 21] on select "Select Account Type Brokerage Cash on Hand Certificates of Deposit Checking Acc…" at bounding box center [567, 20] width 140 height 16
click at [435, 23] on div "Money and Accounts Select Account Type Brokerage Cash on Hand Certificates of D…" at bounding box center [419, 19] width 470 height 26
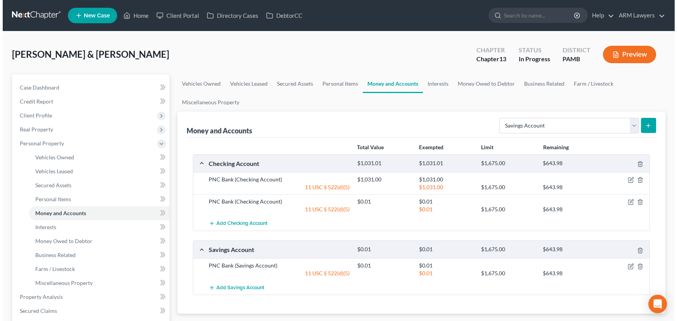
scroll to position [0, 0]
click at [439, 87] on link "Interests" at bounding box center [435, 84] width 30 height 19
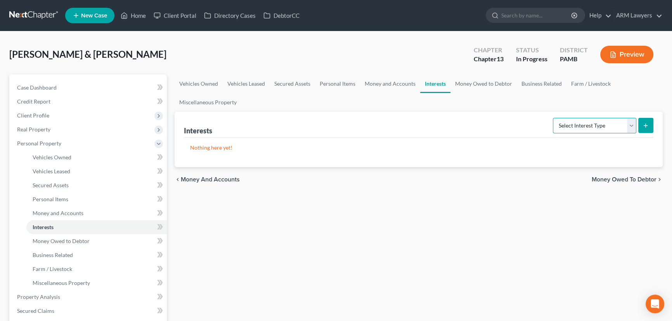
click at [582, 126] on select "Select Interest Type 401K Annuity Bond Education IRA Government Bond Government…" at bounding box center [594, 126] width 83 height 16
click at [554, 118] on select "Select Interest Type 401K Annuity Bond Education IRA Government Bond Government…" at bounding box center [594, 126] width 83 height 16
click at [643, 125] on icon "submit" at bounding box center [646, 126] width 6 height 6
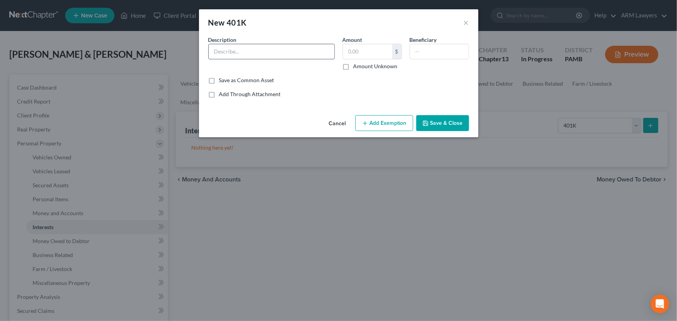
click at [260, 54] on input "text" at bounding box center [272, 51] width 126 height 15
click at [370, 47] on input "text" at bounding box center [367, 51] width 49 height 15
click at [392, 125] on button "Add Exemption" at bounding box center [385, 123] width 58 height 16
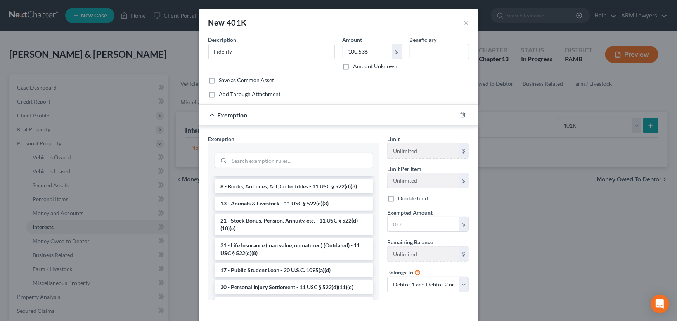
scroll to position [600, 0]
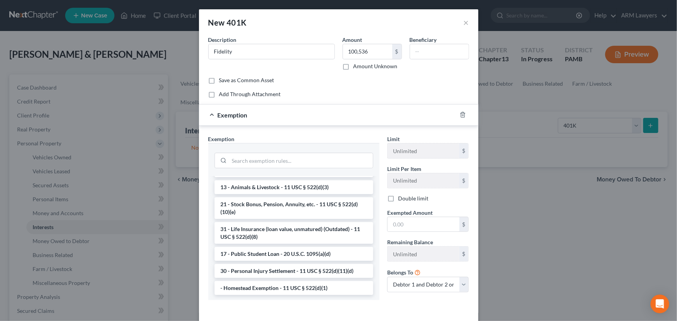
click at [290, 219] on li "21 - Stock Bonus, Pension, Annuity, etc. - 11 USC § 522(d)(10)(e)" at bounding box center [294, 209] width 159 height 22
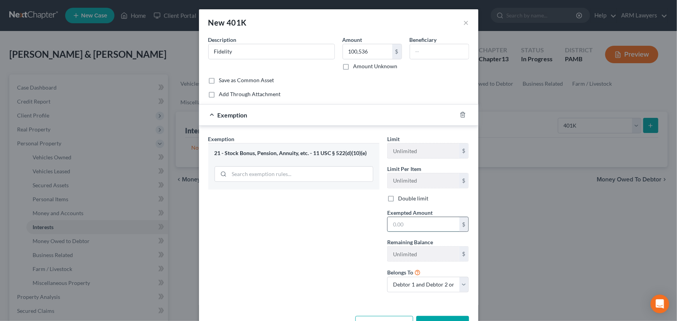
click at [411, 231] on input "text" at bounding box center [424, 224] width 72 height 15
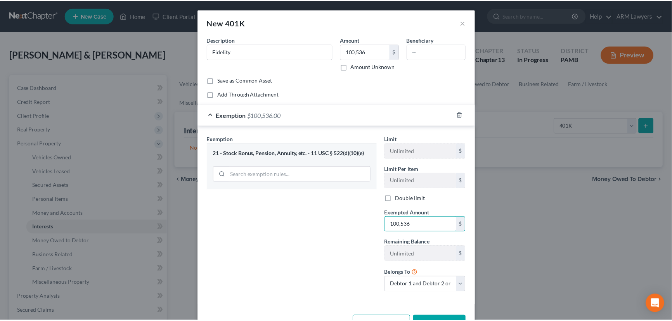
scroll to position [26, 0]
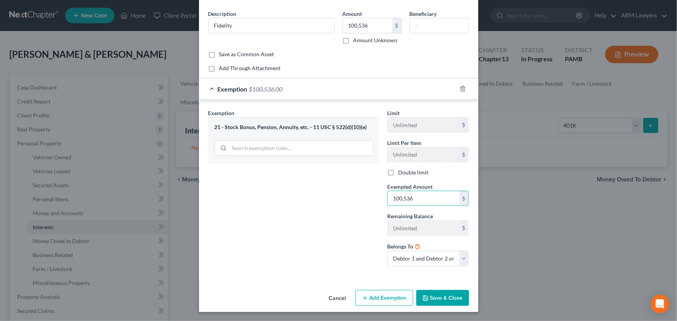
click at [431, 294] on button "Save & Close" at bounding box center [443, 298] width 53 height 16
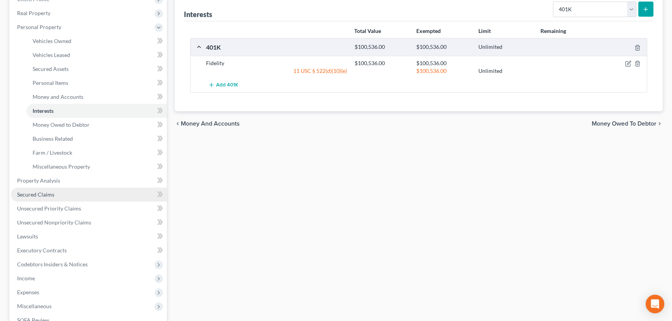
scroll to position [141, 0]
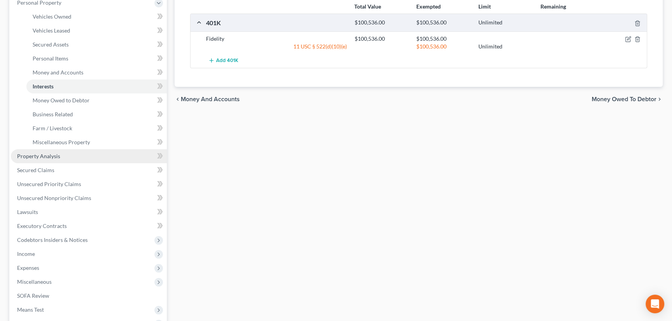
click at [105, 155] on link "Property Analysis" at bounding box center [89, 156] width 156 height 14
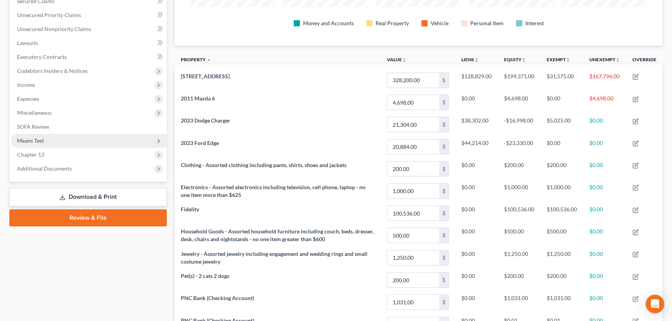
scroll to position [106, 0]
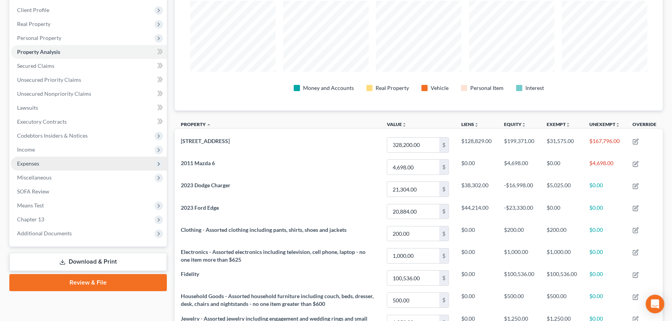
click at [46, 163] on span "Expenses" at bounding box center [89, 164] width 156 height 14
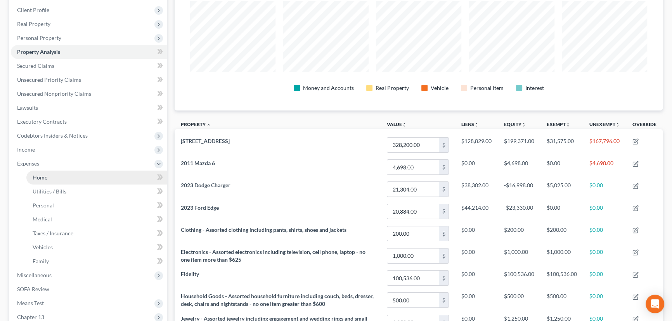
click at [65, 176] on link "Home" at bounding box center [96, 178] width 141 height 14
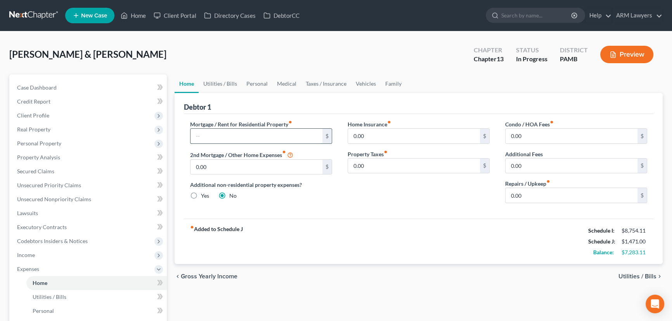
click at [248, 134] on input "text" at bounding box center [257, 136] width 132 height 15
click at [530, 194] on input "0.00" at bounding box center [572, 195] width 132 height 15
click at [231, 82] on link "Utilities / Bills" at bounding box center [220, 84] width 43 height 19
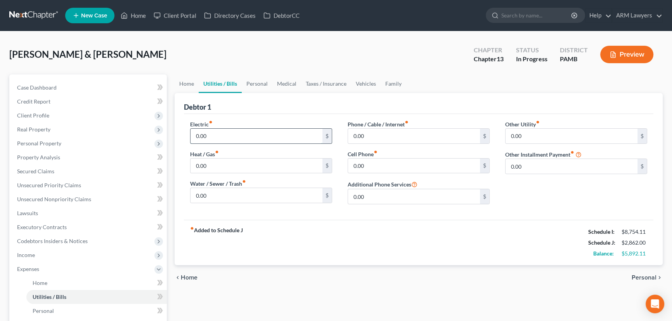
click at [231, 135] on input "0.00" at bounding box center [257, 136] width 132 height 15
click at [200, 137] on input "300.00" at bounding box center [257, 136] width 132 height 15
click at [230, 167] on input "0.00" at bounding box center [257, 166] width 132 height 15
drag, startPoint x: 392, startPoint y: 122, endPoint x: 382, endPoint y: 134, distance: 15.5
click at [384, 132] on div "Phone / Cable / Internet fiber_manual_record 0.00 $" at bounding box center [419, 132] width 142 height 24
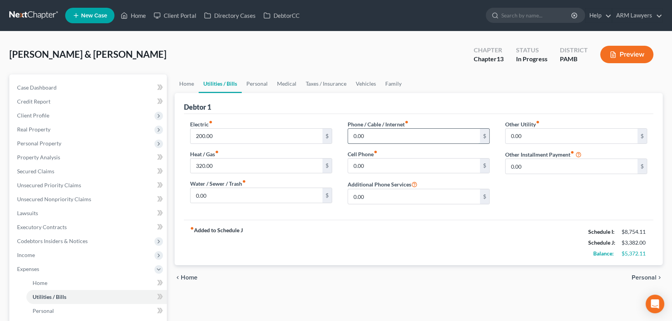
click at [382, 134] on input "0.00" at bounding box center [414, 136] width 132 height 15
click at [372, 159] on input "0.00" at bounding box center [414, 166] width 132 height 15
click at [256, 78] on link "Personal" at bounding box center [257, 84] width 31 height 19
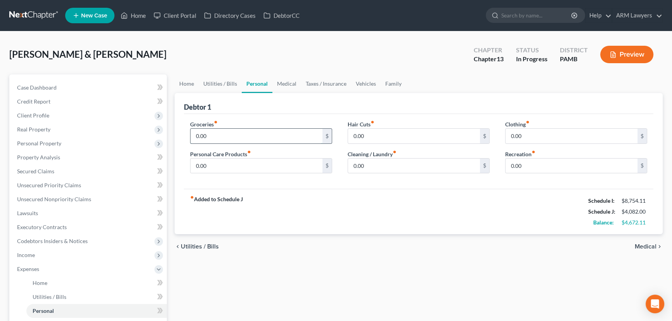
click at [232, 135] on input "0.00" at bounding box center [257, 136] width 132 height 15
click at [254, 167] on input "0.00" at bounding box center [257, 166] width 132 height 15
click at [408, 132] on input "0.00" at bounding box center [414, 136] width 132 height 15
drag, startPoint x: 287, startPoint y: 83, endPoint x: 284, endPoint y: 89, distance: 6.8
click at [288, 83] on link "Medical" at bounding box center [287, 84] width 29 height 19
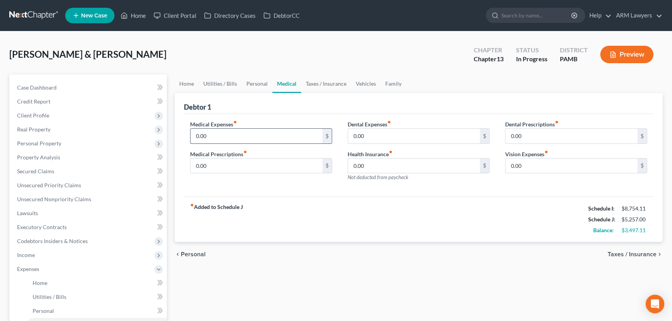
click at [245, 137] on input "0.00" at bounding box center [257, 136] width 132 height 15
click at [559, 164] on input "0.00" at bounding box center [572, 166] width 132 height 15
click at [371, 84] on link "Vehicles" at bounding box center [366, 84] width 30 height 19
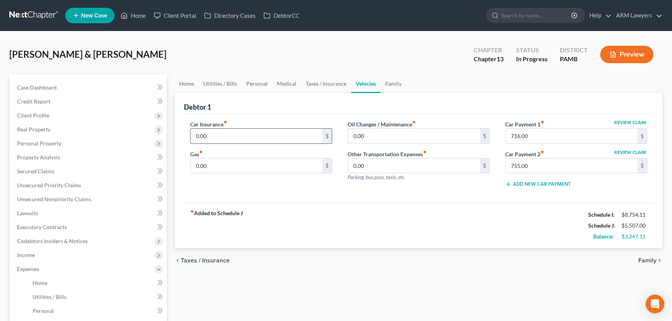
click at [283, 138] on input "0.00" at bounding box center [257, 136] width 132 height 15
click at [269, 162] on input "0.00" at bounding box center [257, 166] width 132 height 15
click at [313, 222] on div "fiber_manual_record Added to Schedule J Schedule I: $8,754.11 Schedule J: $6,65…" at bounding box center [419, 225] width 470 height 45
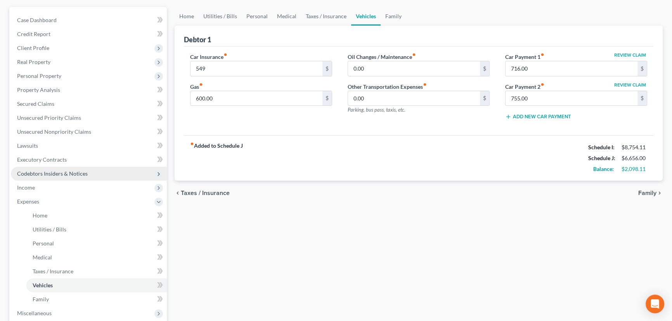
scroll to position [141, 0]
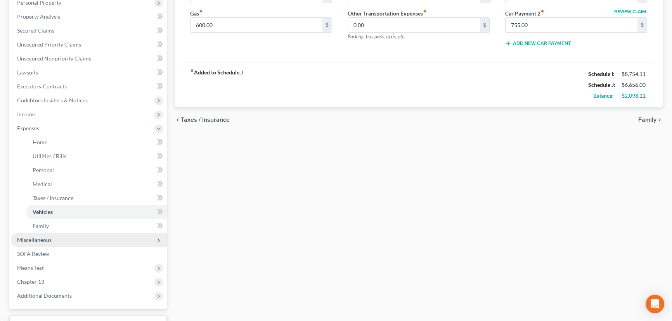
click at [49, 241] on span "Miscellaneous" at bounding box center [34, 240] width 35 height 7
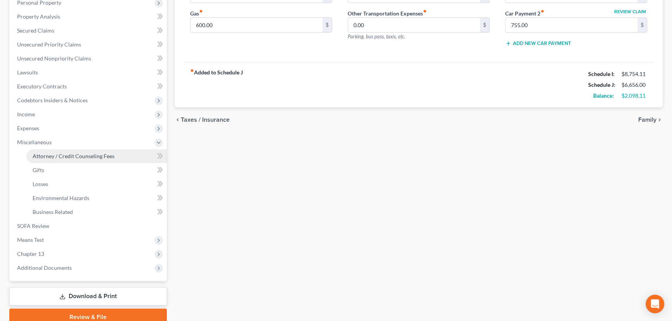
click at [96, 155] on span "Attorney / Credit Counseling Fees" at bounding box center [74, 156] width 82 height 7
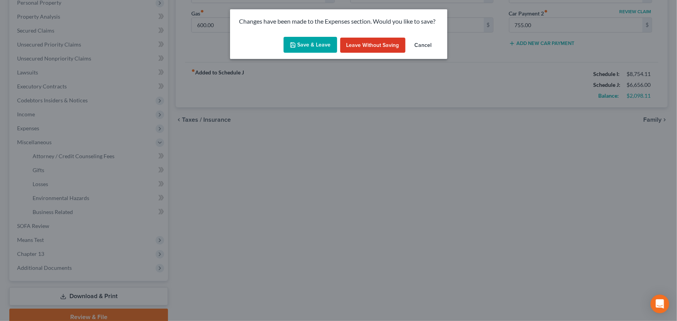
click at [323, 43] on button "Save & Leave" at bounding box center [311, 45] width 54 height 16
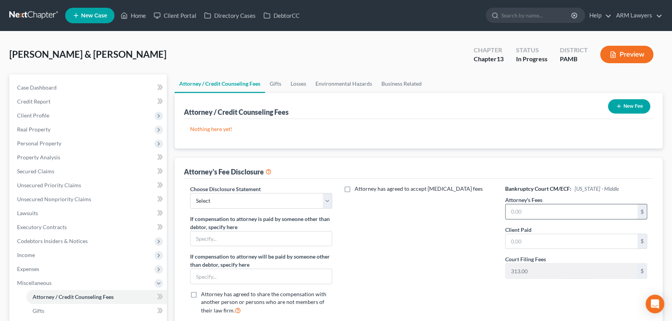
click at [533, 212] on input "text" at bounding box center [572, 212] width 132 height 15
click at [526, 242] on input "text" at bounding box center [572, 241] width 132 height 15
click at [226, 202] on select "Select ARM Lawyers" at bounding box center [261, 201] width 142 height 16
click at [190, 193] on select "Select ARM Lawyers" at bounding box center [261, 201] width 142 height 16
drag, startPoint x: 57, startPoint y: 85, endPoint x: 70, endPoint y: 89, distance: 13.1
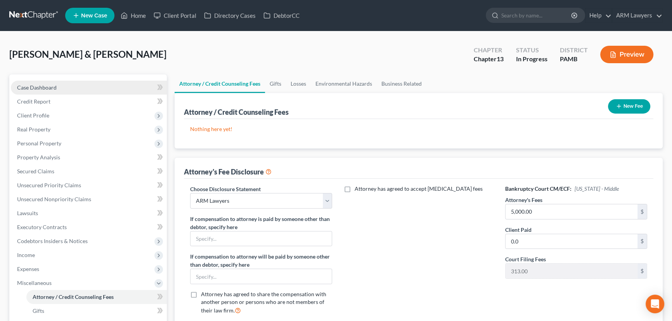
click at [57, 85] on link "Case Dashboard" at bounding box center [89, 88] width 156 height 14
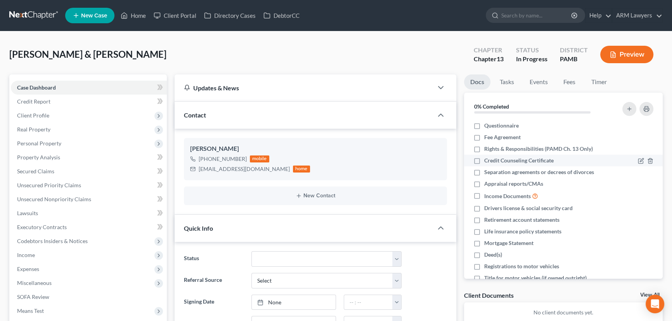
scroll to position [30, 0]
click at [138, 12] on link "Home" at bounding box center [133, 16] width 33 height 14
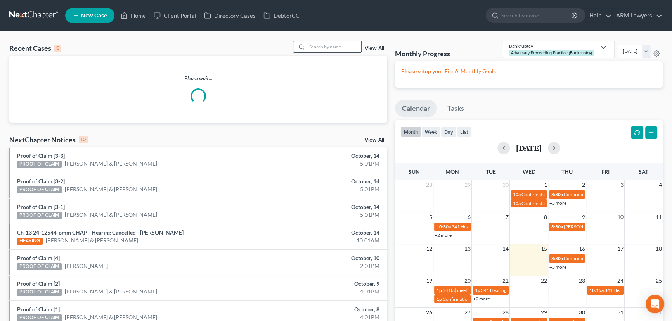
click at [314, 48] on input "search" at bounding box center [334, 46] width 54 height 11
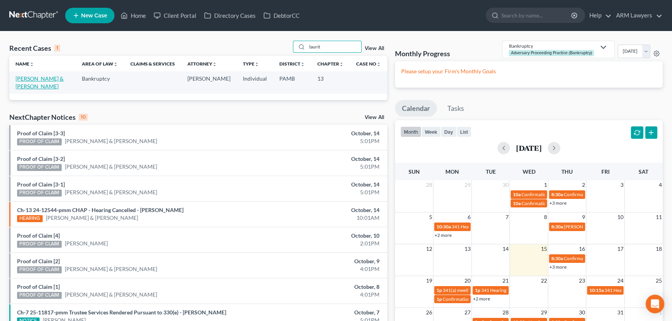
click at [45, 80] on link "[PERSON_NAME] & [PERSON_NAME]" at bounding box center [40, 82] width 48 height 14
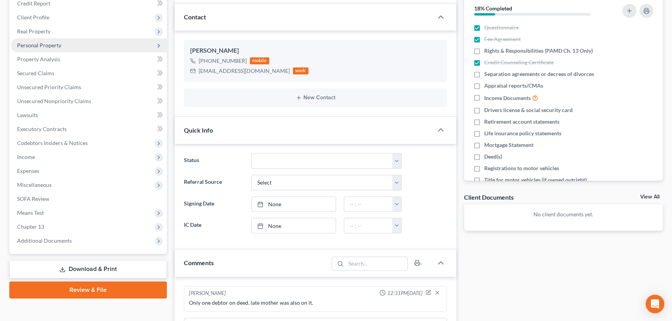
scroll to position [106, 0]
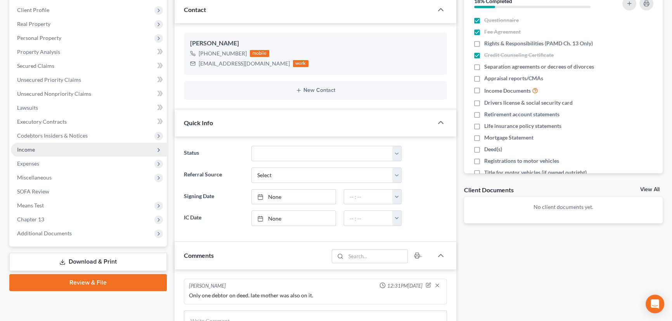
click at [92, 148] on span "Income" at bounding box center [89, 150] width 156 height 14
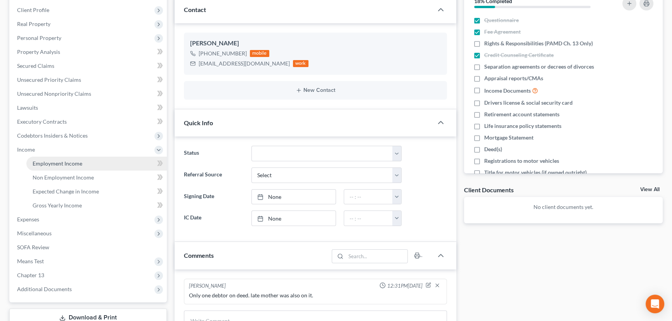
click at [95, 161] on link "Employment Income" at bounding box center [96, 164] width 141 height 14
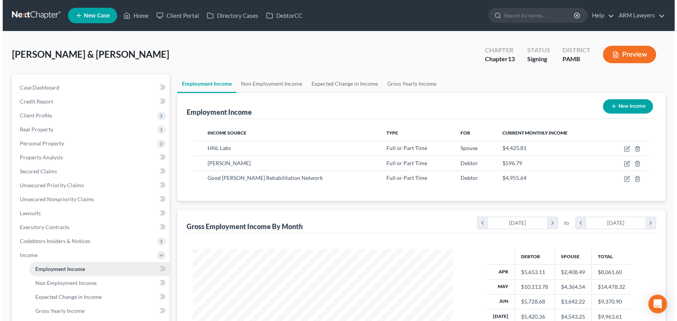
scroll to position [139, 276]
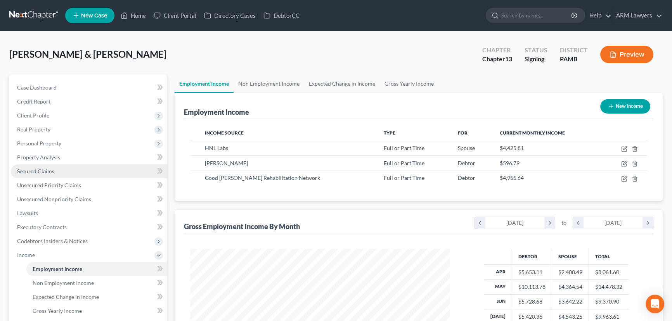
click at [55, 173] on link "Secured Claims" at bounding box center [89, 172] width 156 height 14
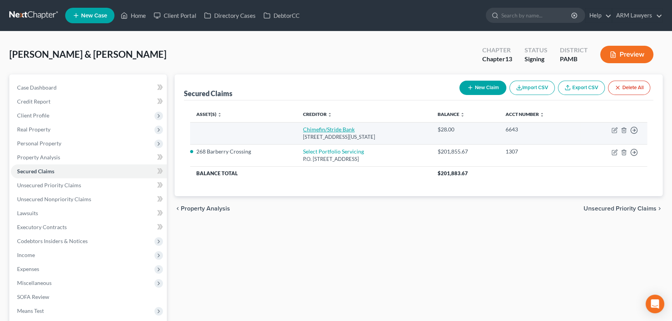
click at [331, 128] on link "Chimefin/Stride Bank" at bounding box center [329, 129] width 52 height 7
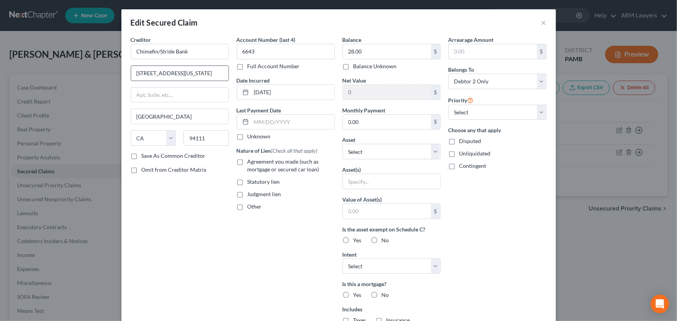
drag, startPoint x: 199, startPoint y: 73, endPoint x: 130, endPoint y: 72, distance: 68.3
click at [131, 72] on input "[STREET_ADDRESS][US_STATE]" at bounding box center [179, 73] width 97 height 15
drag, startPoint x: 150, startPoint y: 72, endPoint x: 170, endPoint y: 304, distance: 232.2
click at [168, 312] on div "Creditor * Chimefin/Stride Bank 101 [US_STATE] [GEOGRAPHIC_DATA] [US_STATE][GEO…" at bounding box center [180, 209] width 106 height 346
click at [543, 20] on button "×" at bounding box center [544, 22] width 5 height 9
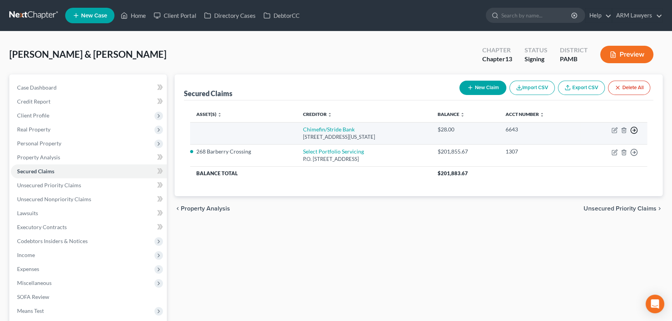
click at [634, 130] on line "button" at bounding box center [634, 130] width 3 height 0
click at [599, 134] on link "Move to E" at bounding box center [598, 136] width 65 height 13
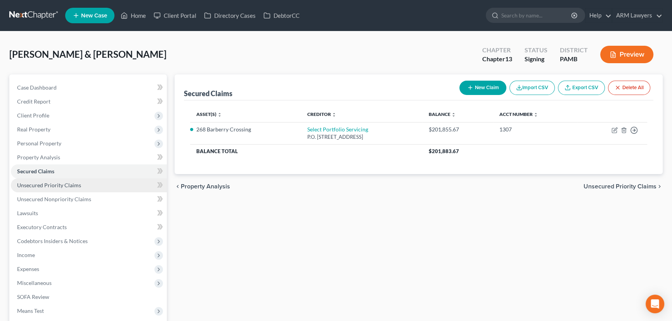
click at [60, 181] on link "Unsecured Priority Claims" at bounding box center [89, 186] width 156 height 14
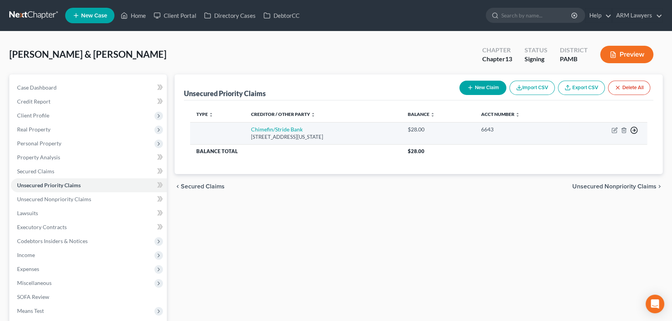
click at [636, 132] on icon "button" at bounding box center [634, 131] width 8 height 8
click at [588, 136] on link "Move to D" at bounding box center [598, 136] width 65 height 13
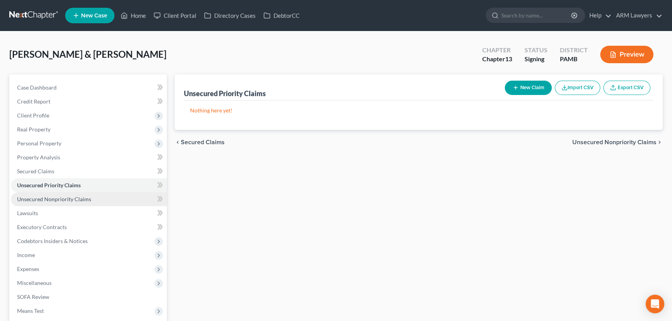
click at [70, 197] on span "Unsecured Nonpriority Claims" at bounding box center [54, 199] width 74 height 7
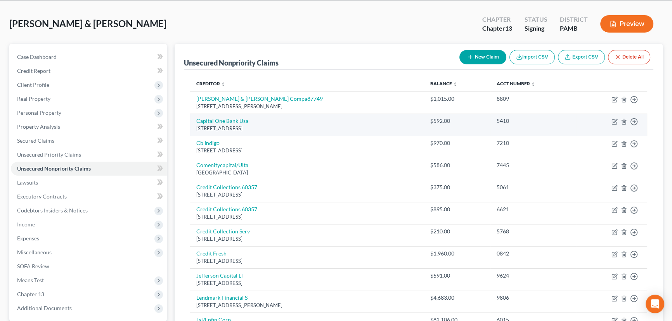
scroll to position [30, 0]
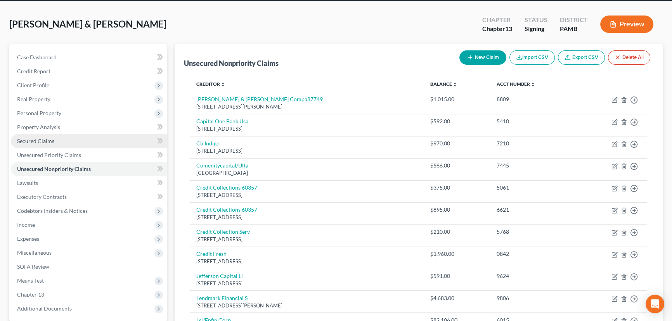
click at [85, 137] on link "Secured Claims" at bounding box center [89, 141] width 156 height 14
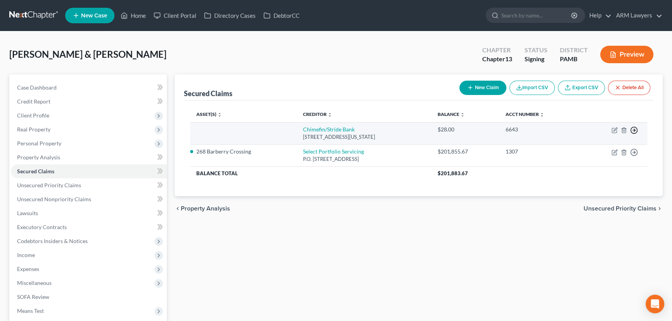
click at [634, 132] on icon "button" at bounding box center [634, 131] width 8 height 8
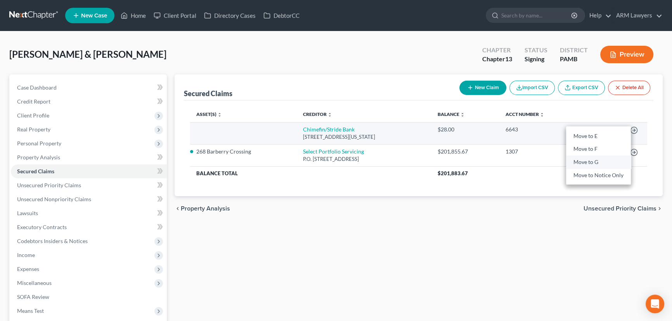
click at [598, 165] on link "Move to G" at bounding box center [598, 162] width 65 height 13
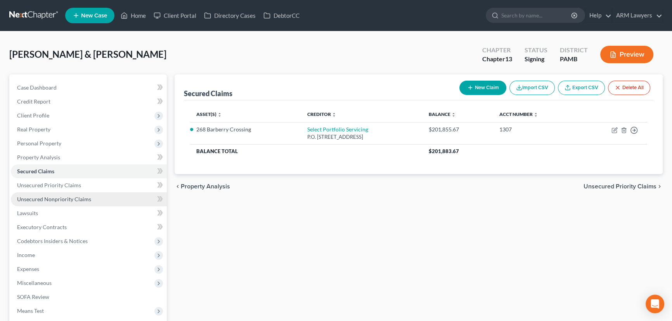
click at [78, 199] on span "Unsecured Nonpriority Claims" at bounding box center [54, 199] width 74 height 7
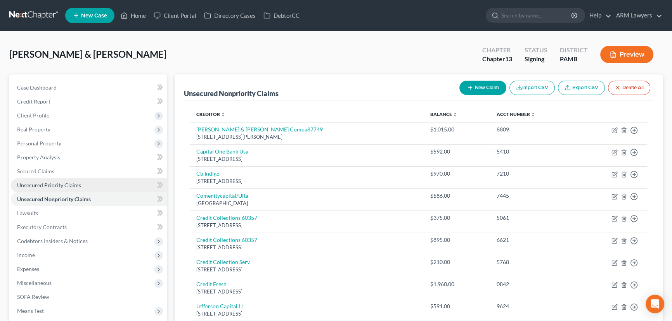
click at [69, 188] on link "Unsecured Priority Claims" at bounding box center [89, 186] width 156 height 14
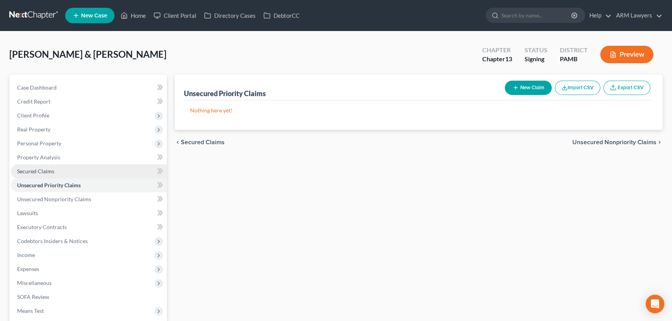
click at [46, 170] on span "Secured Claims" at bounding box center [35, 171] width 37 height 7
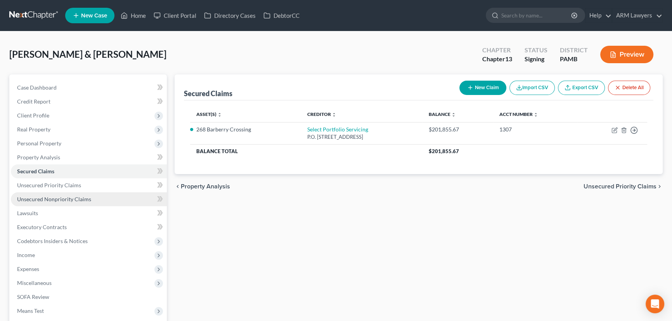
click at [86, 202] on span "Unsecured Nonpriority Claims" at bounding box center [54, 199] width 74 height 7
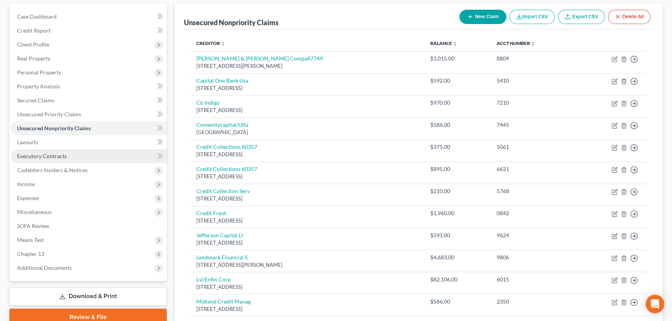
scroll to position [70, 0]
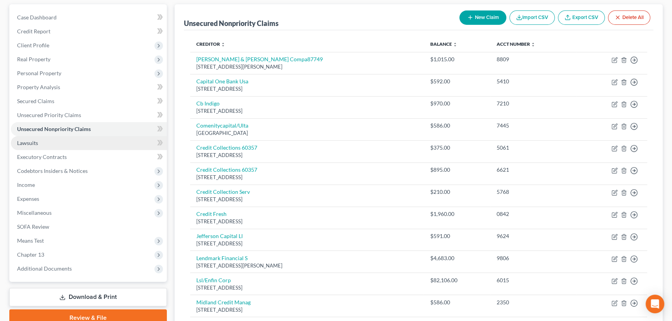
click at [62, 143] on link "Lawsuits" at bounding box center [89, 143] width 156 height 14
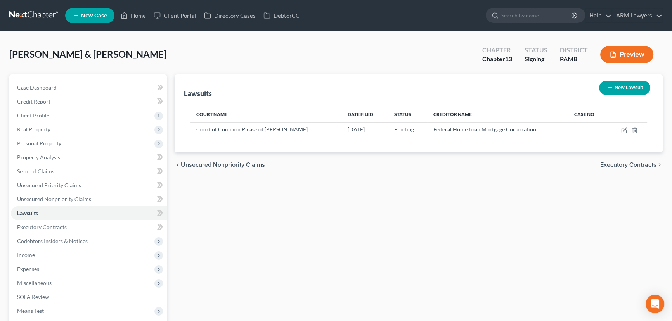
click at [639, 57] on button "Preview" at bounding box center [627, 54] width 53 height 17
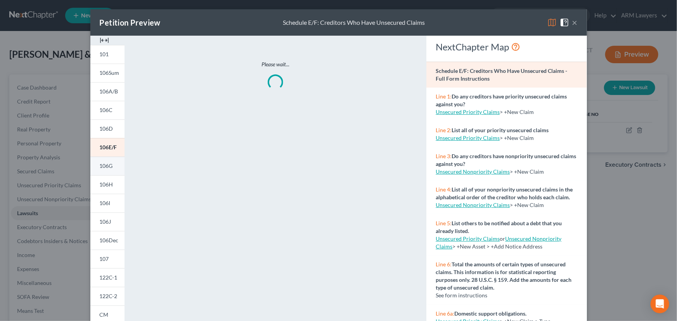
click at [104, 168] on span "106G" at bounding box center [106, 166] width 13 height 7
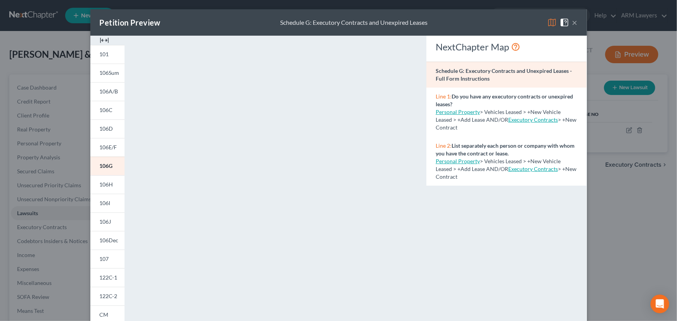
click at [574, 21] on button "×" at bounding box center [575, 22] width 5 height 9
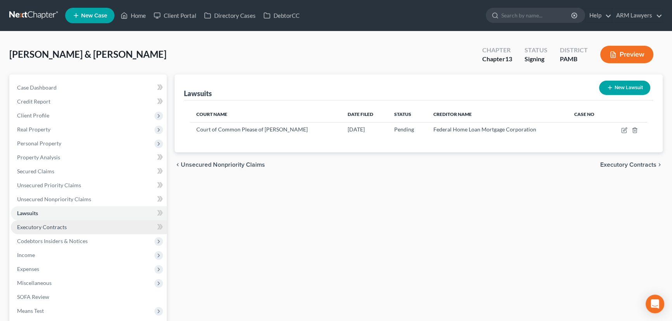
click at [61, 224] on span "Executory Contracts" at bounding box center [42, 227] width 50 height 7
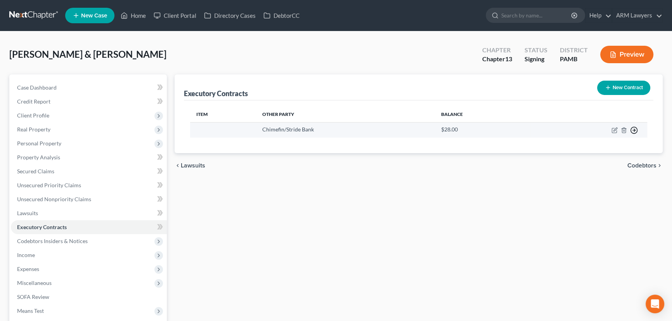
click at [632, 130] on icon "button" at bounding box center [634, 131] width 8 height 8
click at [603, 157] on link "Move to F" at bounding box center [598, 162] width 65 height 13
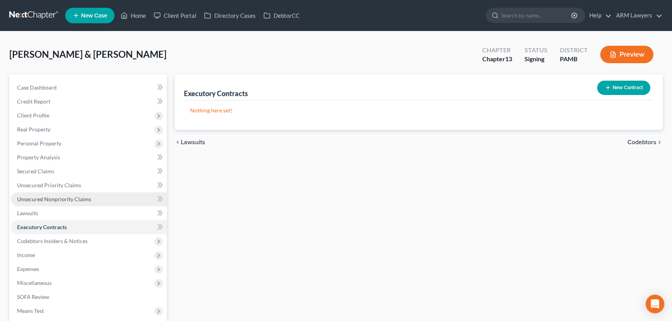
click at [43, 201] on span "Unsecured Nonpriority Claims" at bounding box center [54, 199] width 74 height 7
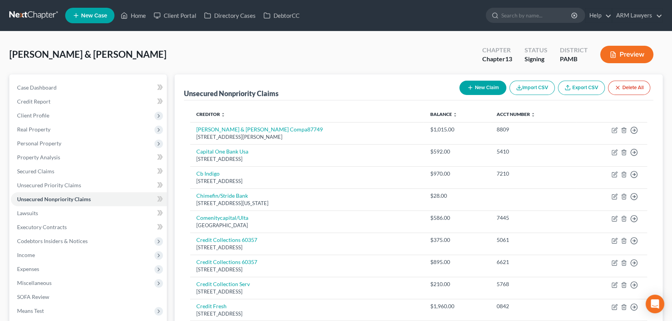
drag, startPoint x: 329, startPoint y: 51, endPoint x: 258, endPoint y: 78, distance: 75.9
click at [328, 51] on div "[PERSON_NAME] & [PERSON_NAME] Upgraded Chapter Chapter 13 Status Signing Distri…" at bounding box center [336, 58] width 654 height 34
click at [56, 259] on span "Income" at bounding box center [89, 255] width 156 height 14
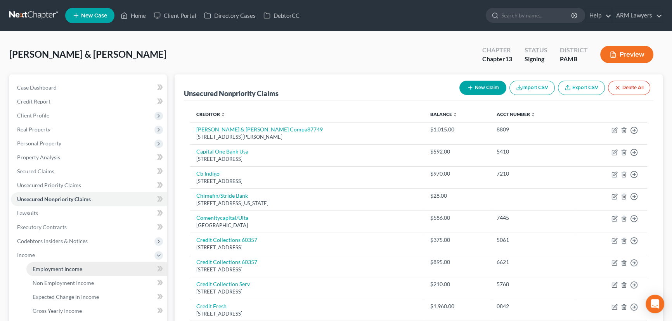
click at [91, 264] on link "Employment Income" at bounding box center [96, 269] width 141 height 14
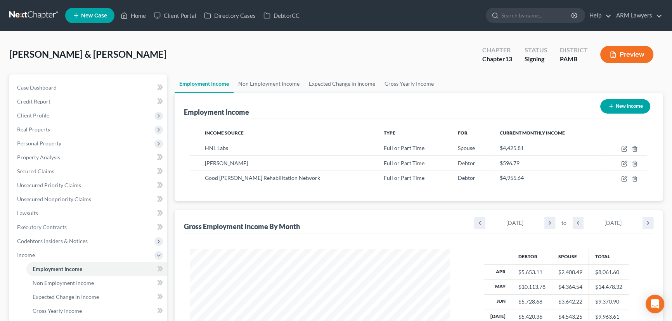
scroll to position [139, 276]
click at [144, 14] on link "Home" at bounding box center [133, 16] width 33 height 14
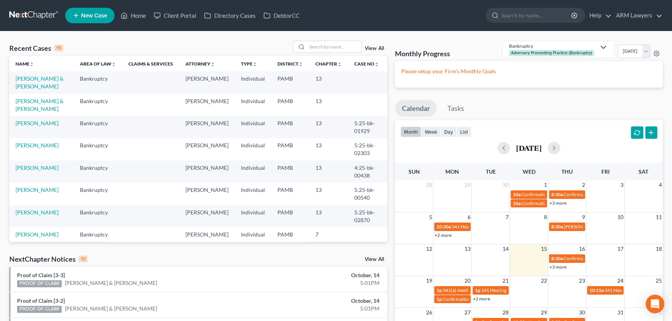
click at [368, 47] on link "View All" at bounding box center [374, 48] width 19 height 5
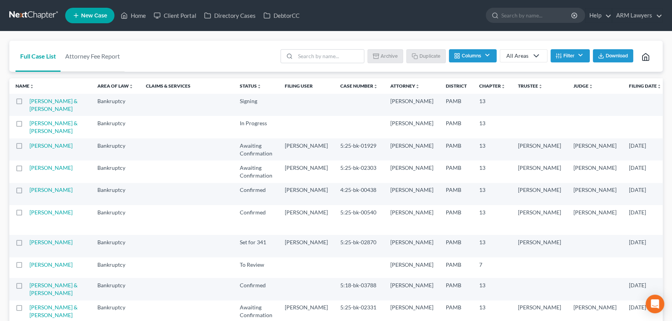
click at [561, 54] on icon "button" at bounding box center [559, 56] width 6 height 6
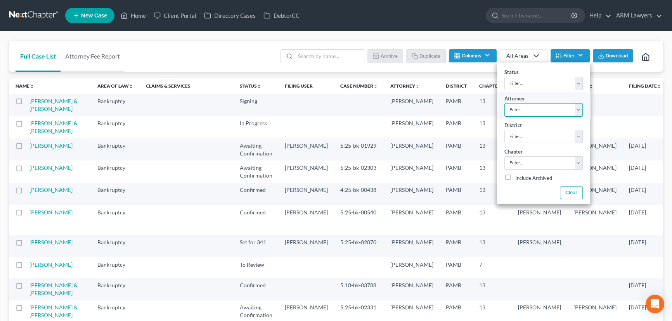
click at [542, 111] on select "Filter... [PERSON_NAME] [PERSON_NAME] [PERSON_NAME]" at bounding box center [544, 110] width 78 height 14
click at [505, 103] on select "Filter... [PERSON_NAME] [PERSON_NAME] [PERSON_NAME]" at bounding box center [544, 110] width 78 height 14
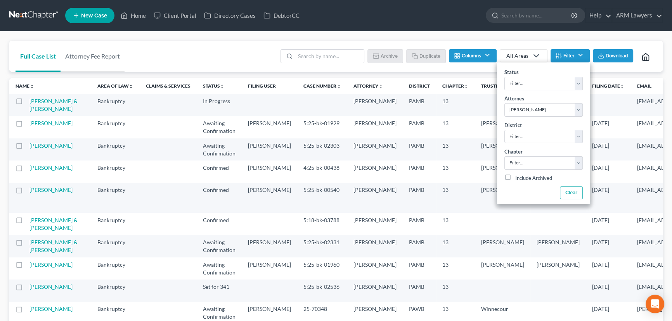
click at [606, 68] on div "Batch Download Archive Un-archive Duplicate Columns Attorney Case Number Area O…" at bounding box center [466, 56] width 381 height 31
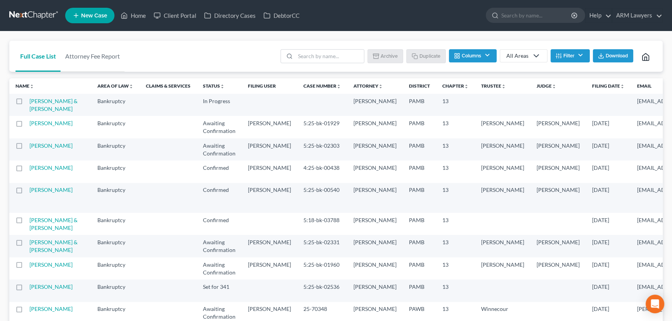
click at [561, 54] on button "Filter" at bounding box center [570, 55] width 39 height 13
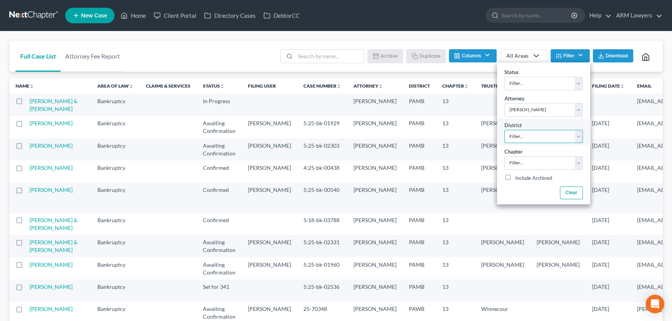
click at [544, 135] on select "Filter... Filter... [US_STATE] - [GEOGRAPHIC_DATA] [US_STATE] - [GEOGRAPHIC_DAT…" at bounding box center [544, 137] width 78 height 14
click at [505, 130] on select "Filter... Filter... [US_STATE] - [GEOGRAPHIC_DATA] [US_STATE] - [GEOGRAPHIC_DAT…" at bounding box center [544, 137] width 78 height 14
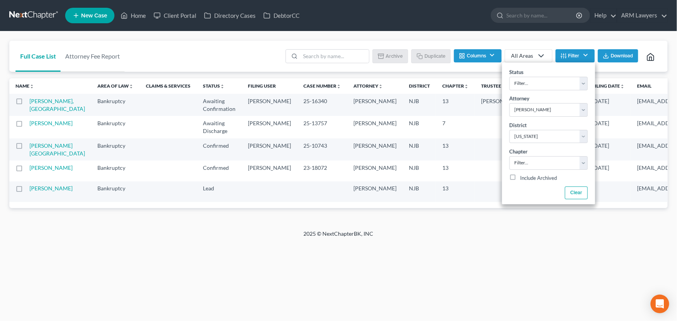
click at [266, 230] on div "Full Case List Attorney Fee Report Batch Download Archive Un-archive Duplicate …" at bounding box center [338, 130] width 677 height 199
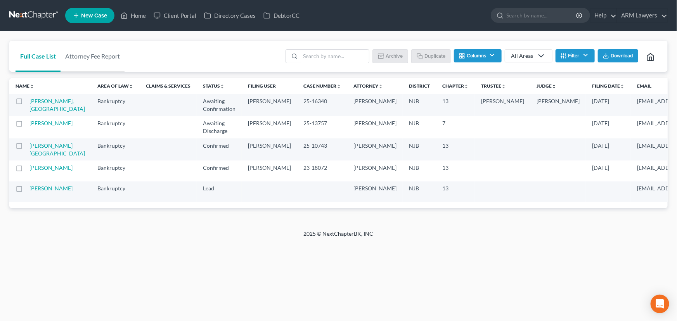
click at [578, 56] on button "Filter" at bounding box center [575, 55] width 39 height 13
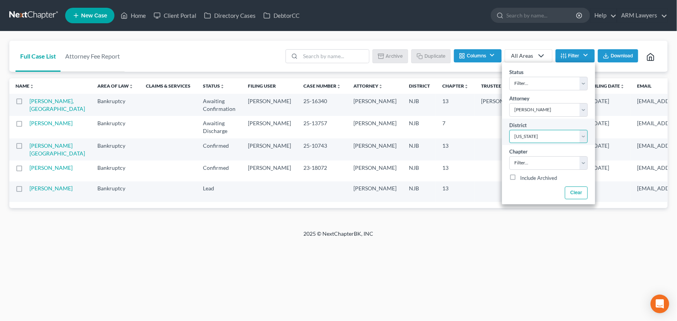
click at [550, 138] on select "Filter... Filter... [US_STATE] - [GEOGRAPHIC_DATA] [US_STATE] - [GEOGRAPHIC_DAT…" at bounding box center [549, 137] width 78 height 14
click at [510, 130] on select "Filter... Filter... [US_STATE] - [GEOGRAPHIC_DATA] [US_STATE] - [GEOGRAPHIC_DAT…" at bounding box center [549, 137] width 78 height 14
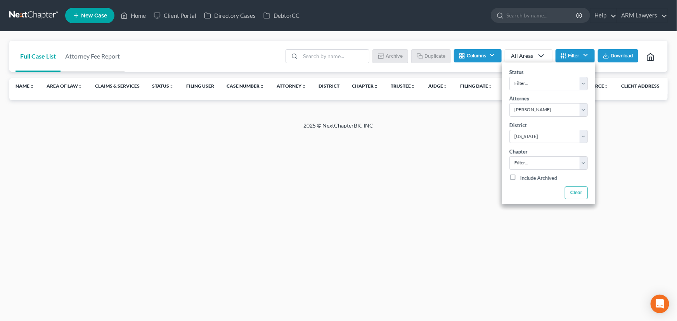
click at [410, 184] on div "Home New Case Client Portal Directory Cases DebtorCC ARM Lawyers [PERSON_NAME][…" at bounding box center [338, 160] width 677 height 321
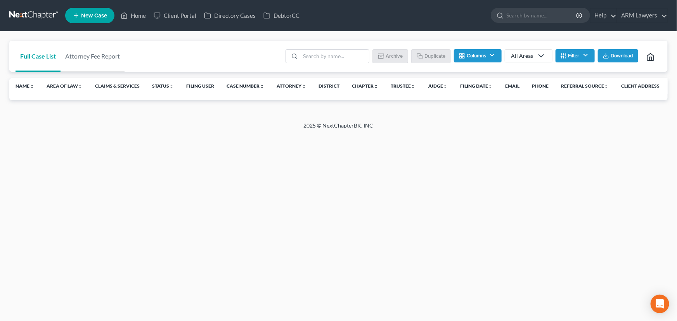
click at [564, 58] on icon "button" at bounding box center [564, 56] width 6 height 6
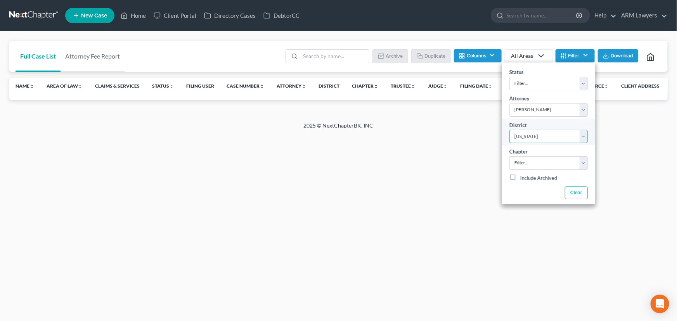
click at [565, 133] on select "Filter... Filter... [US_STATE] - [GEOGRAPHIC_DATA] [US_STATE] - [GEOGRAPHIC_DAT…" at bounding box center [549, 137] width 78 height 14
click at [510, 130] on select "Filter... Filter... [US_STATE] - [GEOGRAPHIC_DATA] [US_STATE] - [GEOGRAPHIC_DAT…" at bounding box center [549, 137] width 78 height 14
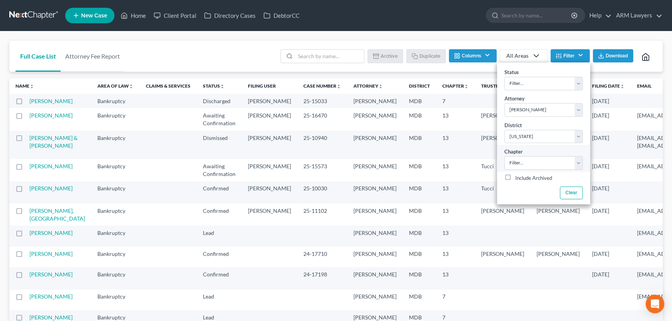
click at [543, 146] on div "Chapter Filter... 7 11 13" at bounding box center [543, 158] width 93 height 26
click at [547, 139] on select "Filter... Filter... [US_STATE] - [GEOGRAPHIC_DATA] [US_STATE] - [GEOGRAPHIC_DAT…" at bounding box center [544, 137] width 78 height 14
click at [505, 130] on select "Filter... Filter... [US_STATE] - [GEOGRAPHIC_DATA] [US_STATE] - [GEOGRAPHIC_DAT…" at bounding box center [544, 137] width 78 height 14
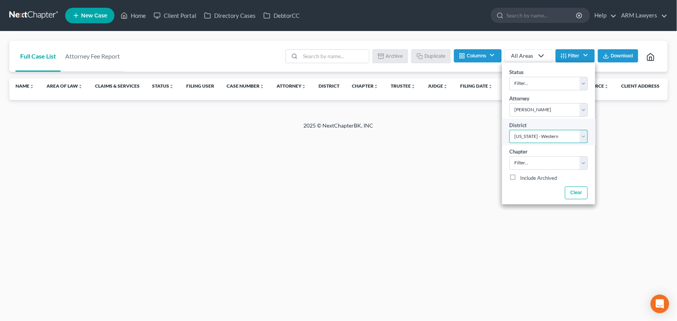
drag, startPoint x: 537, startPoint y: 133, endPoint x: 543, endPoint y: 135, distance: 6.5
click at [540, 134] on select "Filter... Filter... [US_STATE] - [GEOGRAPHIC_DATA] [US_STATE] - [GEOGRAPHIC_DAT…" at bounding box center [549, 137] width 78 height 14
click at [510, 130] on select "Filter... Filter... [US_STATE] - [GEOGRAPHIC_DATA] [US_STATE] - [GEOGRAPHIC_DAT…" at bounding box center [549, 137] width 78 height 14
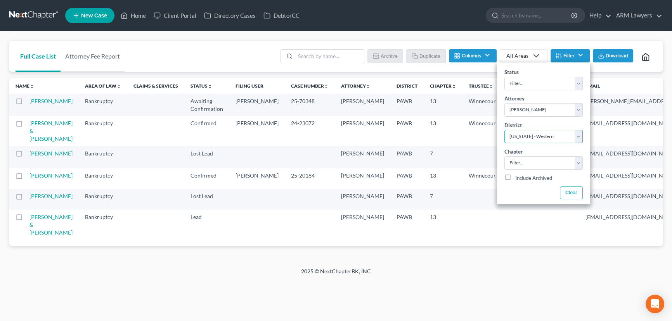
scroll to position [18, 0]
click at [609, 78] on th "Email" at bounding box center [675, 86] width 190 height 16
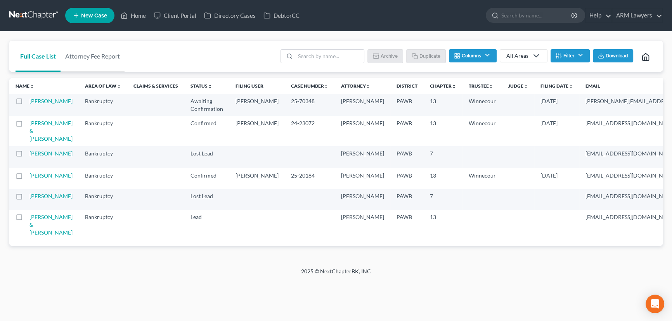
click at [575, 49] on button "Filter" at bounding box center [570, 55] width 39 height 13
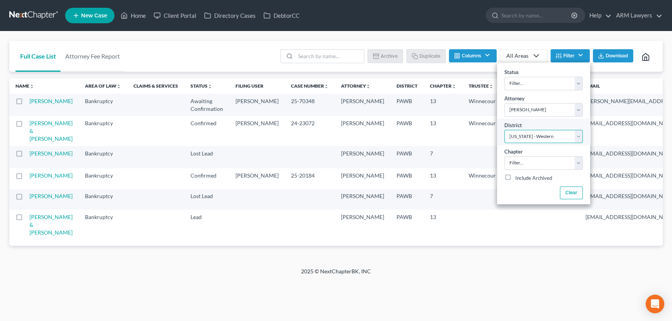
click at [553, 130] on select "Filter... Filter... [US_STATE] - [GEOGRAPHIC_DATA] [US_STATE] - [GEOGRAPHIC_DAT…" at bounding box center [544, 137] width 78 height 14
click at [505, 130] on select "Filter... Filter... [US_STATE] - [GEOGRAPHIC_DATA] [US_STATE] - [GEOGRAPHIC_DAT…" at bounding box center [544, 137] width 78 height 14
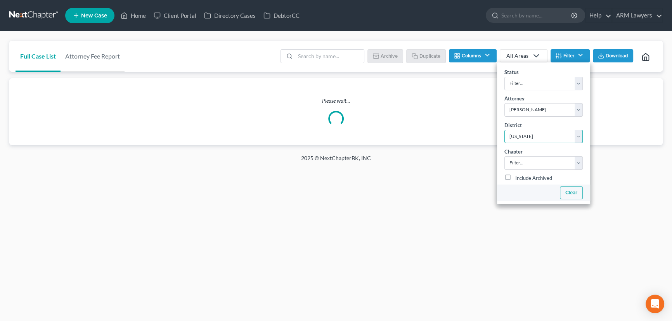
scroll to position [0, 0]
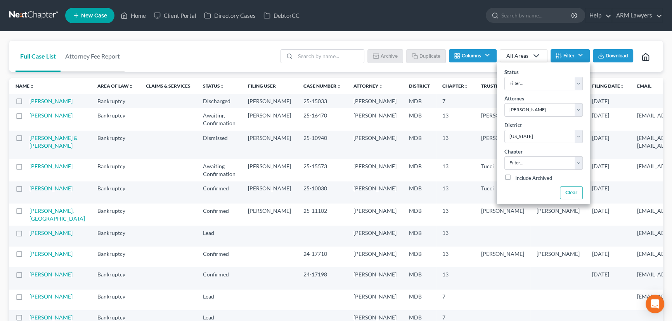
click at [518, 40] on div "Full Case List Attorney Fee Report Batch Download Archive Un-archive Duplicate …" at bounding box center [336, 195] width 672 height 328
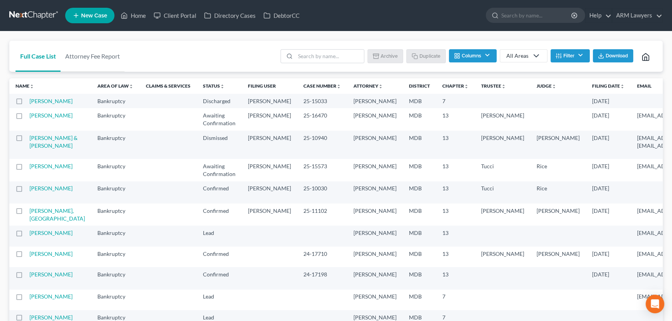
click at [577, 53] on button "Filter" at bounding box center [570, 55] width 39 height 13
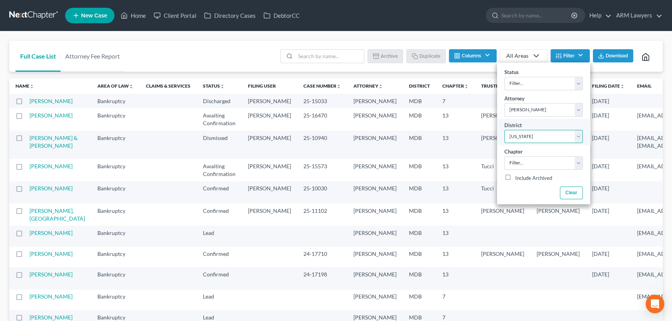
click at [553, 138] on select "Filter... Filter... [US_STATE] - [GEOGRAPHIC_DATA] [US_STATE] - [GEOGRAPHIC_DAT…" at bounding box center [544, 137] width 78 height 14
click at [505, 130] on select "Filter... Filter... [US_STATE] - [GEOGRAPHIC_DATA] [US_STATE] - [GEOGRAPHIC_DAT…" at bounding box center [544, 137] width 78 height 14
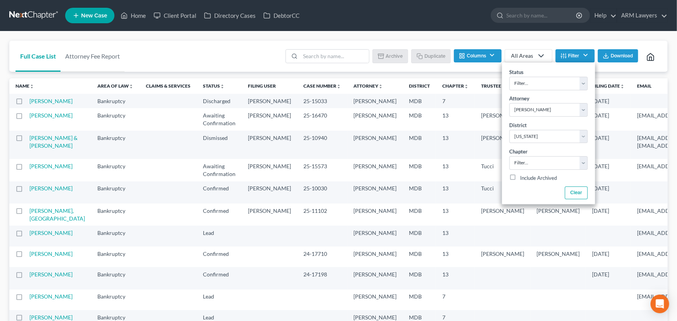
click at [637, 132] on div "Name unfold_more expand_more expand_less Area of Law unfold_more expand_more ex…" at bounding box center [338, 207] width 659 height 259
